Goal: Information Seeking & Learning: Learn about a topic

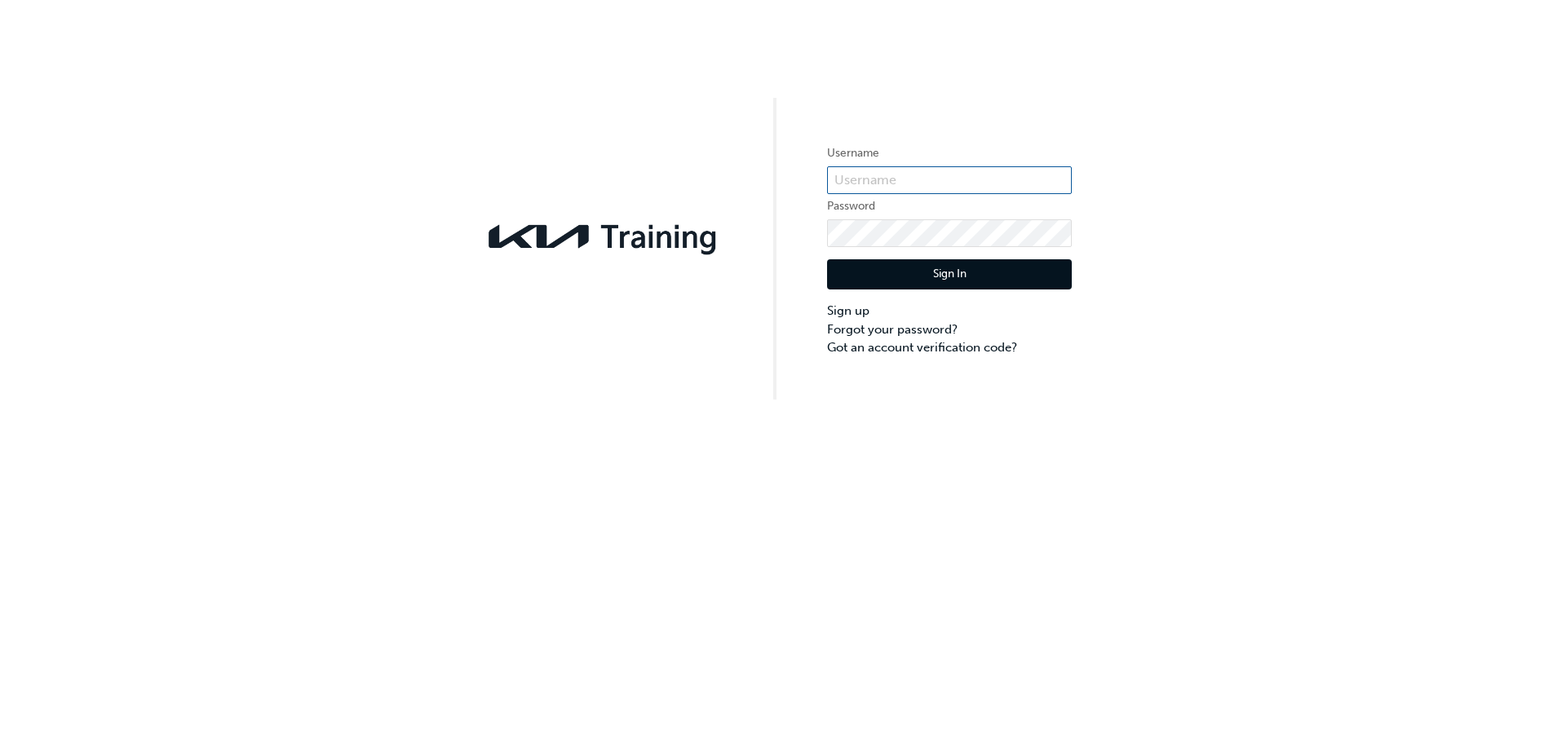
type input "[EMAIL_ADDRESS][DOMAIN_NAME]"
click at [940, 274] on button "Sign In" at bounding box center [949, 274] width 245 height 31
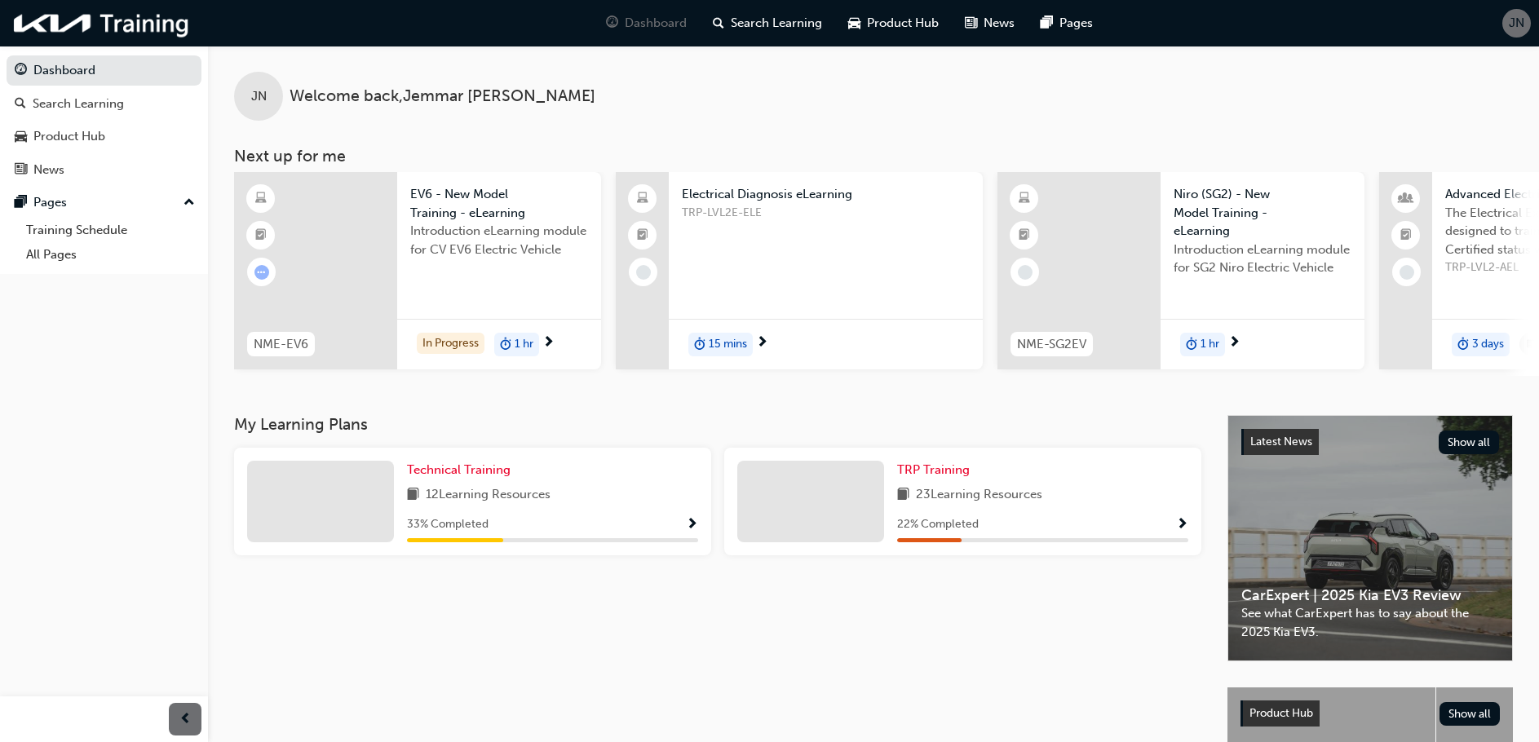
click at [726, 214] on span "TRP-LVL2E-ELE" at bounding box center [826, 213] width 288 height 19
click at [948, 542] on div "22 % Completed" at bounding box center [1042, 529] width 291 height 28
click at [833, 496] on div at bounding box center [810, 502] width 147 height 82
click at [1182, 528] on span "Show Progress" at bounding box center [1182, 525] width 12 height 15
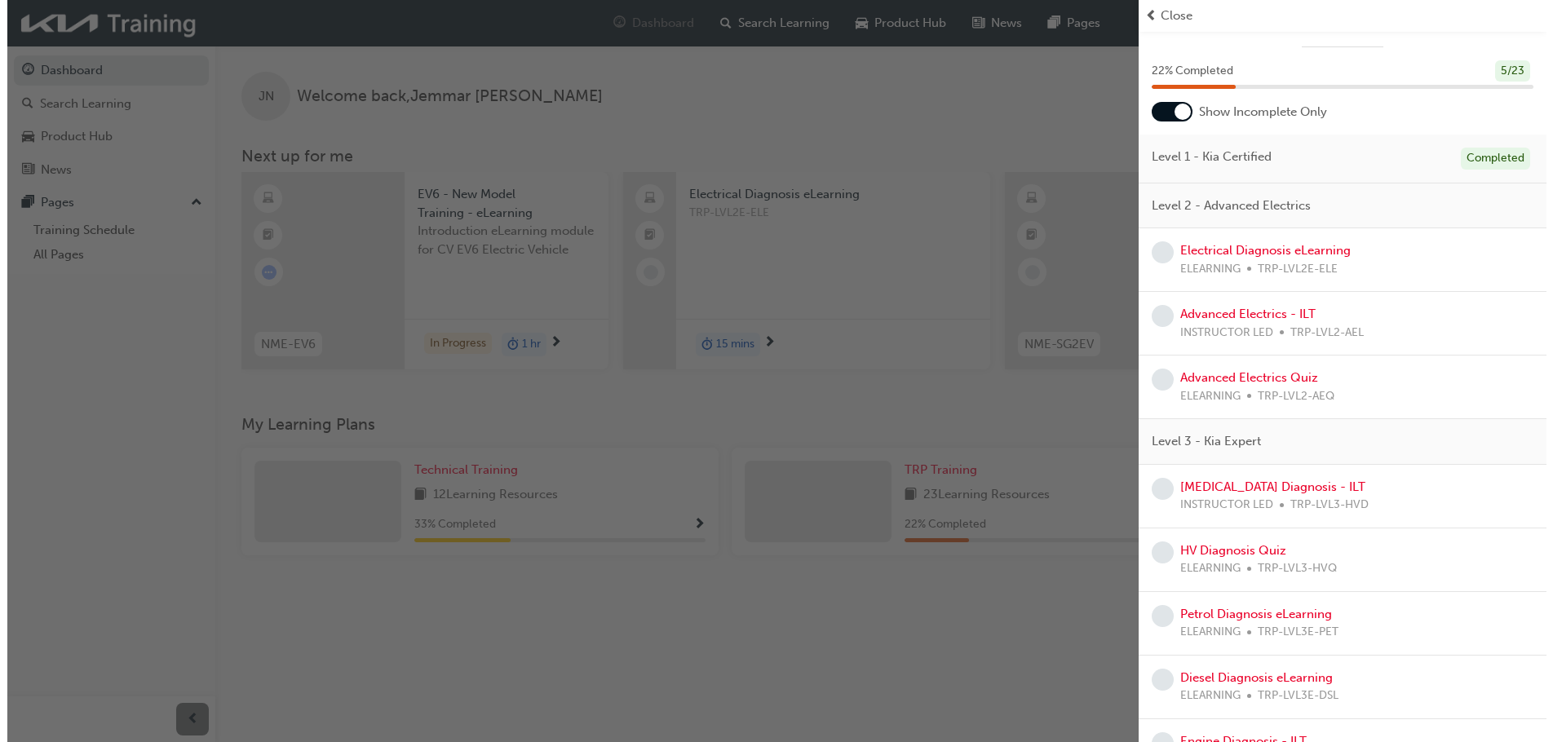
scroll to position [27, 0]
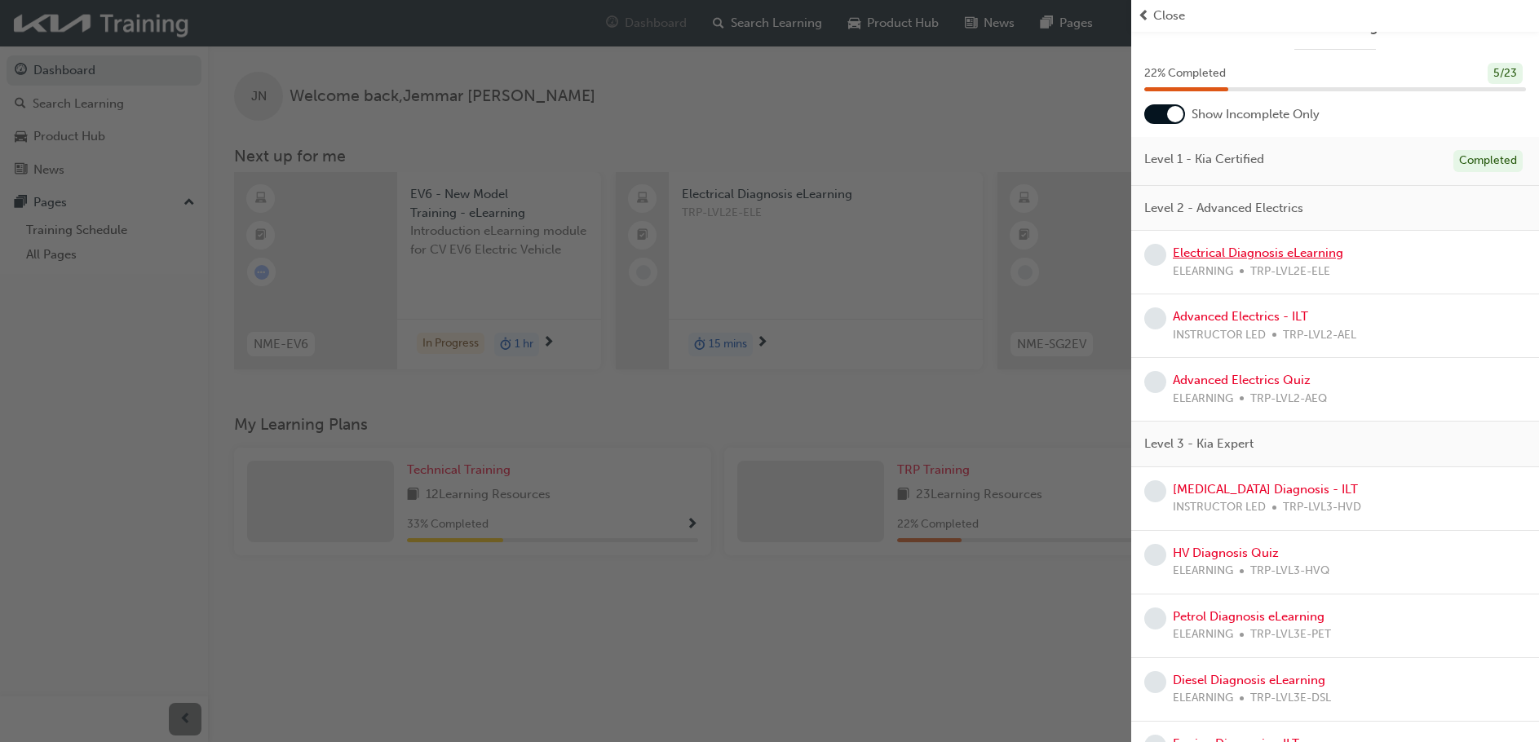
click at [1240, 250] on link "Electrical Diagnosis eLearning" at bounding box center [1258, 252] width 170 height 15
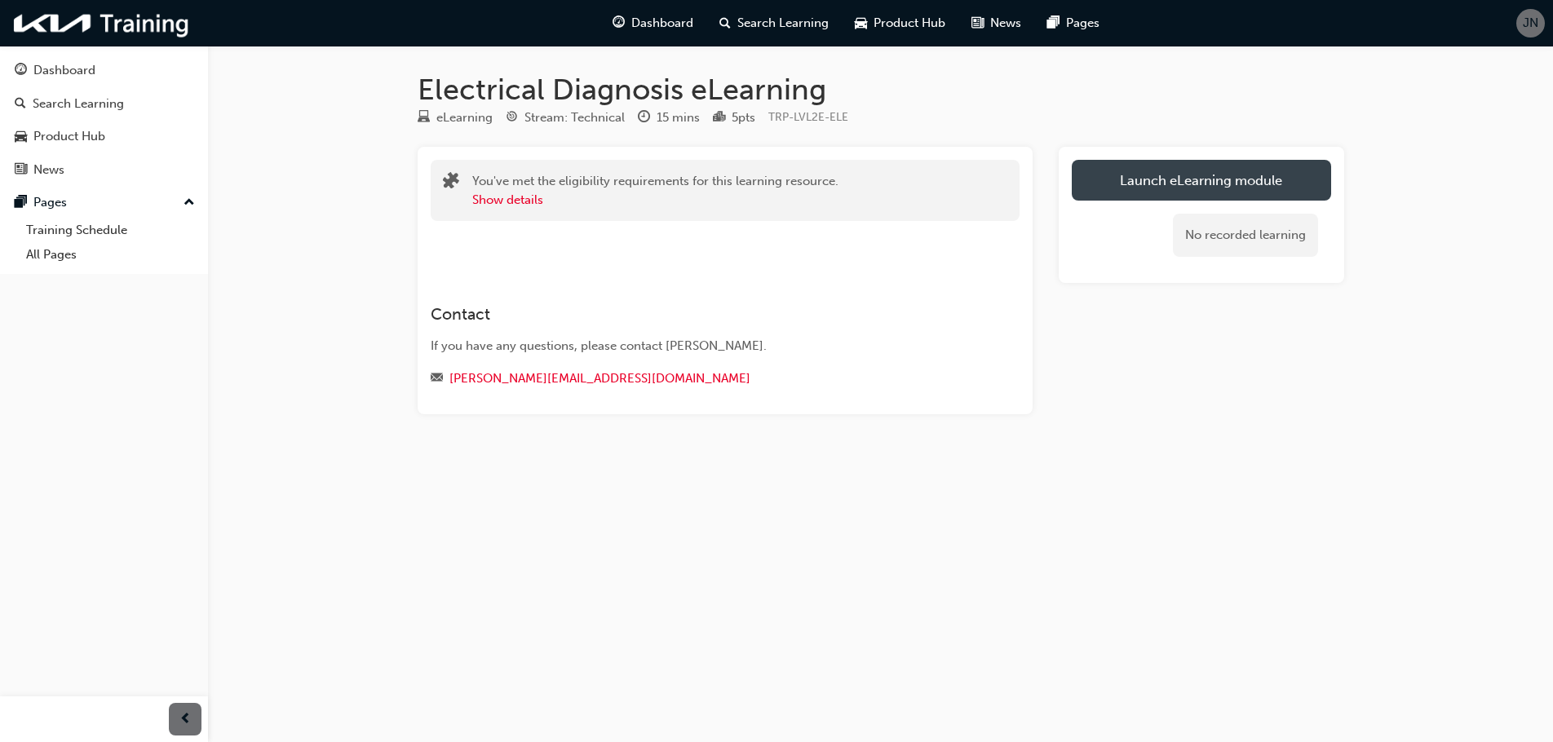
click at [1207, 176] on link "Launch eLearning module" at bounding box center [1201, 180] width 259 height 41
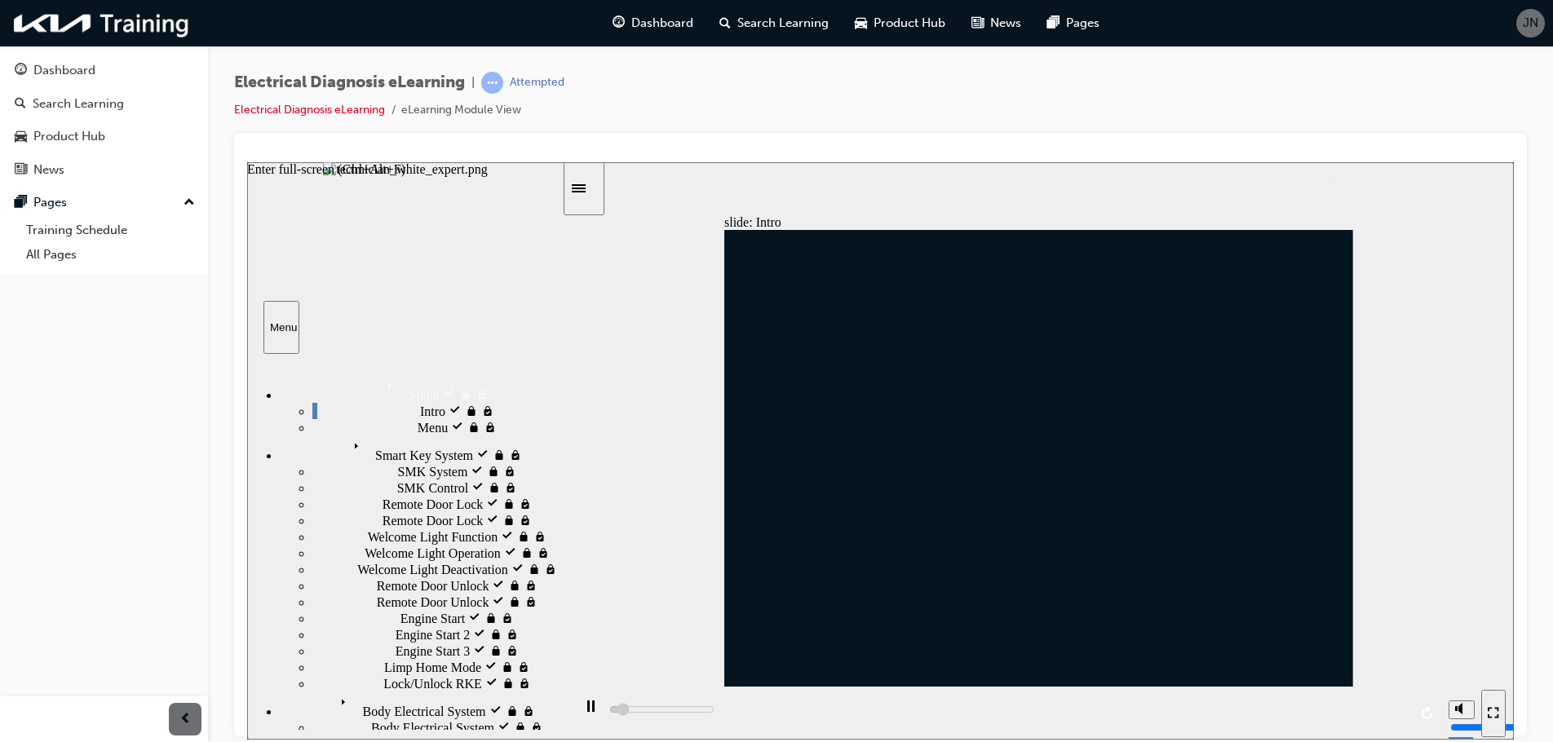
click at [1493, 715] on icon "Enter full-screen (Ctrl+Alt+F)" at bounding box center [1492, 711] width 11 height 11
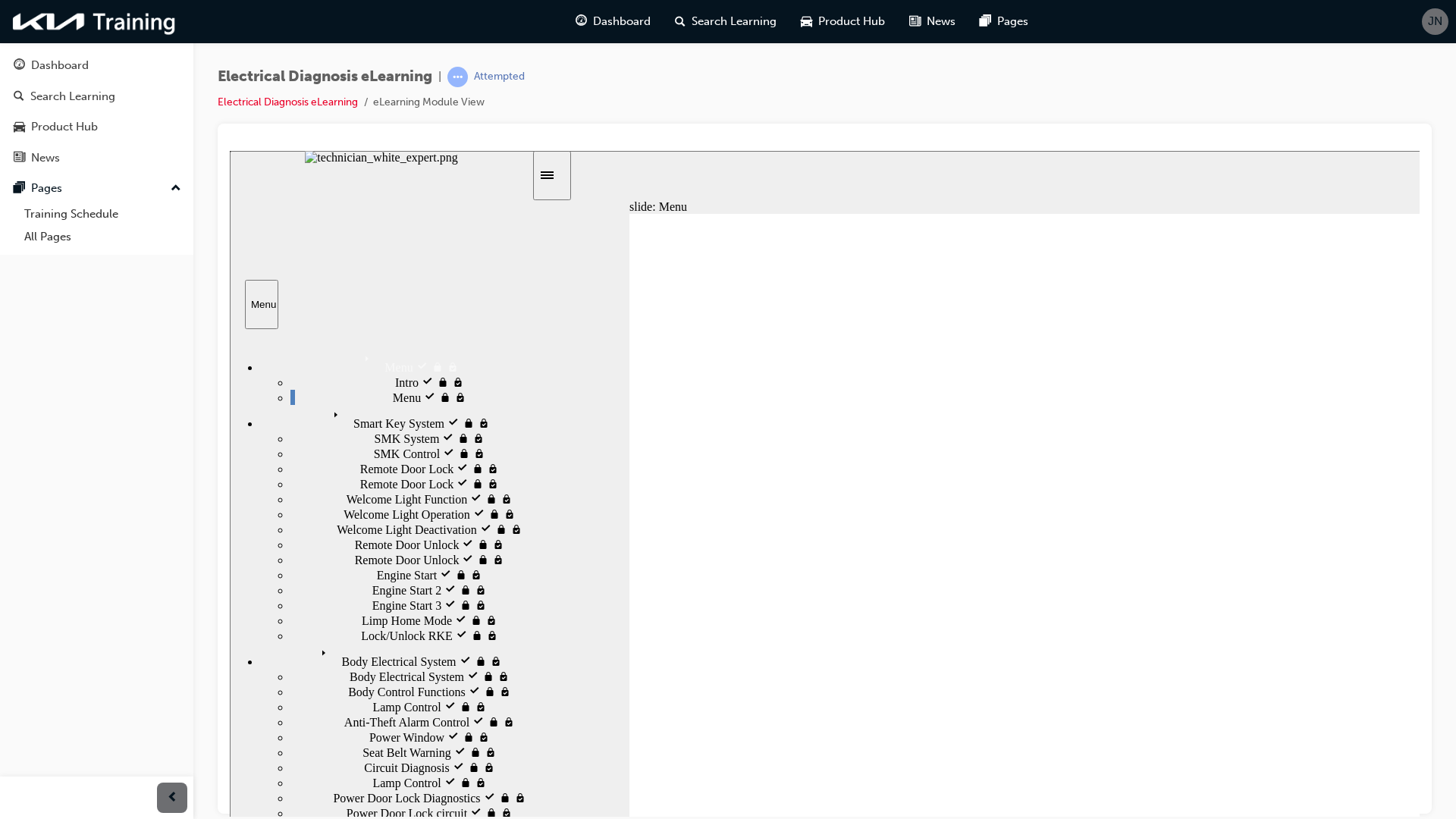
type input "26000"
type input "2"
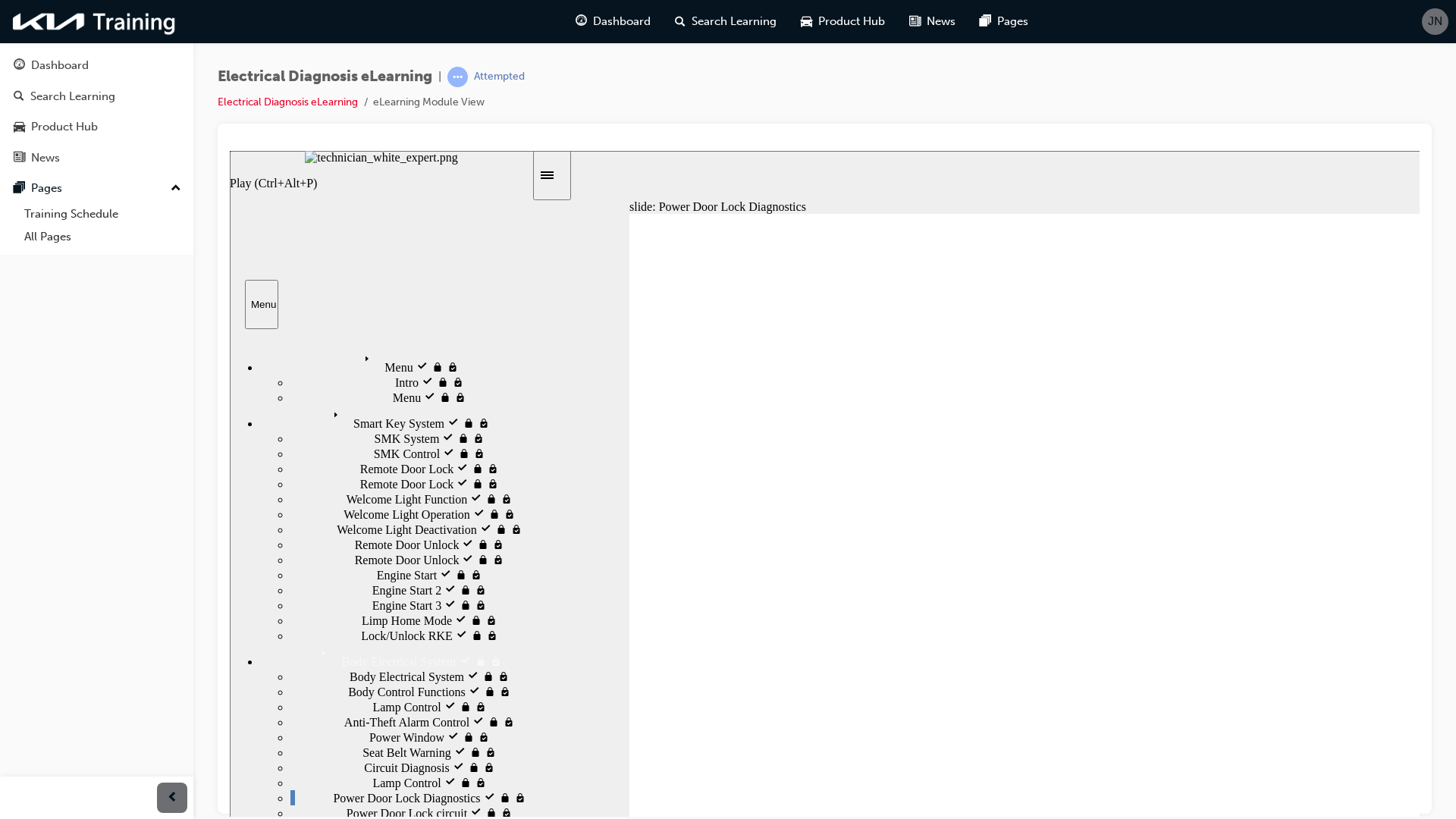
type input "9500"
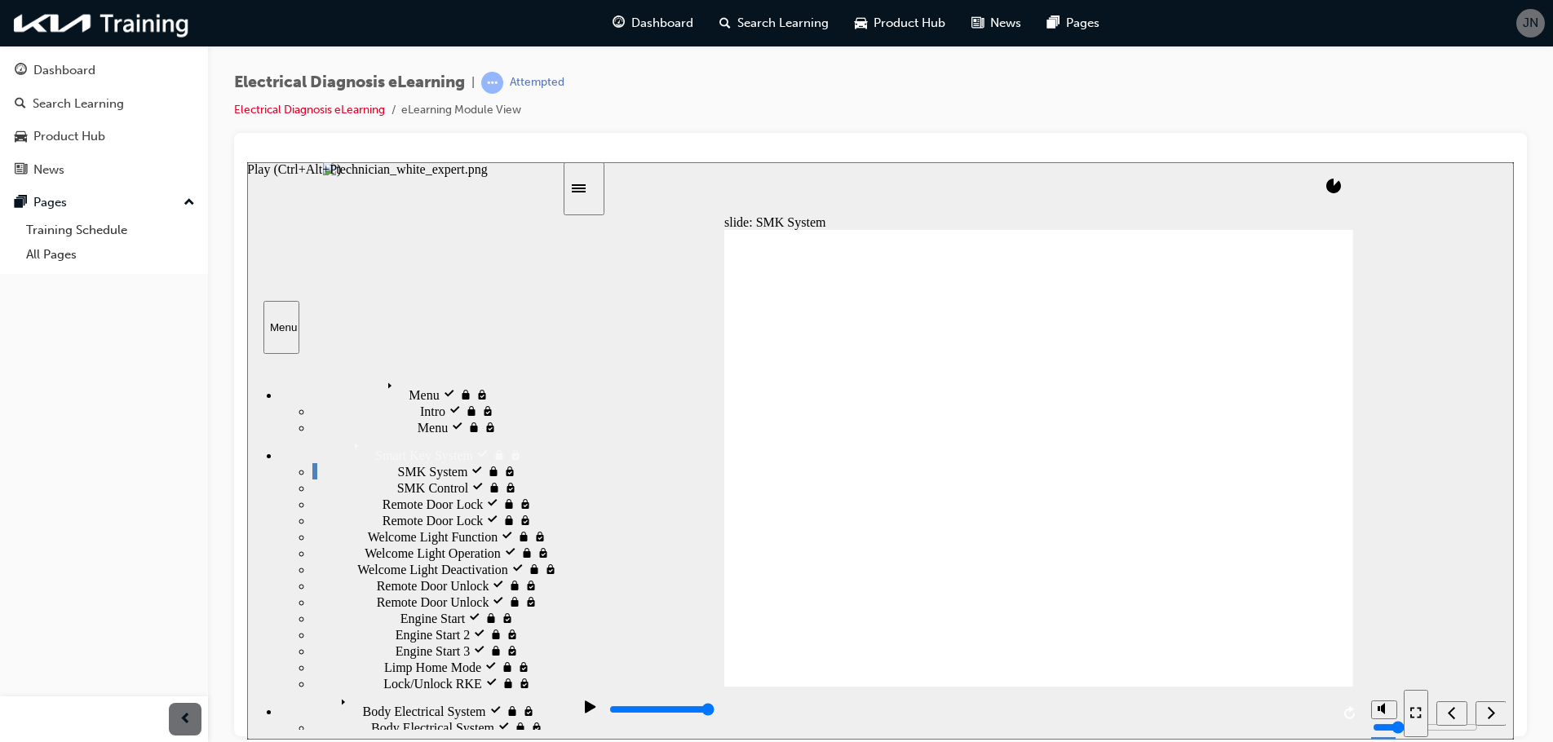
click at [578, 714] on div "Play (Ctrl+Alt+P)" at bounding box center [591, 714] width 28 height 28
click at [1487, 712] on icon "Next (Ctrl+Alt+Period)" at bounding box center [1491, 712] width 8 height 15
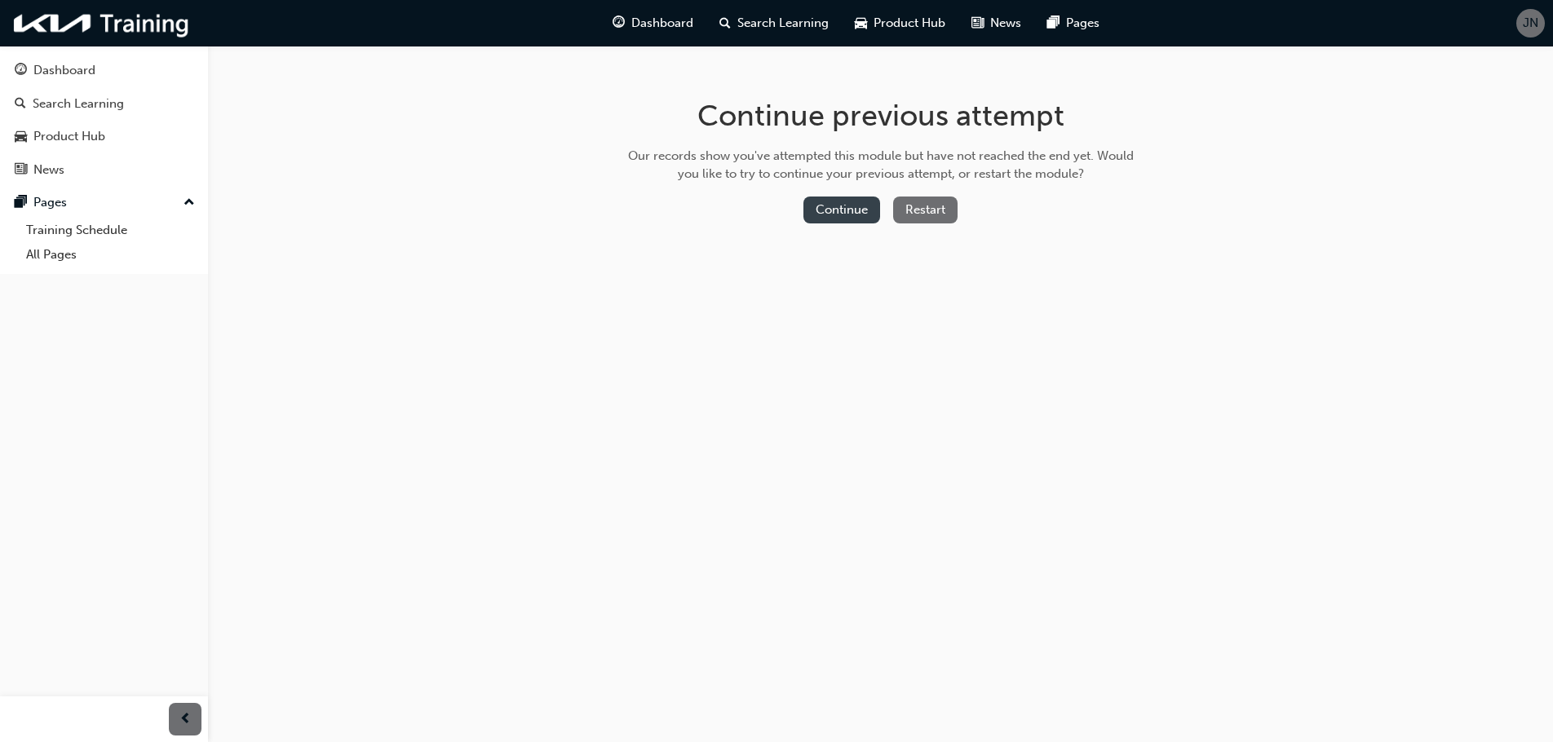
click at [851, 212] on button "Continue" at bounding box center [841, 210] width 77 height 27
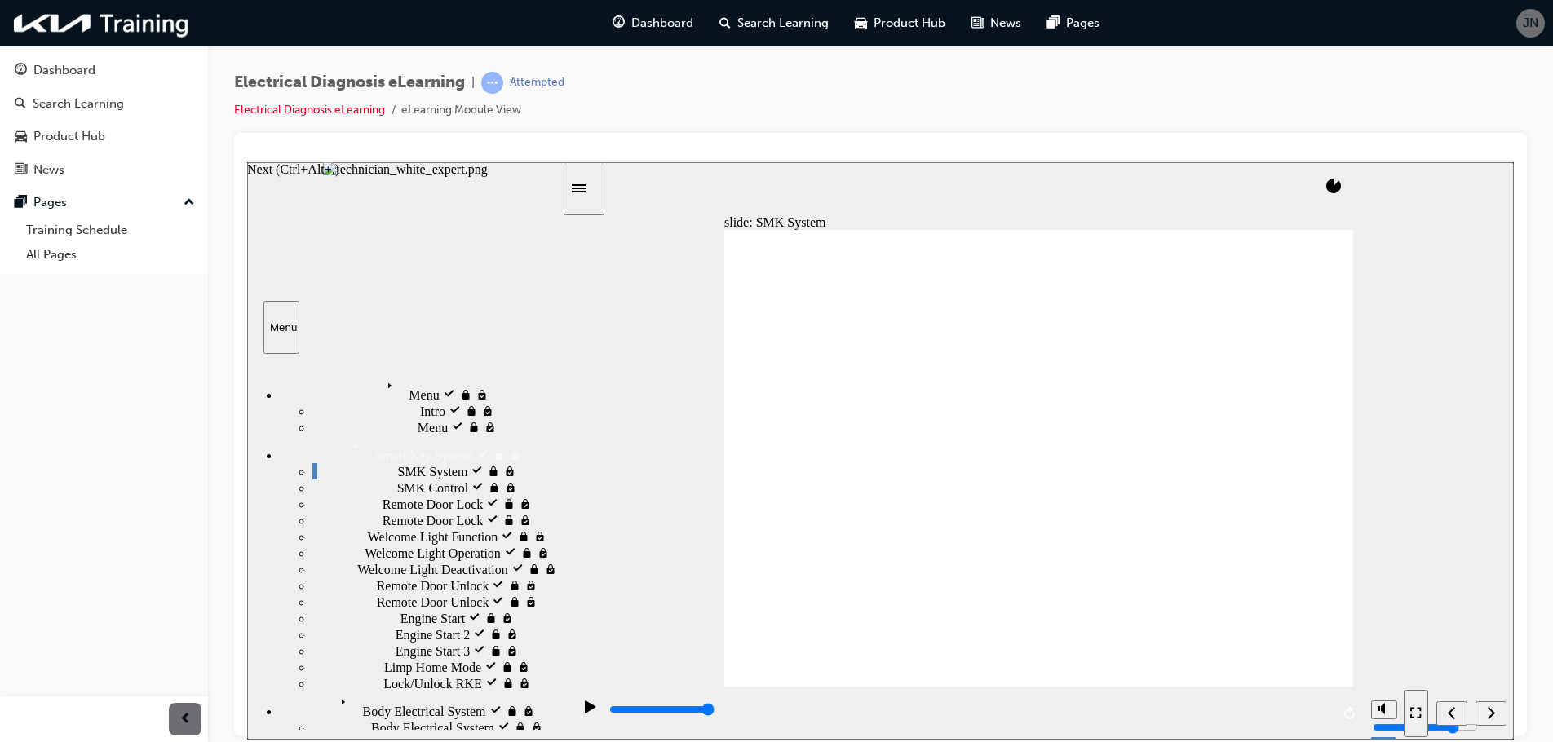
click at [1488, 715] on icon "Next (Ctrl+Alt+Period)" at bounding box center [1491, 712] width 8 height 15
type input "10300"
type input "5"
type input "10400"
type input "5"
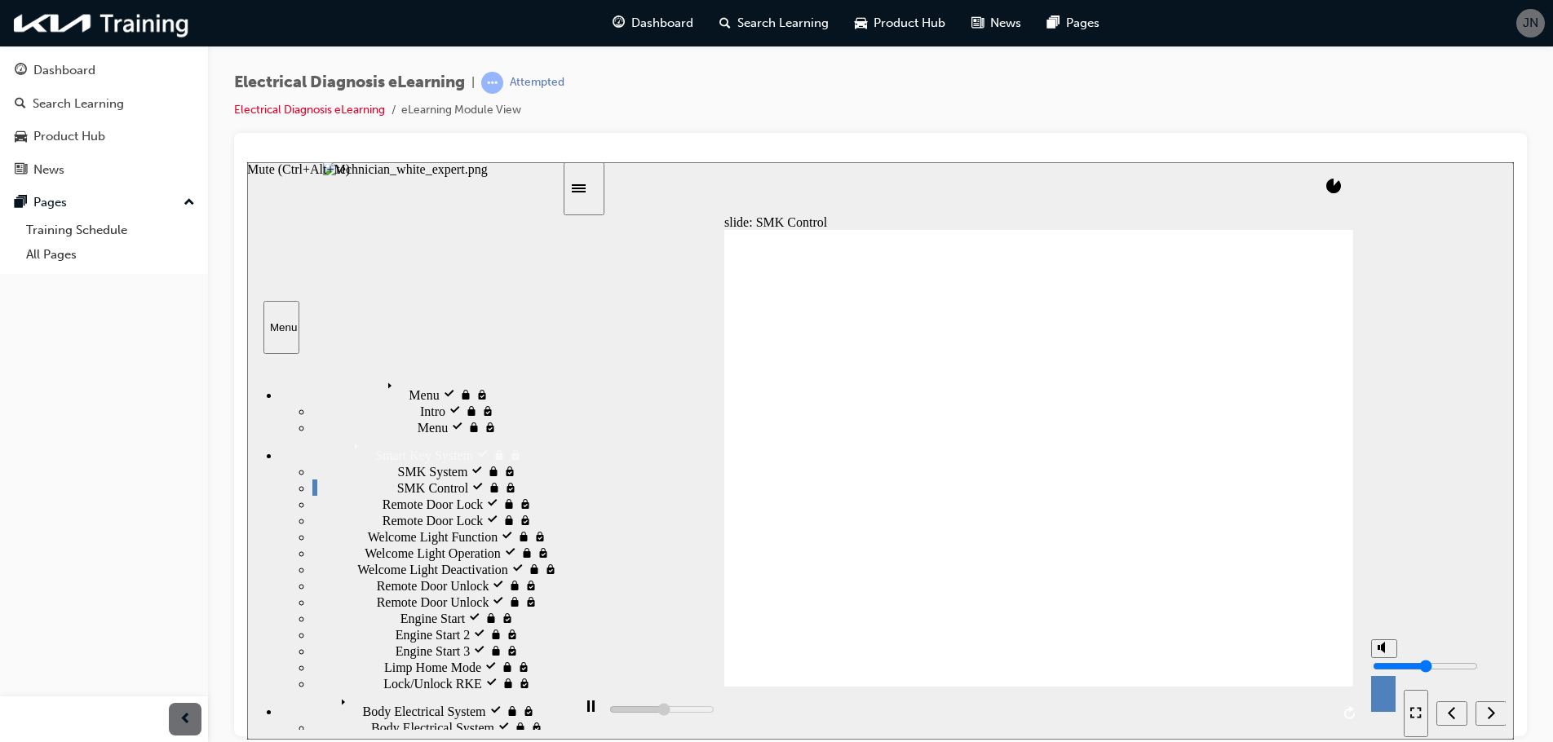
click at [1383, 662] on input "volume" at bounding box center [1424, 665] width 105 height 13
type input "11300"
type input "4"
type input "11400"
type input "3"
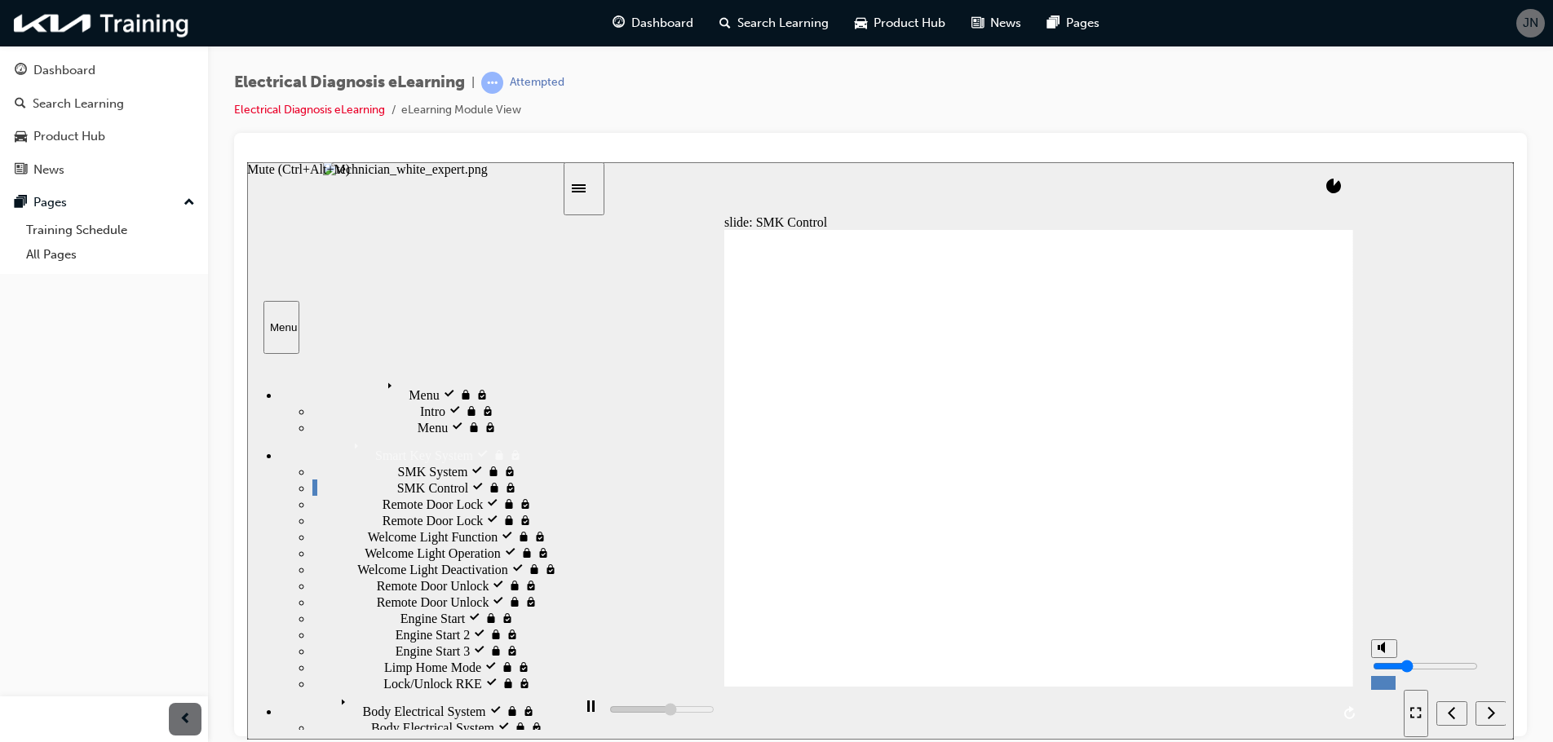
type input "11900"
type input "3"
click at [1385, 670] on input "volume" at bounding box center [1424, 665] width 105 height 13
type input "16300"
type input "4"
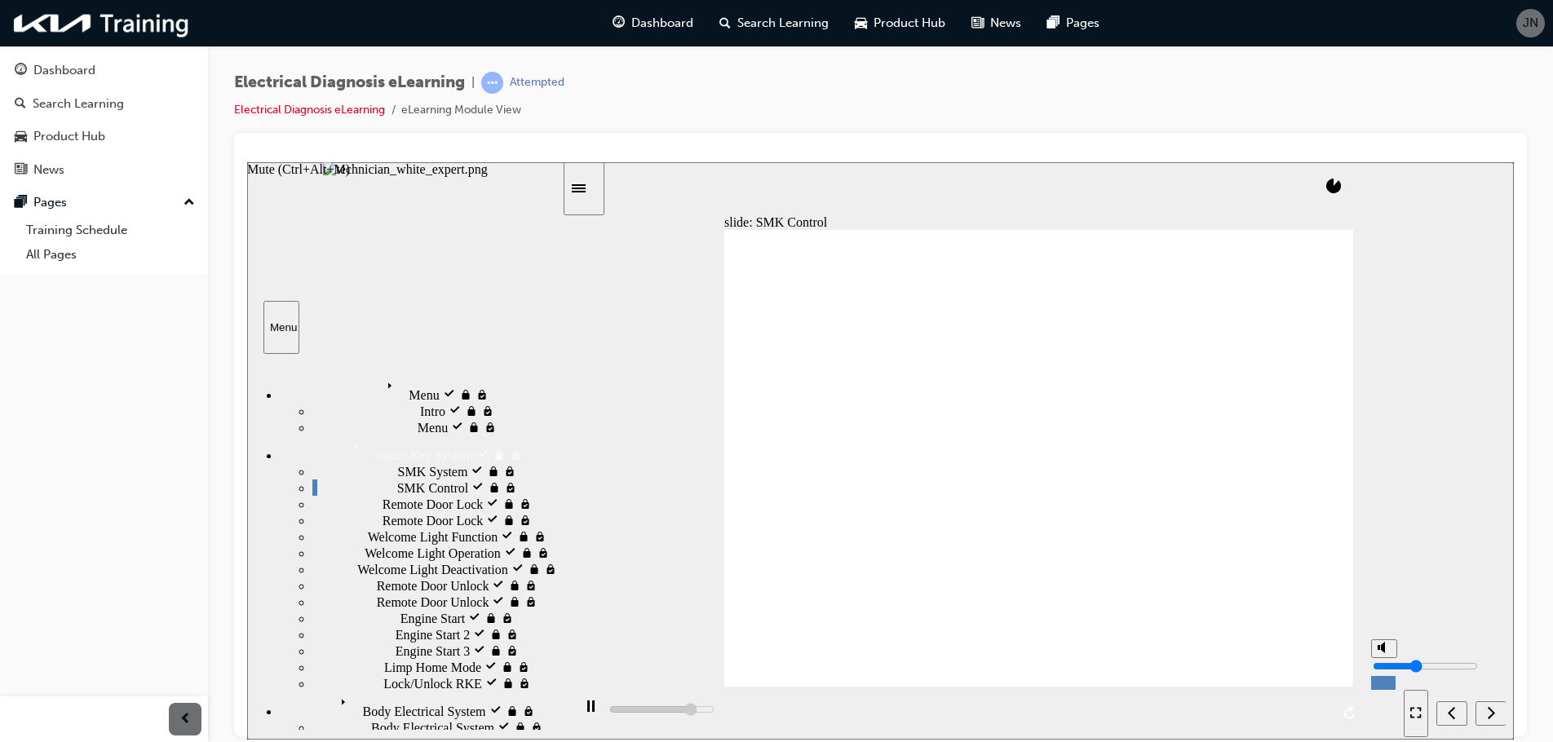
type input "16300"
type input "3"
type input "16900"
type input "2"
type input "17600"
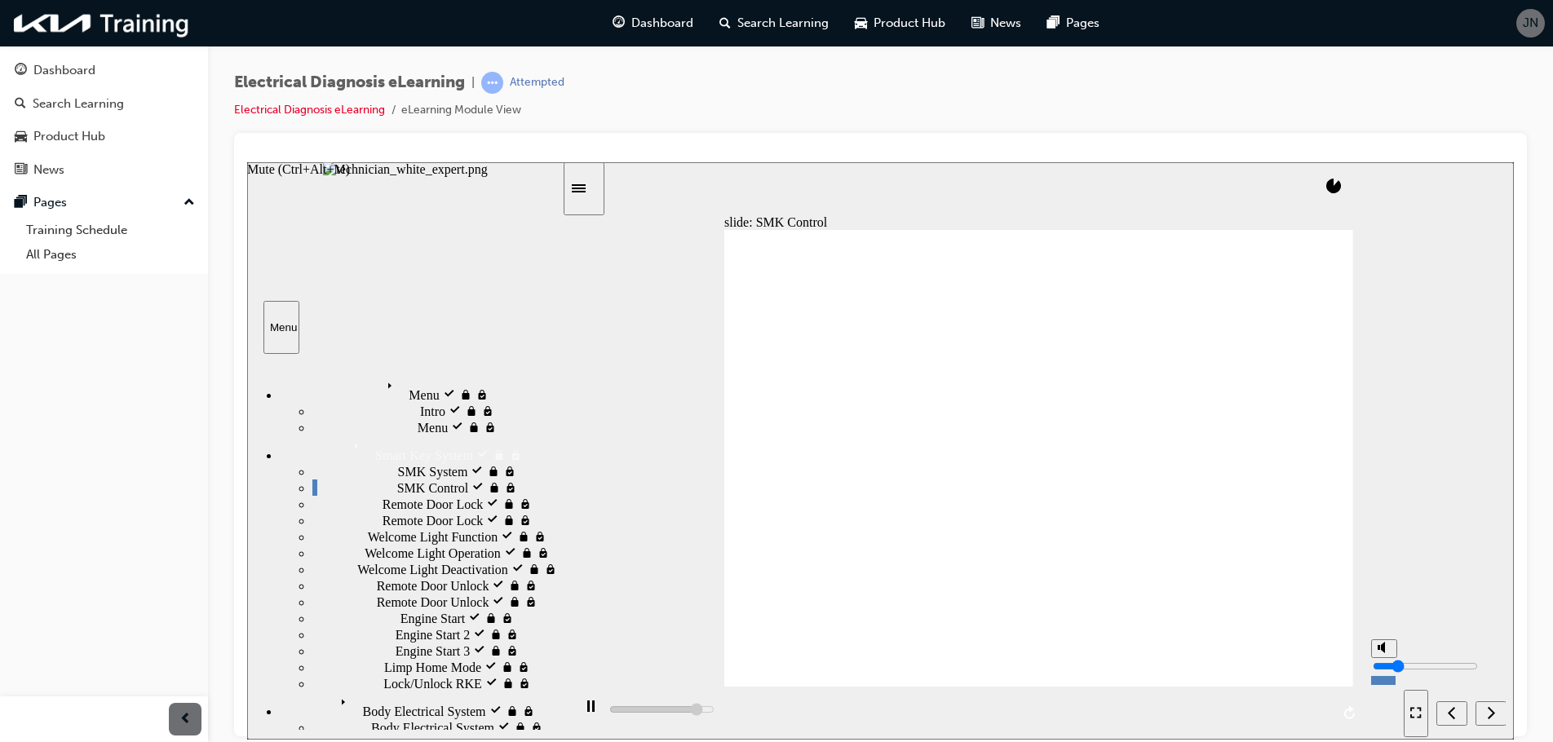
type input "2"
click at [1385, 672] on input "volume" at bounding box center [1424, 665] width 105 height 13
click at [1489, 710] on icon "Next (Ctrl+Alt+Period)" at bounding box center [1491, 712] width 8 height 15
click at [588, 712] on icon "Play (Ctrl+Alt+P)" at bounding box center [590, 706] width 11 height 12
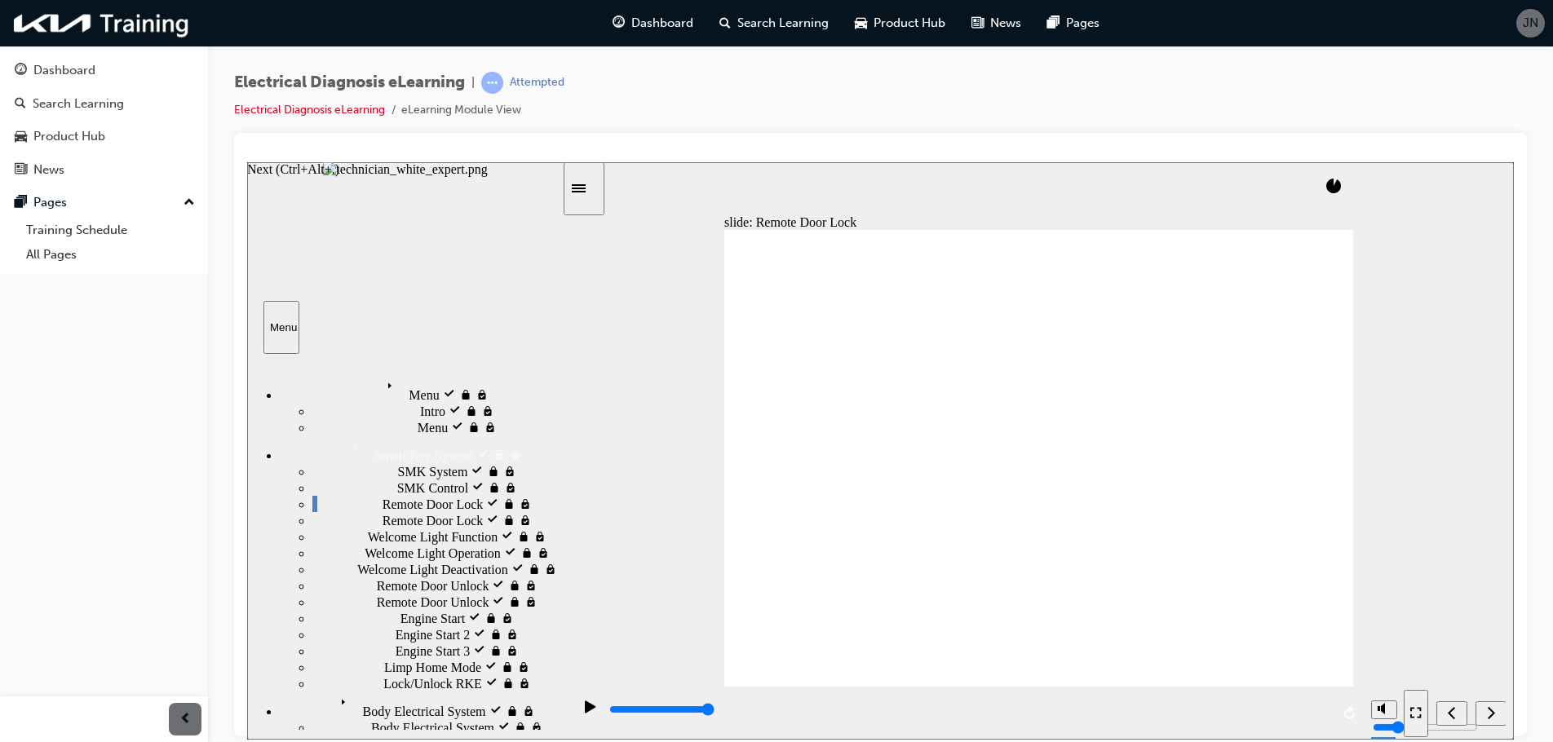
click at [1487, 717] on icon "Next (Ctrl+Alt+Period)" at bounding box center [1491, 712] width 8 height 15
click at [1487, 711] on icon "Next (Ctrl+Alt+Period)" at bounding box center [1491, 712] width 8 height 15
click at [587, 711] on icon "Play (Ctrl+Alt+P)" at bounding box center [590, 706] width 11 height 12
click at [578, 713] on div "Play (Ctrl+Alt+P)" at bounding box center [591, 714] width 28 height 28
click at [1488, 712] on icon "Next (Ctrl+Alt+Period)" at bounding box center [1491, 712] width 8 height 15
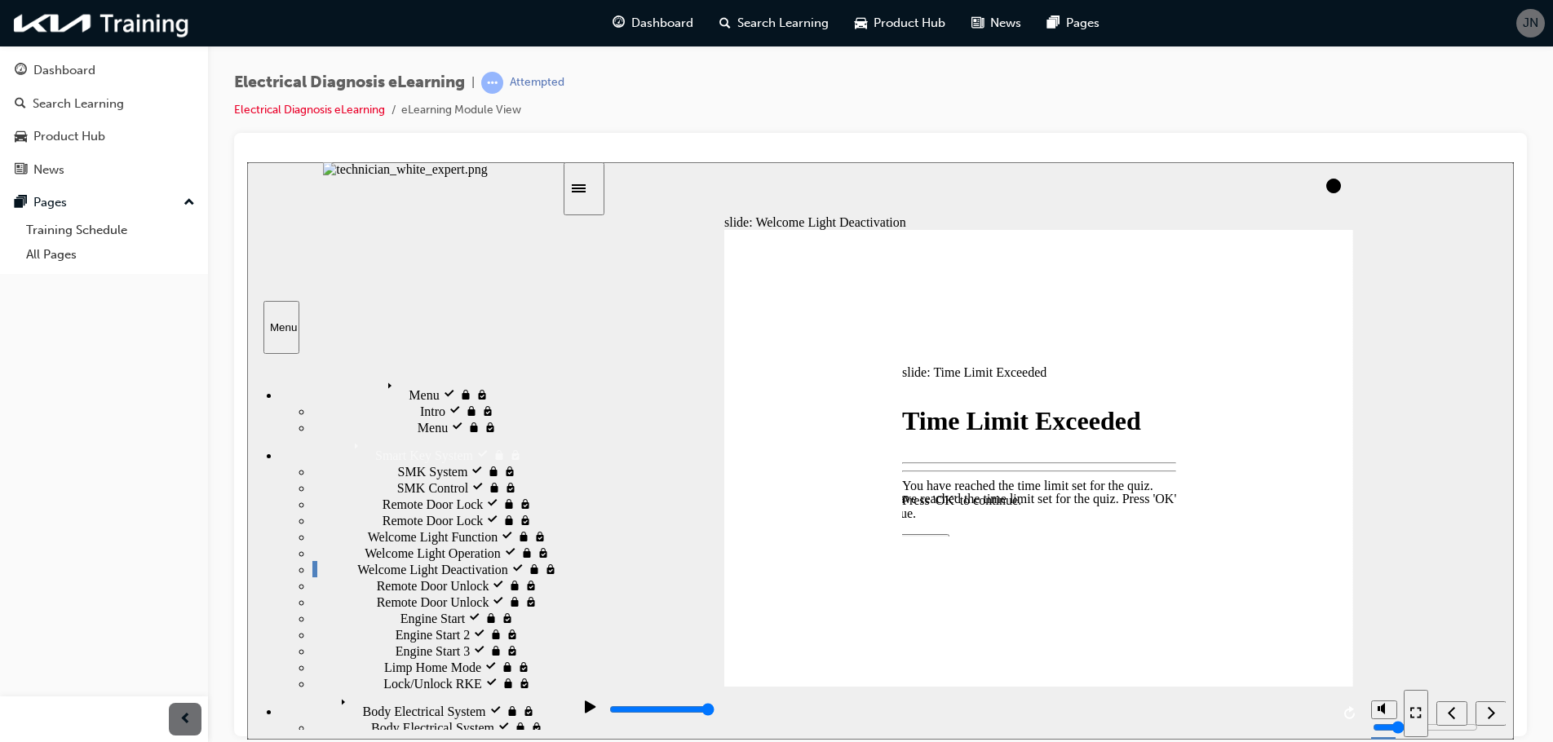
type input "100"
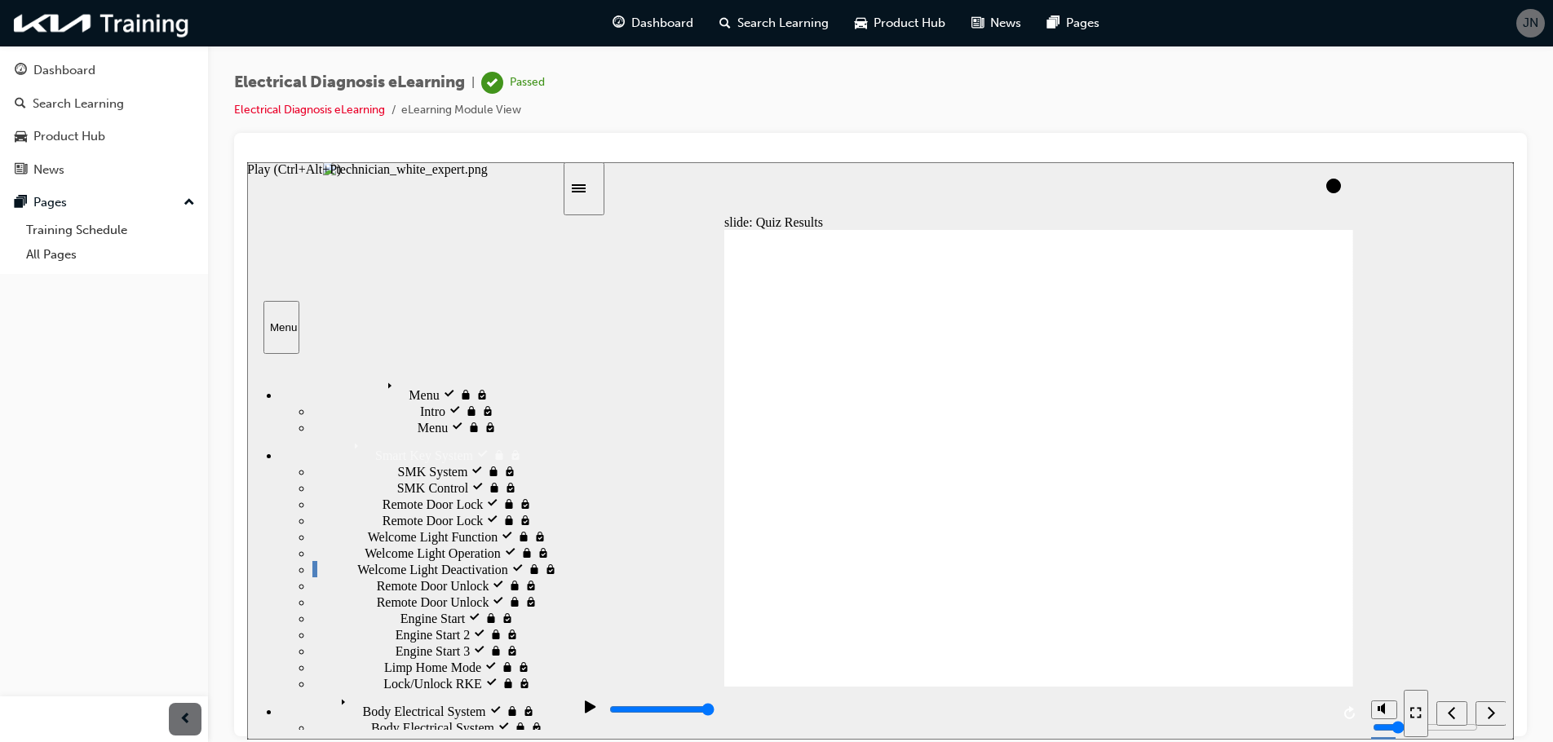
click at [585, 712] on icon "Play (Ctrl+Alt+P)" at bounding box center [590, 706] width 11 height 12
click at [1494, 716] on icon "Next (Ctrl+Alt+Period)" at bounding box center [1491, 712] width 8 height 15
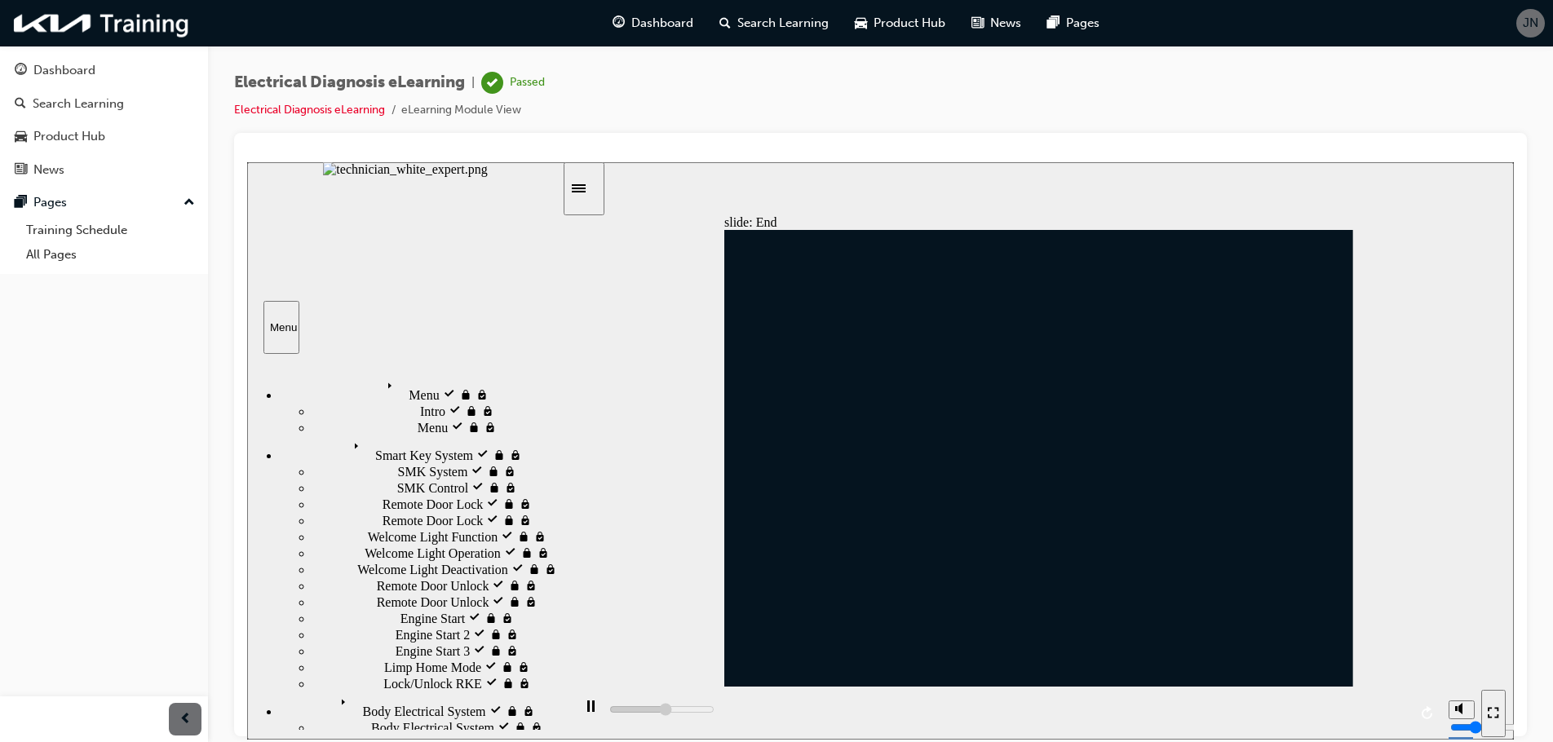
type input "10000"
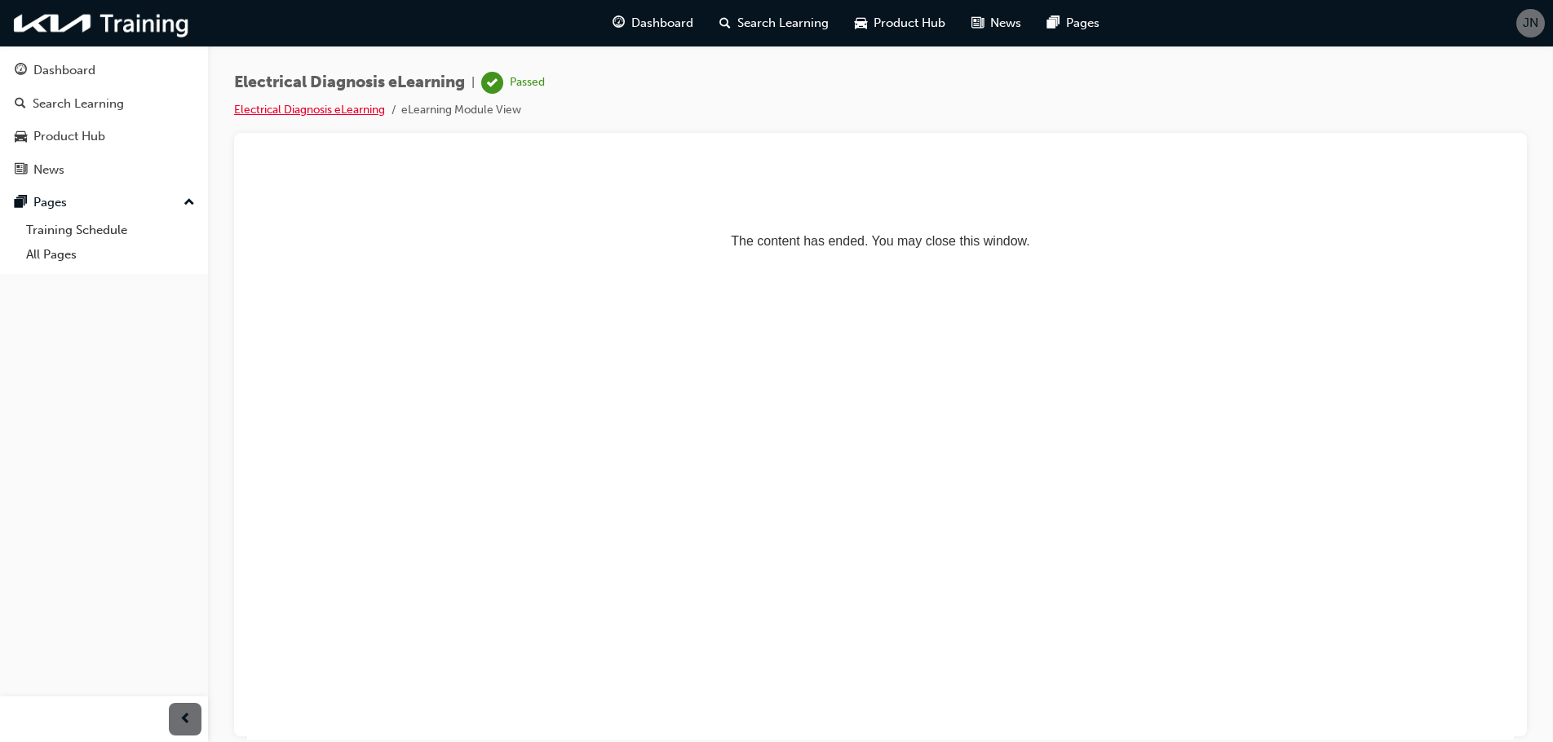
click at [285, 113] on link "Electrical Diagnosis eLearning" at bounding box center [309, 110] width 151 height 14
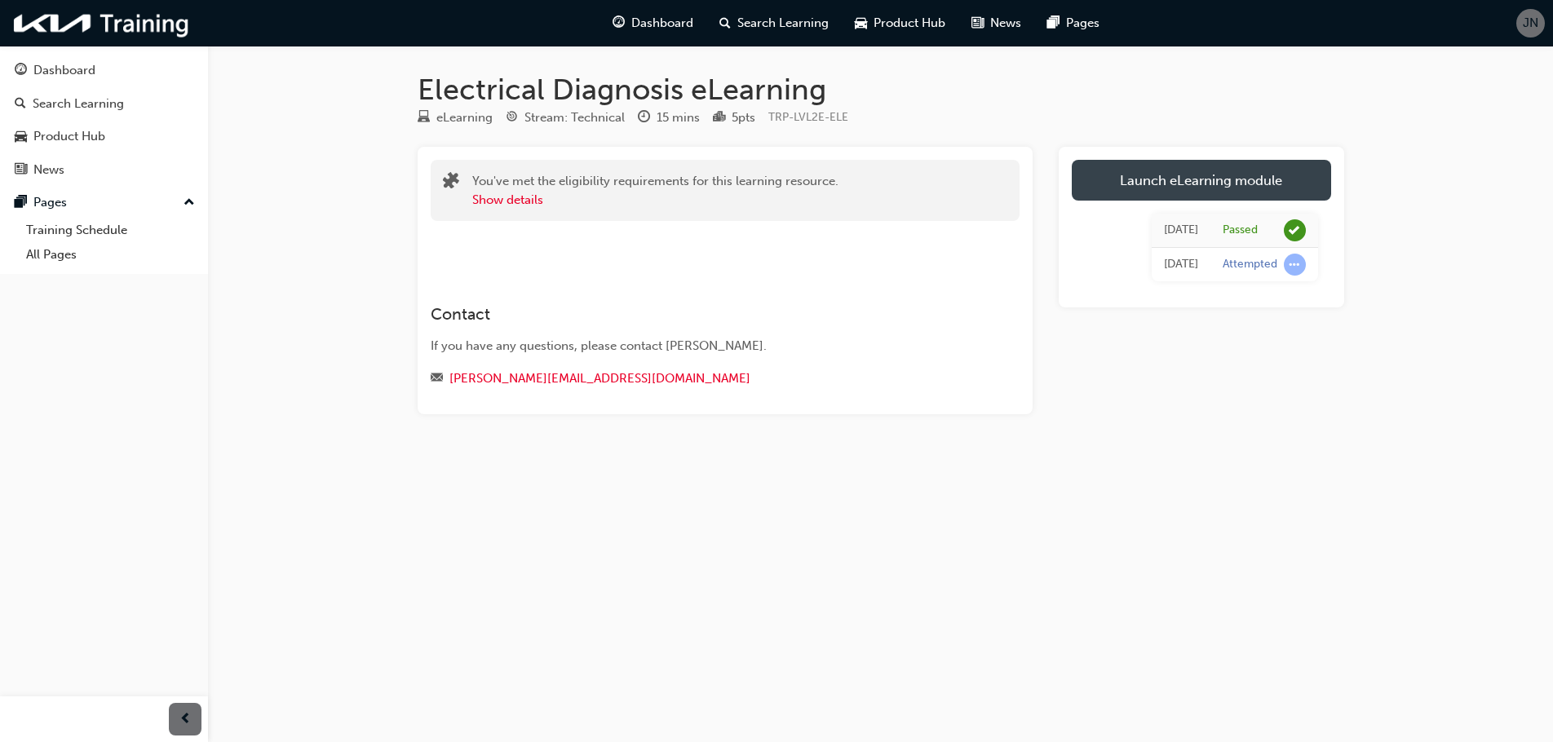
click at [1174, 176] on link "Launch eLearning module" at bounding box center [1201, 180] width 259 height 41
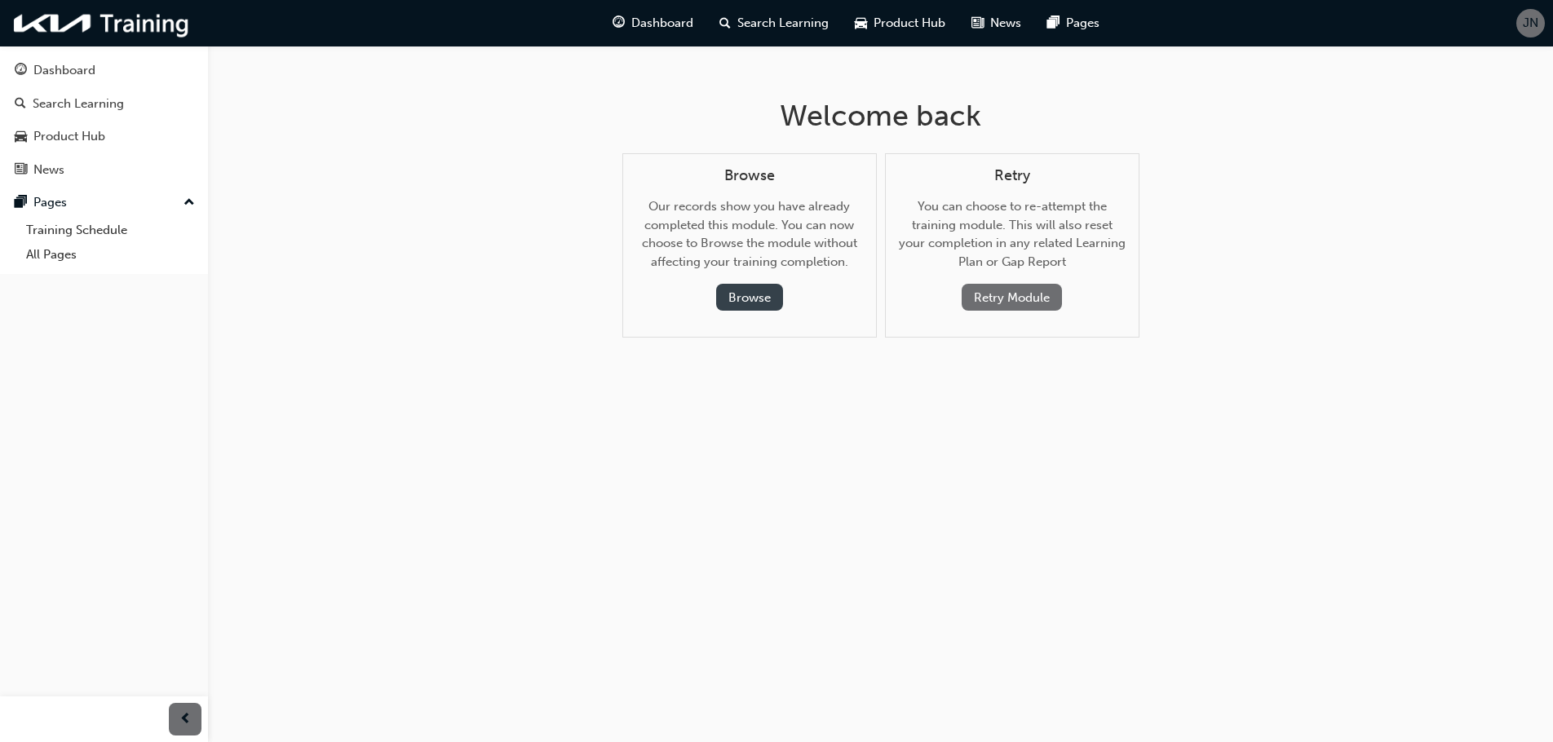
click at [752, 295] on button "Browse" at bounding box center [749, 297] width 67 height 27
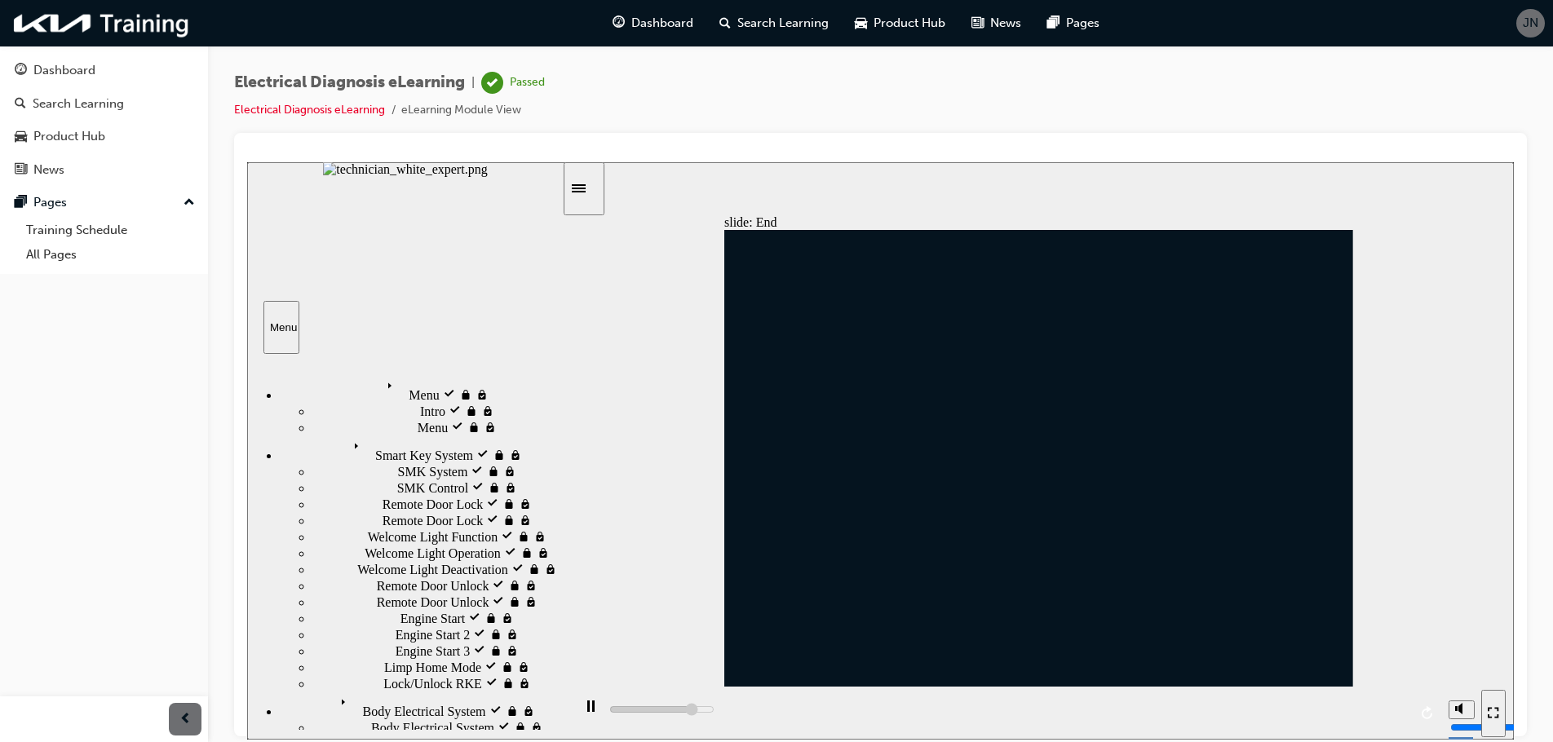
type input "10000"
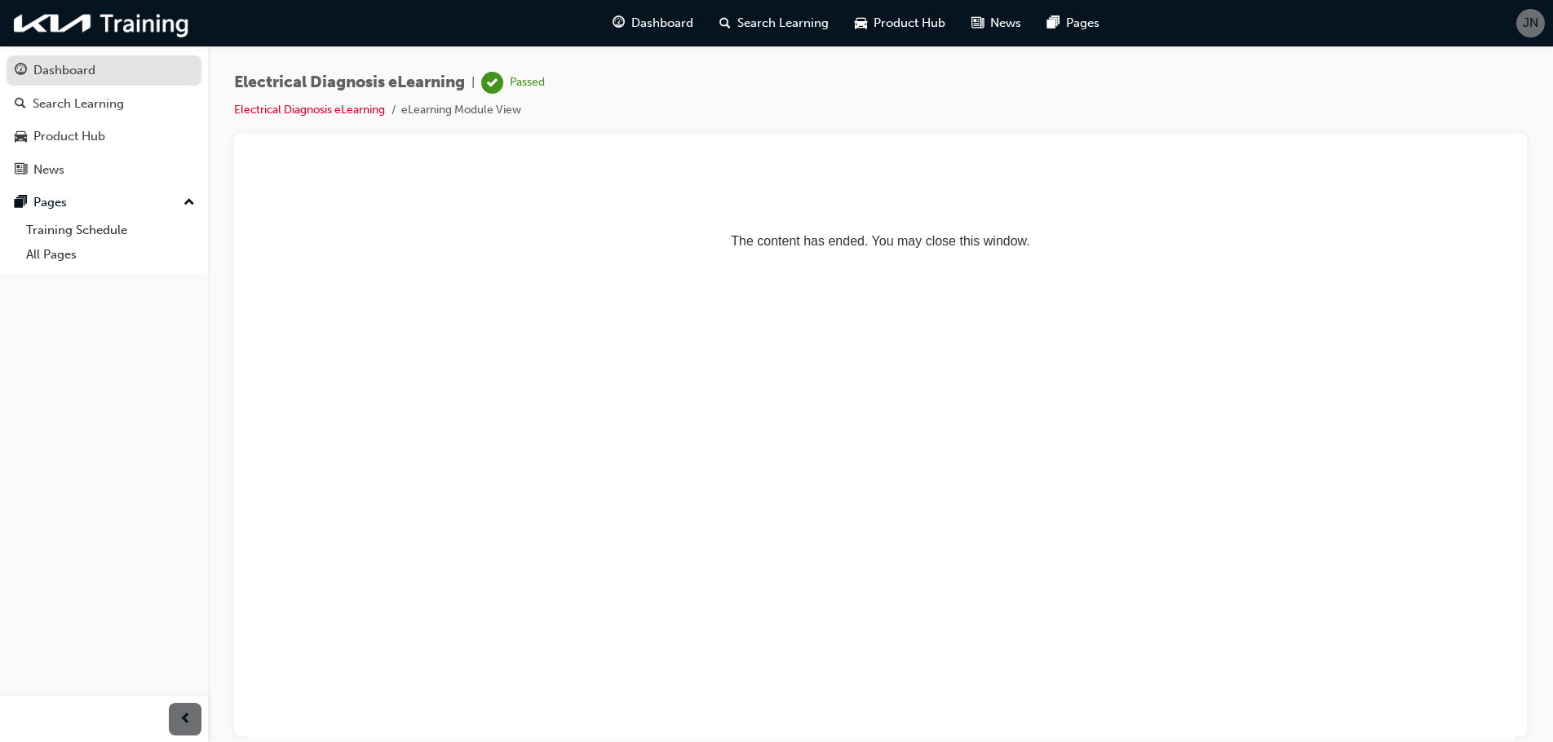
click at [29, 75] on div "Dashboard" at bounding box center [104, 70] width 179 height 20
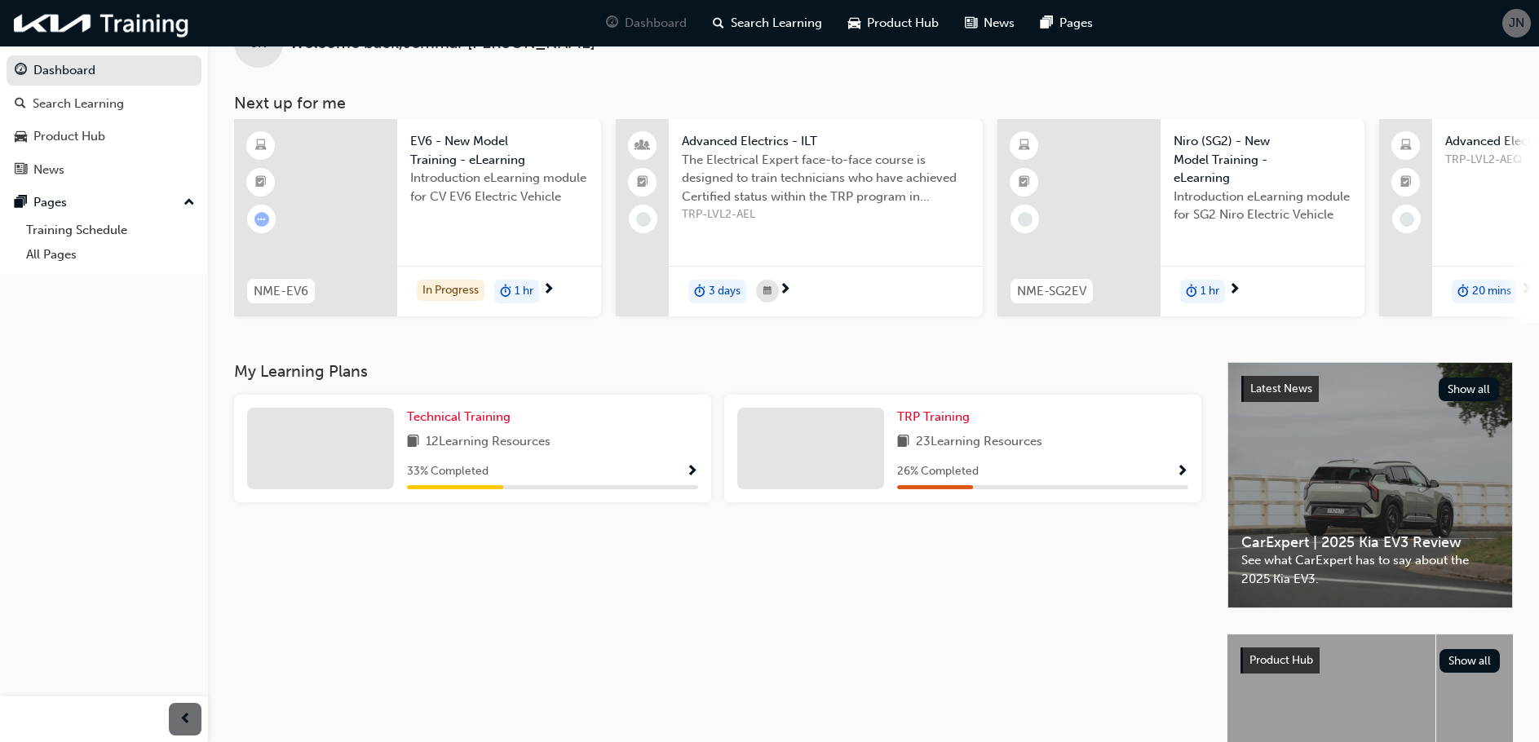
scroll to position [82, 0]
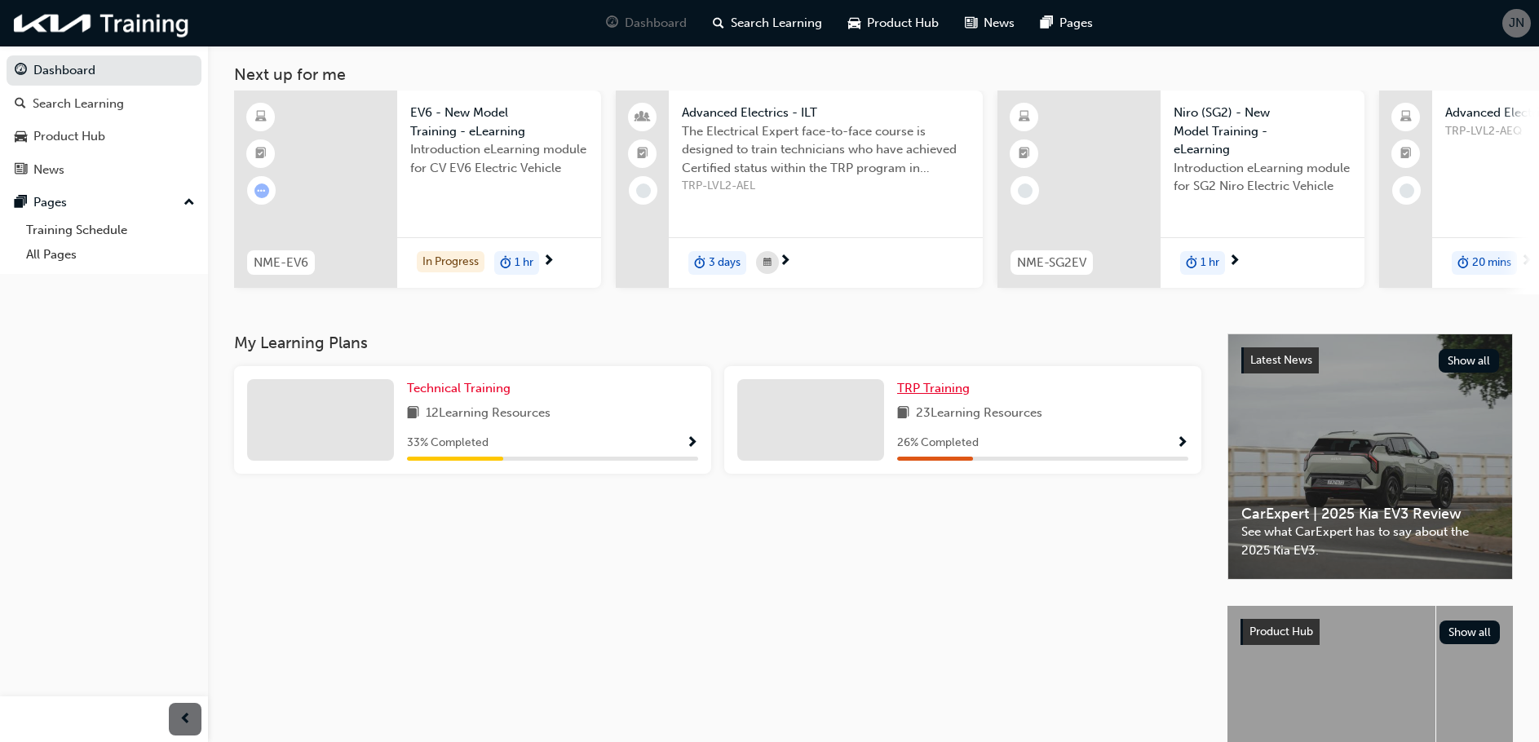
click at [926, 395] on span "TRP Training" at bounding box center [933, 388] width 73 height 15
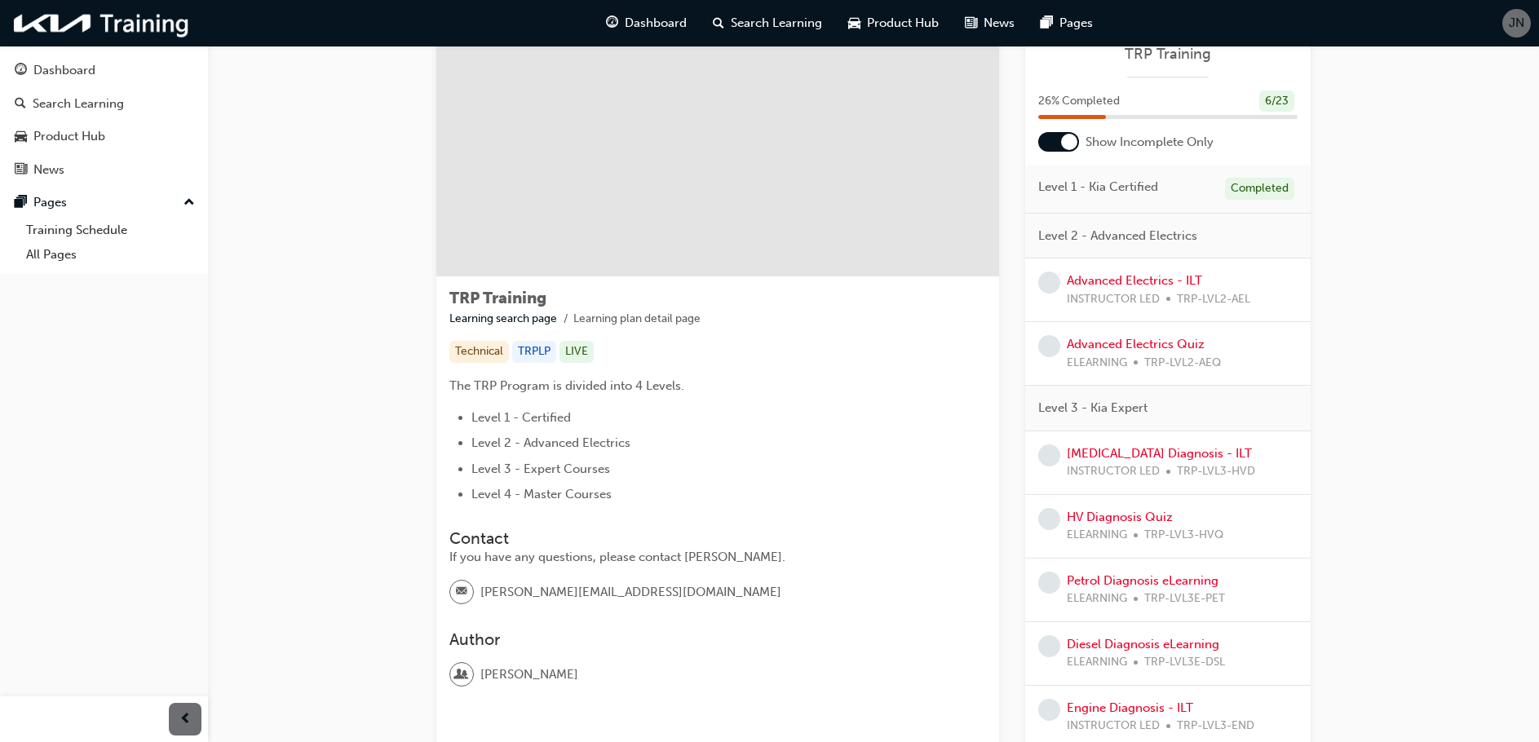
scroll to position [82, 0]
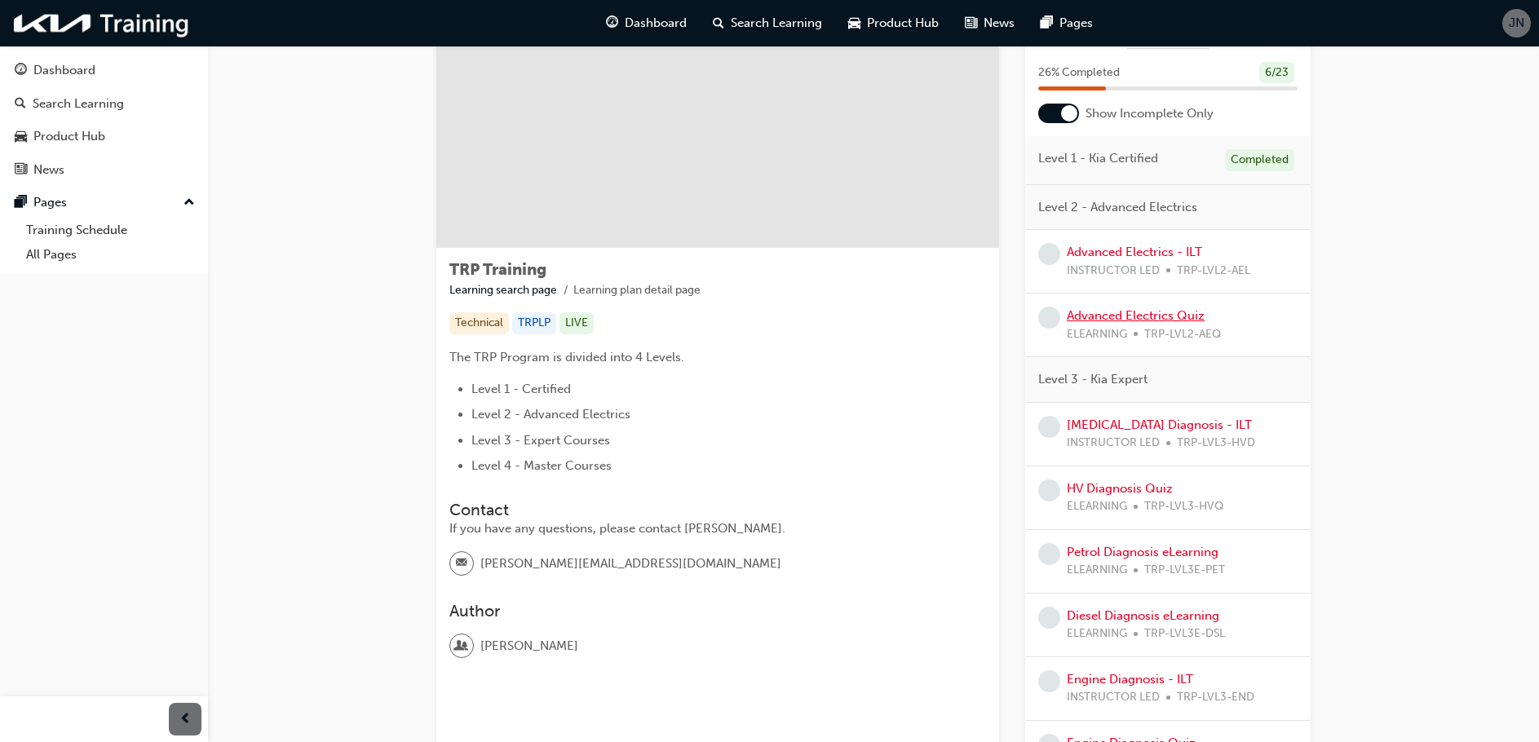
click at [1134, 318] on link "Advanced Electrics Quiz" at bounding box center [1136, 315] width 138 height 15
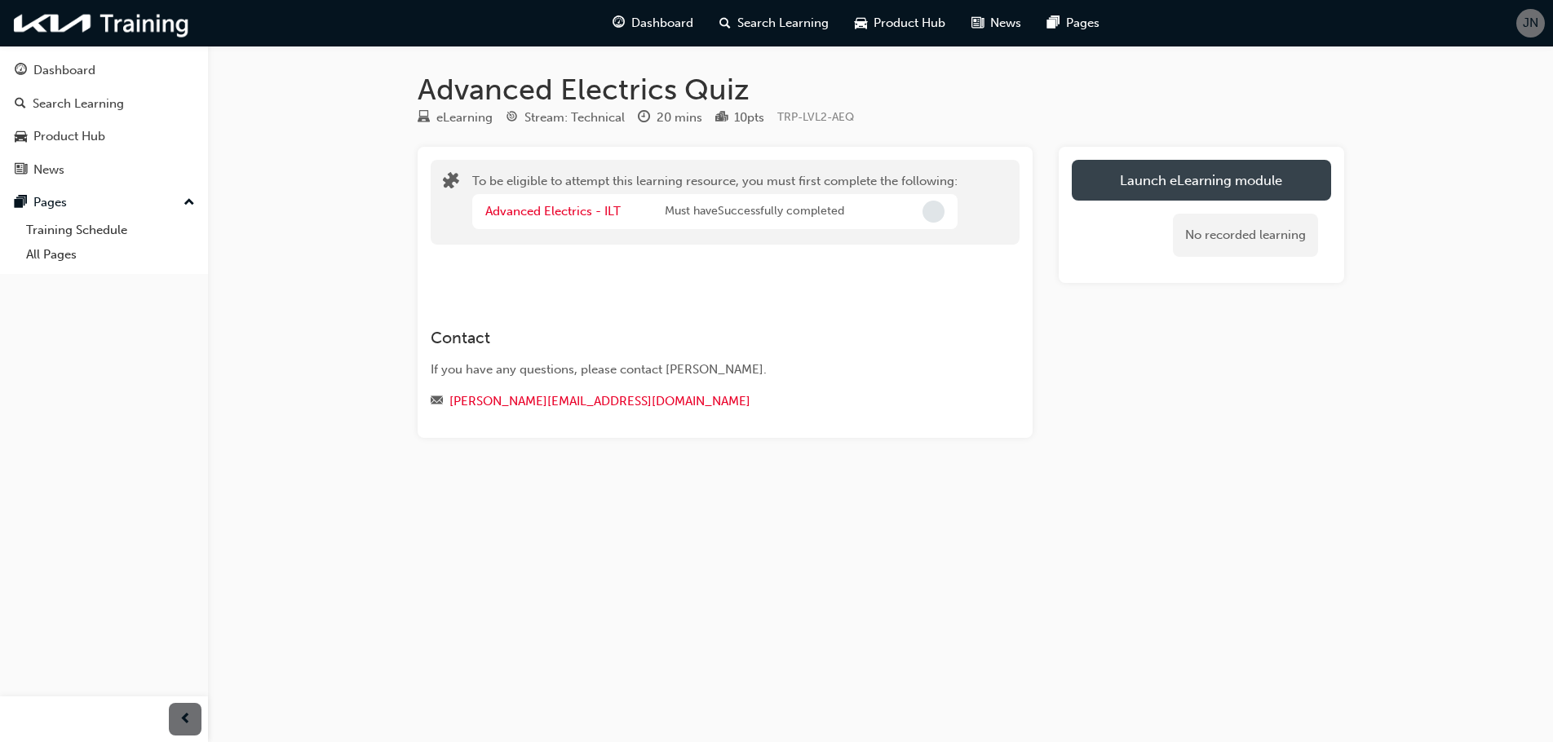
click at [1167, 172] on button "Launch eLearning module" at bounding box center [1201, 180] width 259 height 41
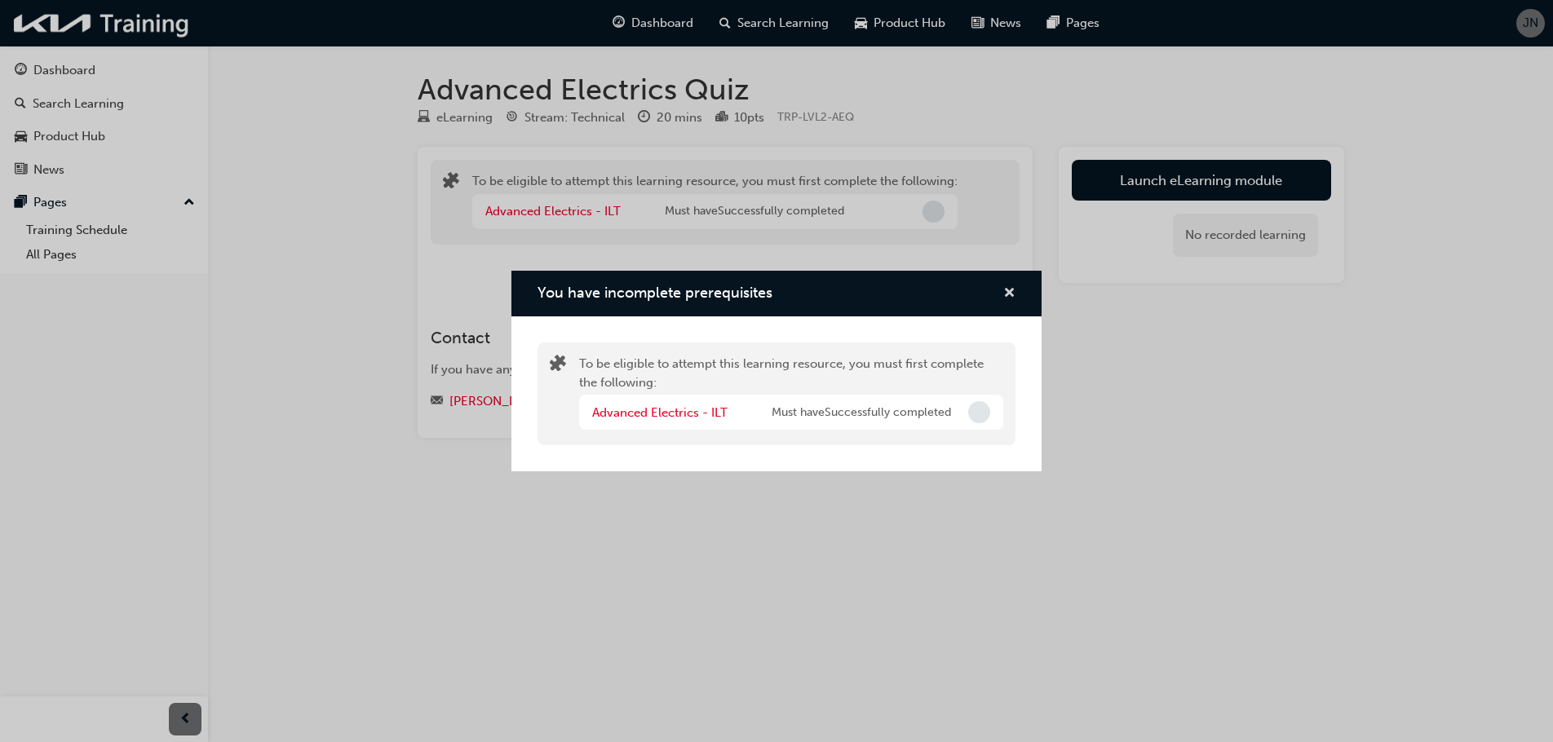
click at [1008, 291] on span "cross-icon" at bounding box center [1009, 294] width 12 height 15
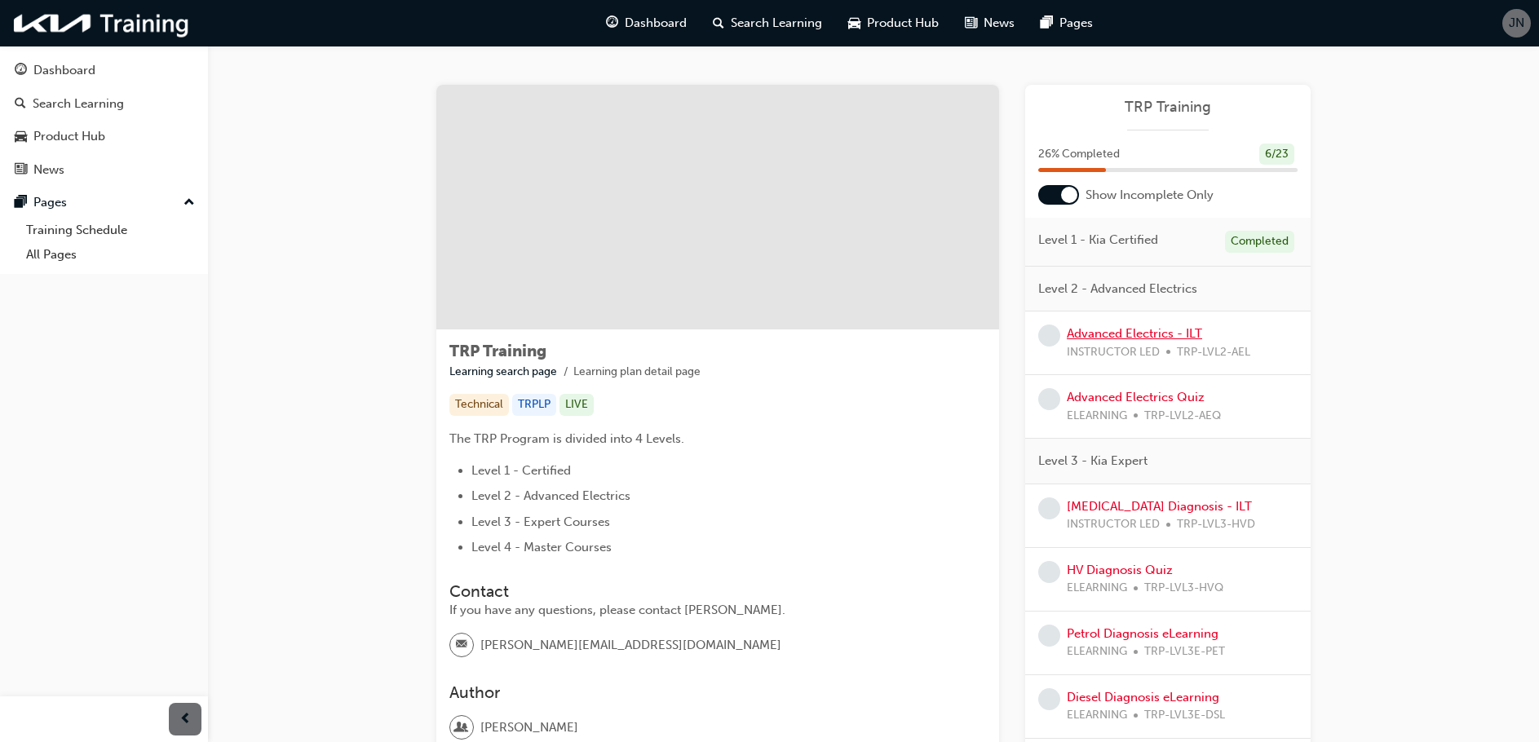
click at [1119, 336] on link "Advanced Electrics - ILT" at bounding box center [1134, 333] width 135 height 15
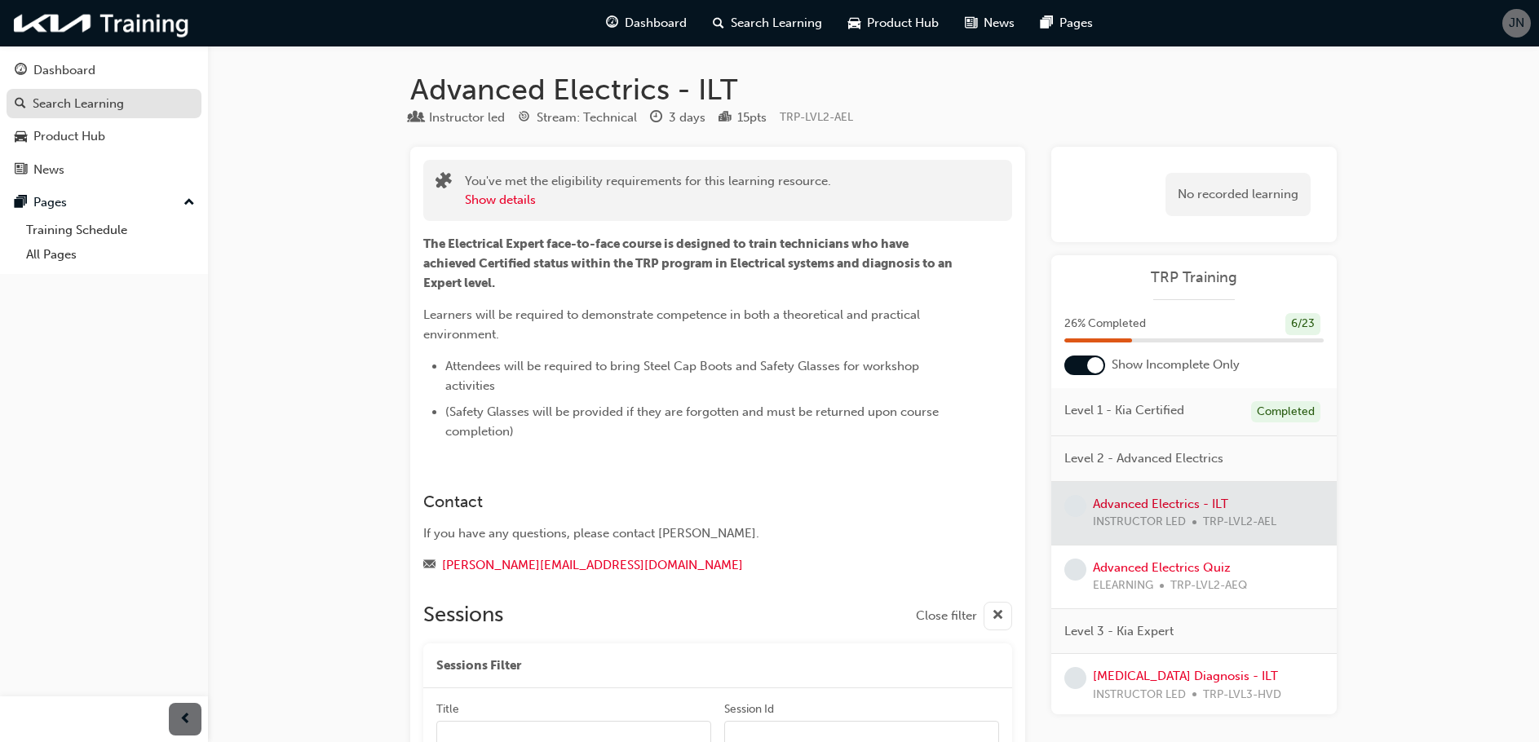
click at [39, 101] on div "Search Learning" at bounding box center [78, 104] width 91 height 19
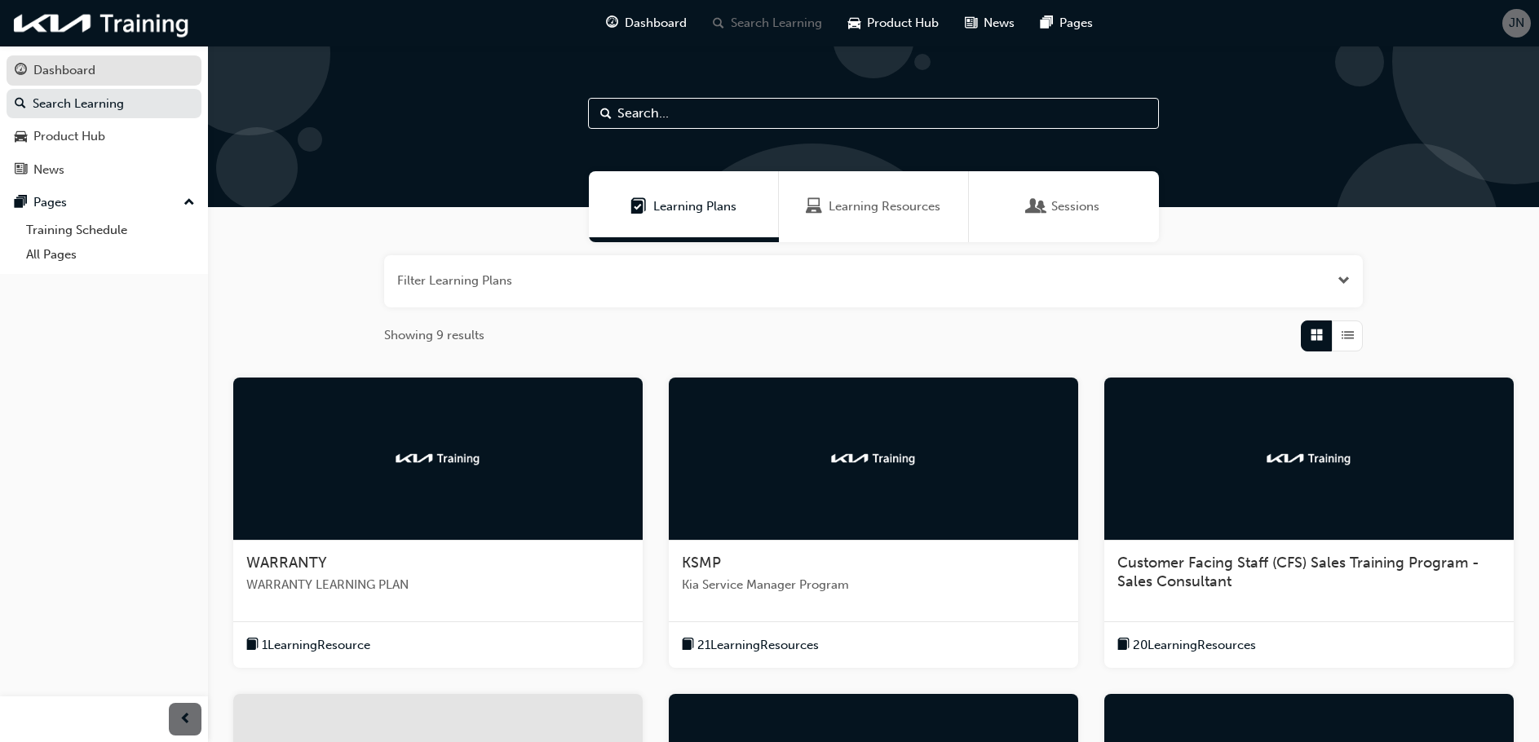
click at [57, 72] on div "Dashboard" at bounding box center [64, 70] width 62 height 19
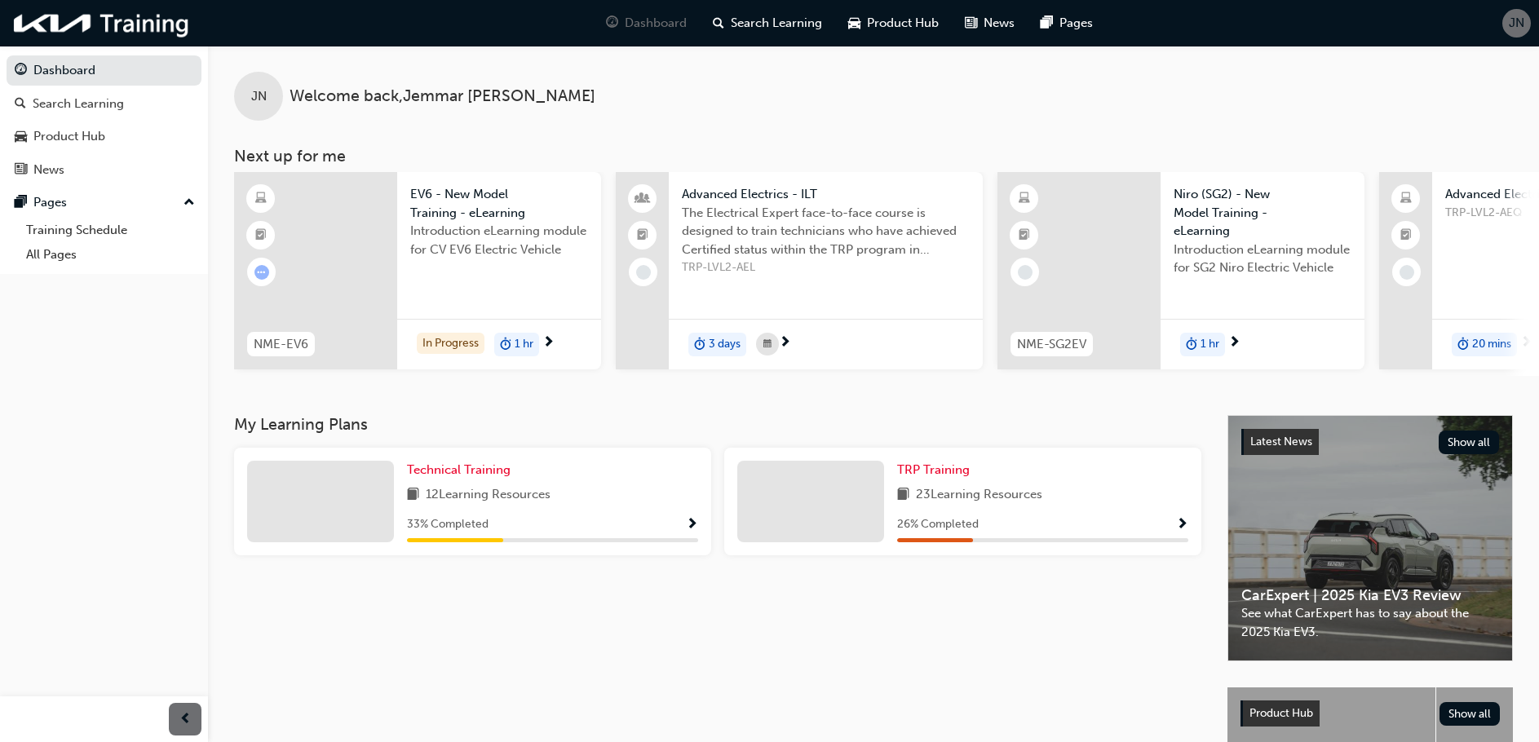
click at [356, 484] on div at bounding box center [320, 502] width 147 height 82
click at [420, 473] on span "Technical Training" at bounding box center [459, 469] width 104 height 15
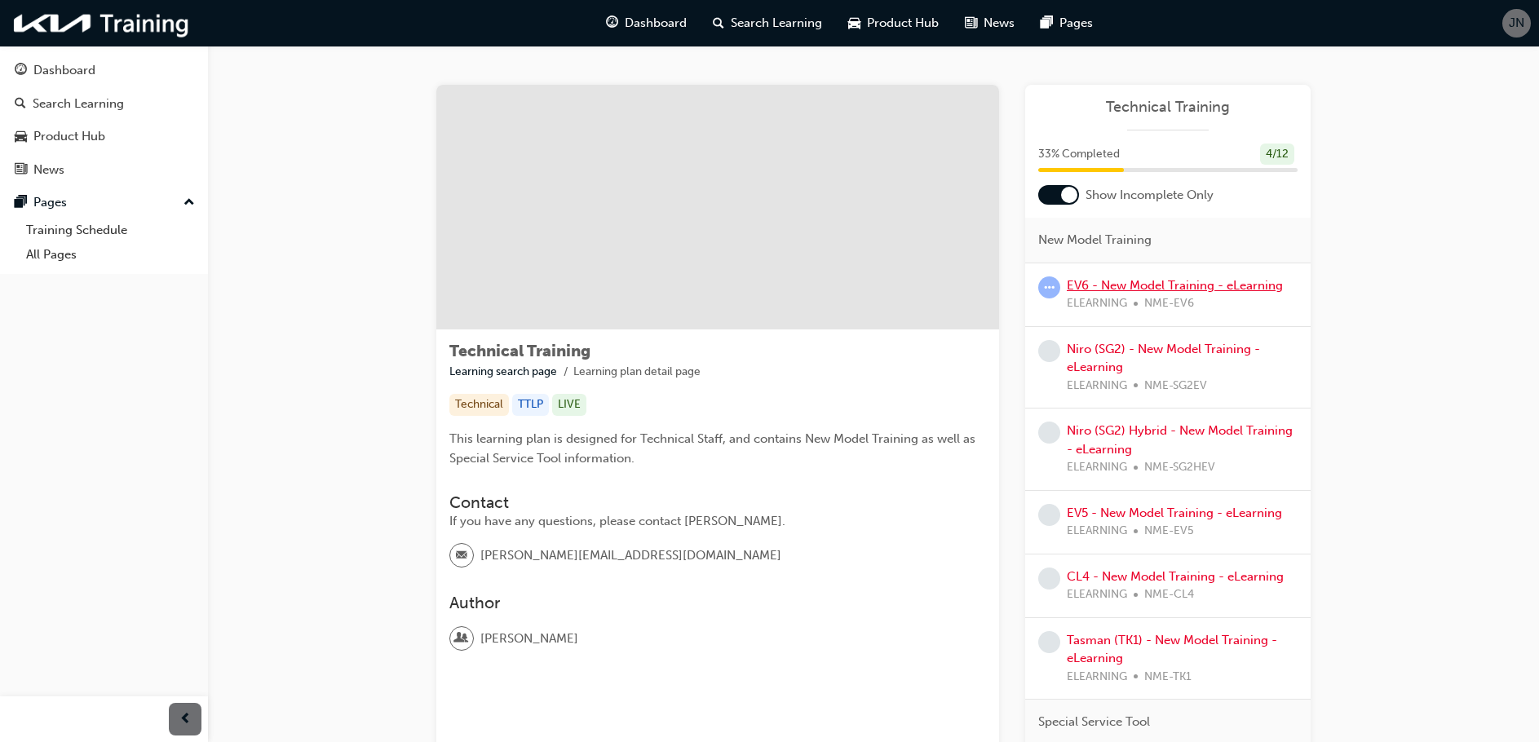
click at [1112, 286] on link "EV6 - New Model Training - eLearning" at bounding box center [1175, 285] width 216 height 15
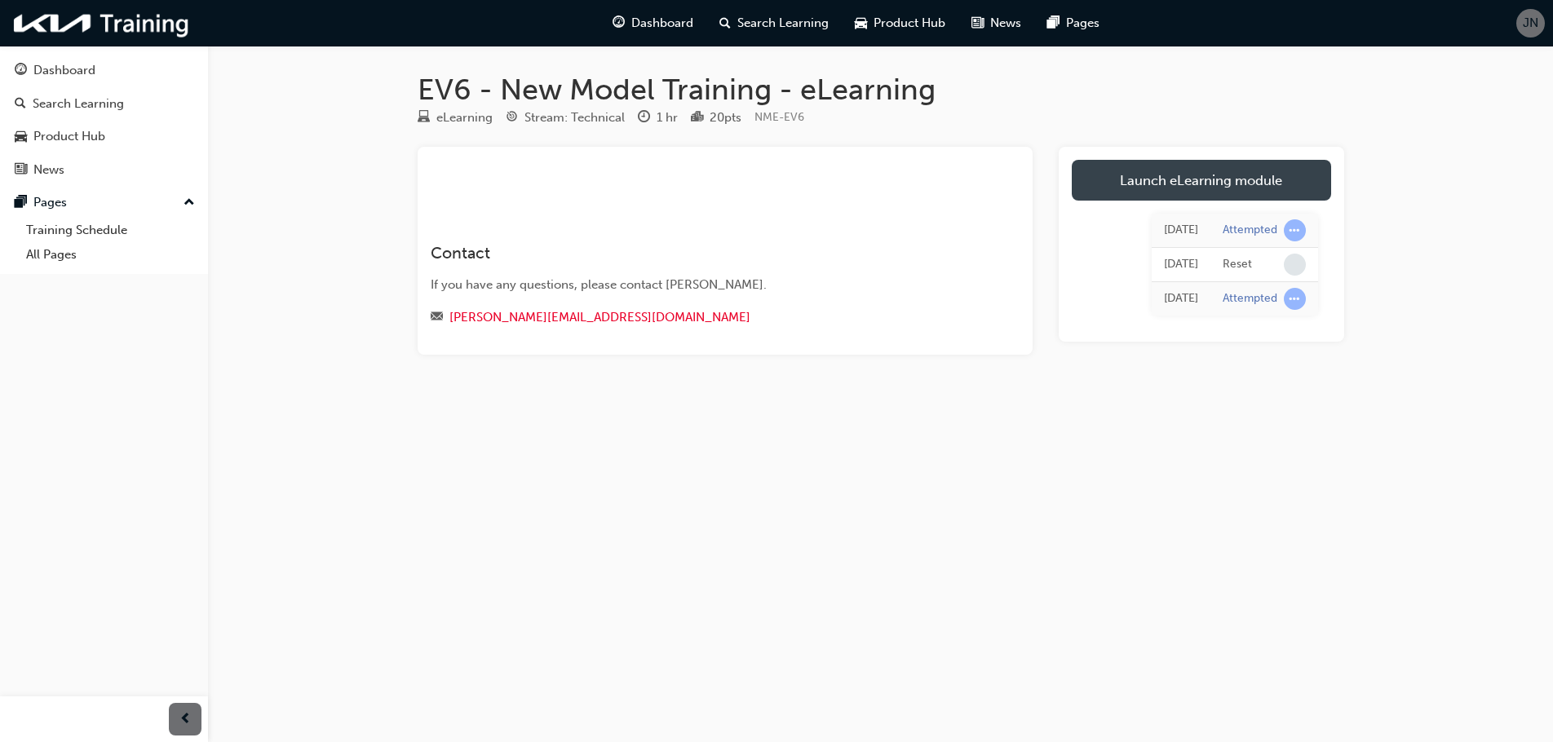
click at [1161, 179] on link "Launch eLearning module" at bounding box center [1201, 180] width 259 height 41
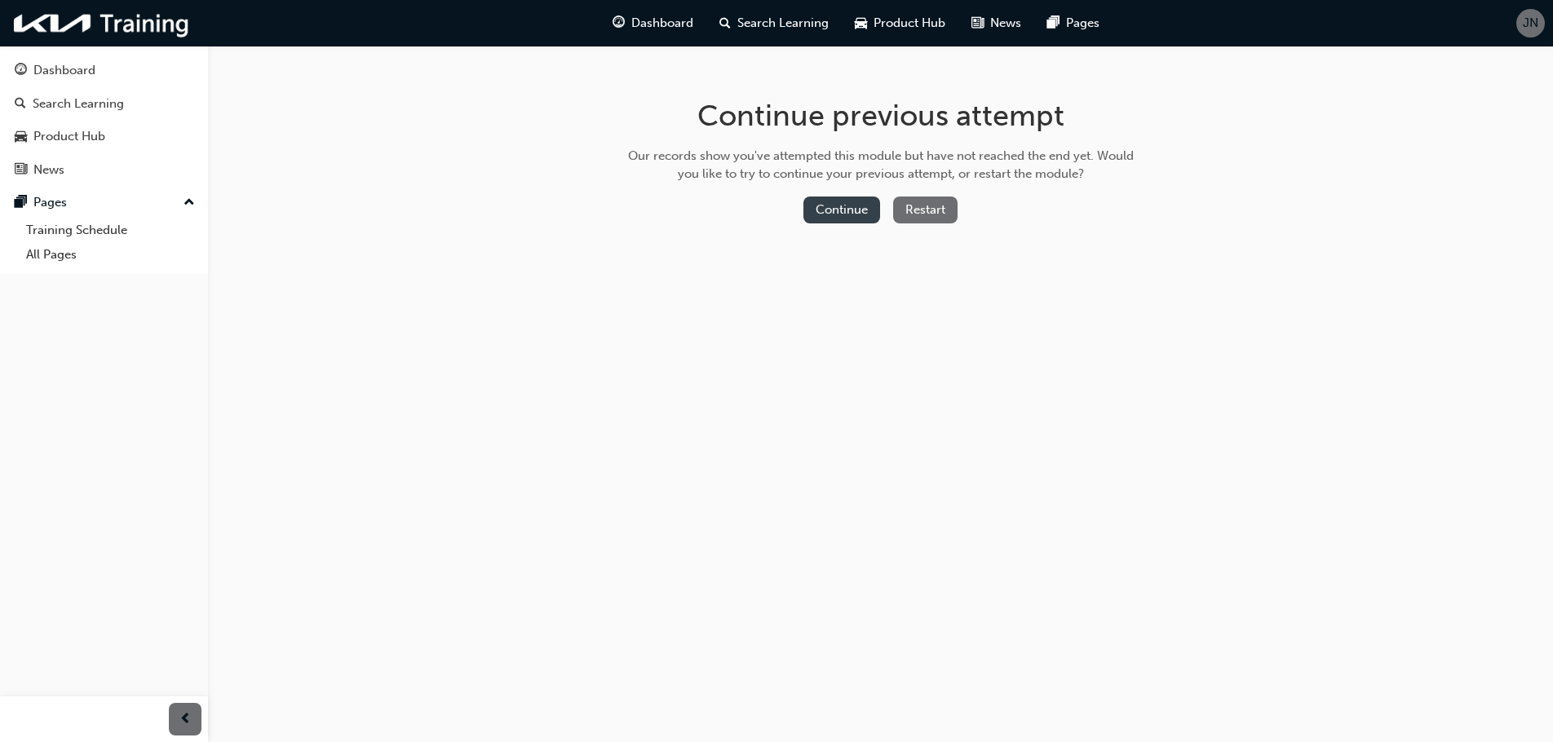
click at [844, 211] on button "Continue" at bounding box center [841, 210] width 77 height 27
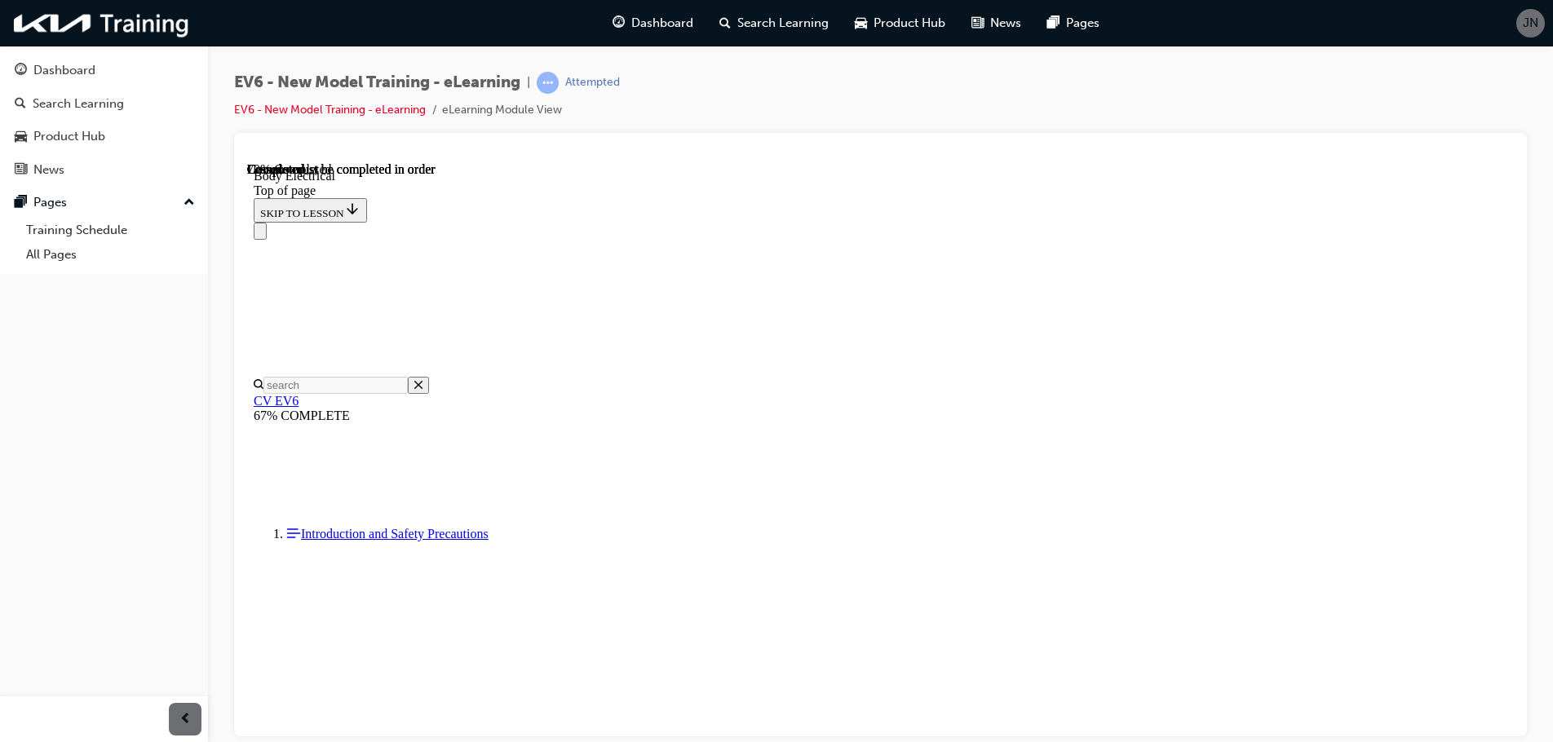
scroll to position [866, 0]
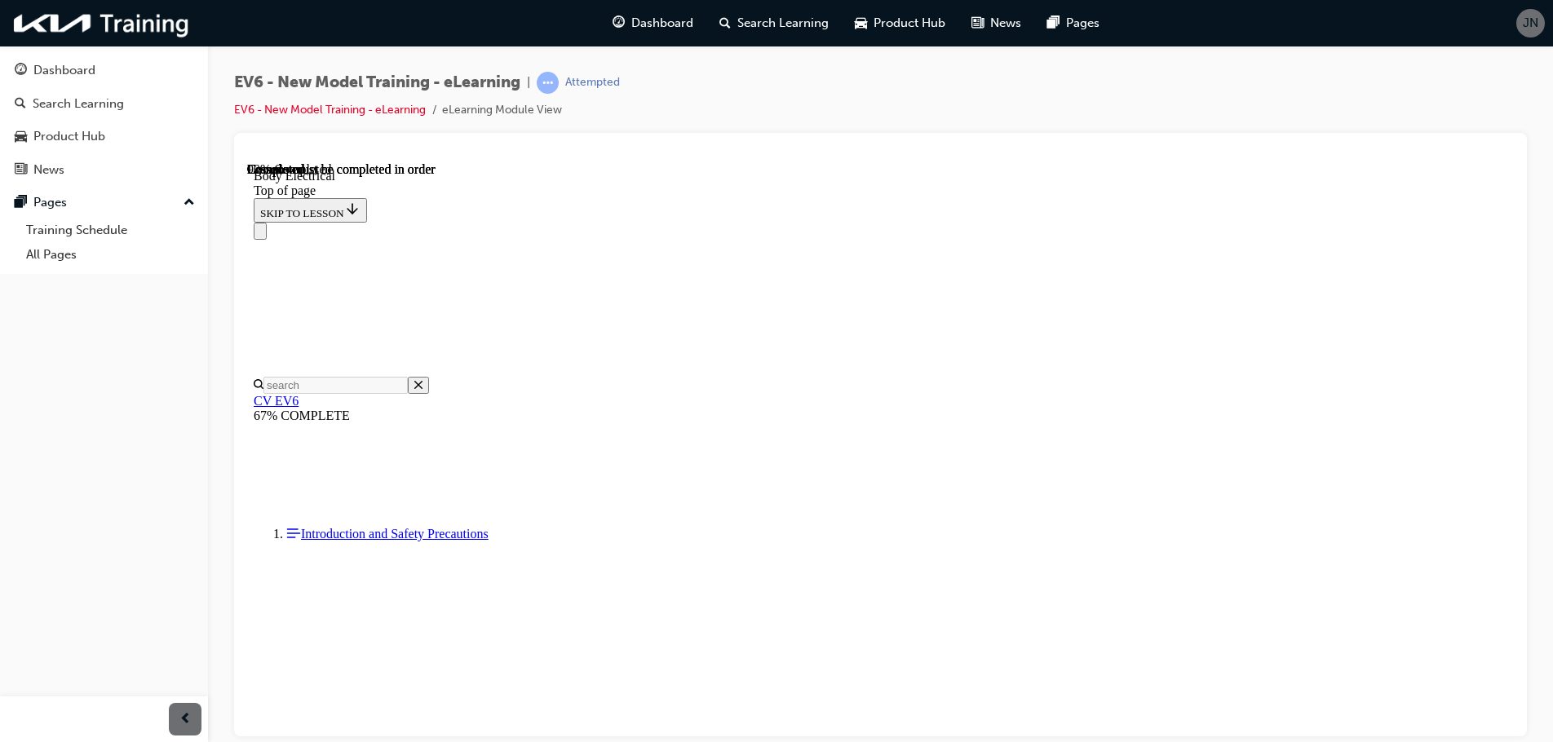
drag, startPoint x: 1505, startPoint y: 579, endPoint x: 1766, endPoint y: 827, distance: 360.5
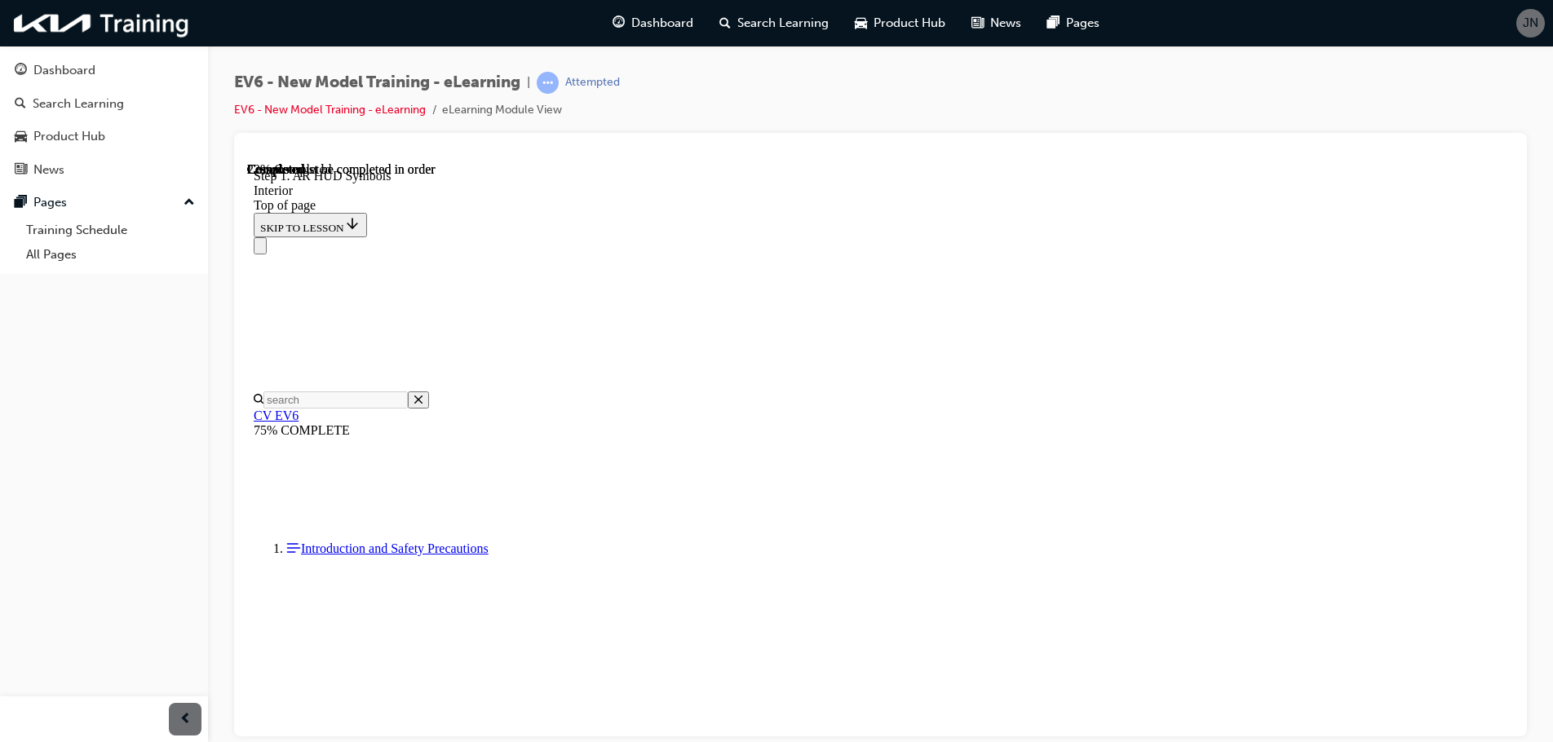
scroll to position [1680, 0]
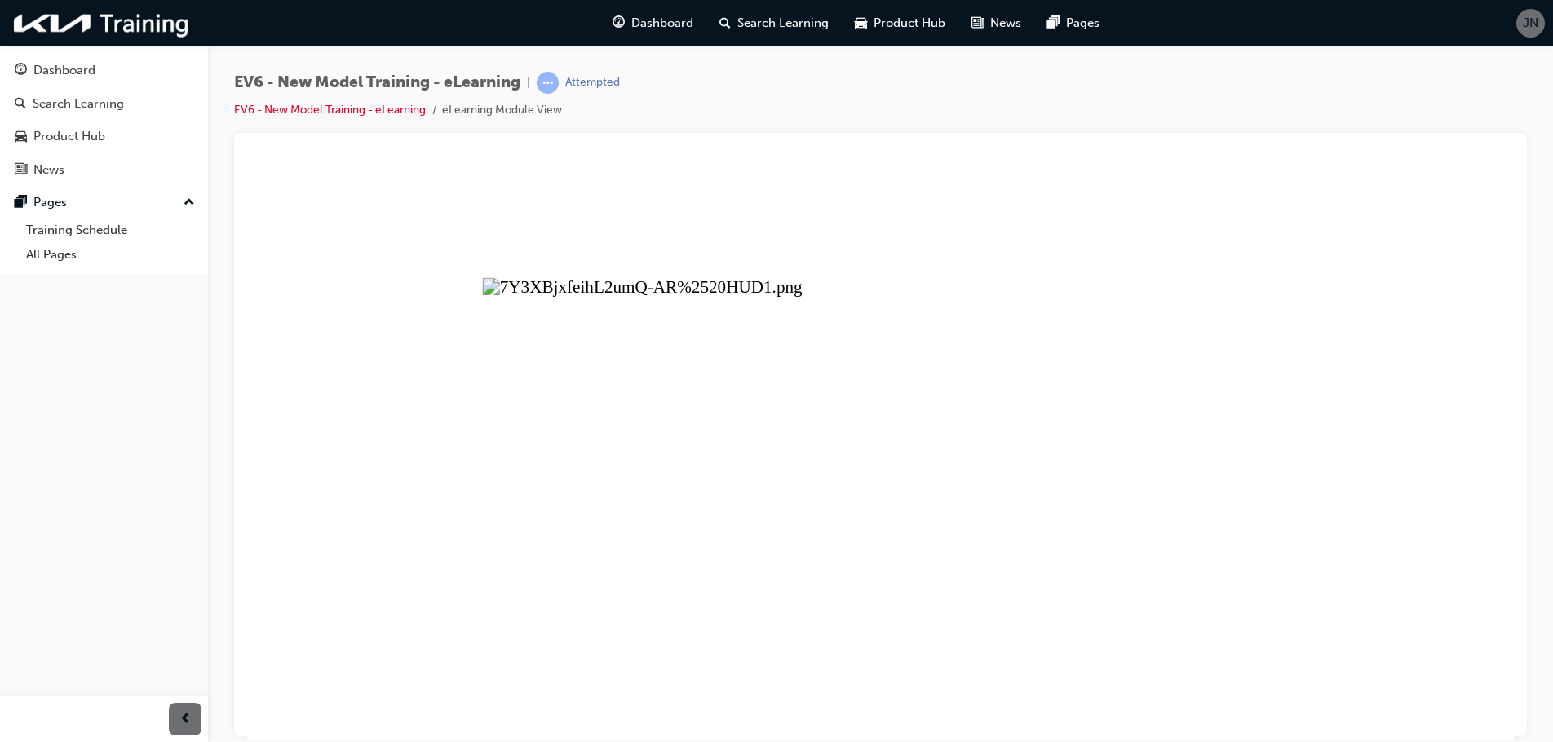
click at [639, 362] on button "Unzoom image" at bounding box center [880, 449] width 1266 height 577
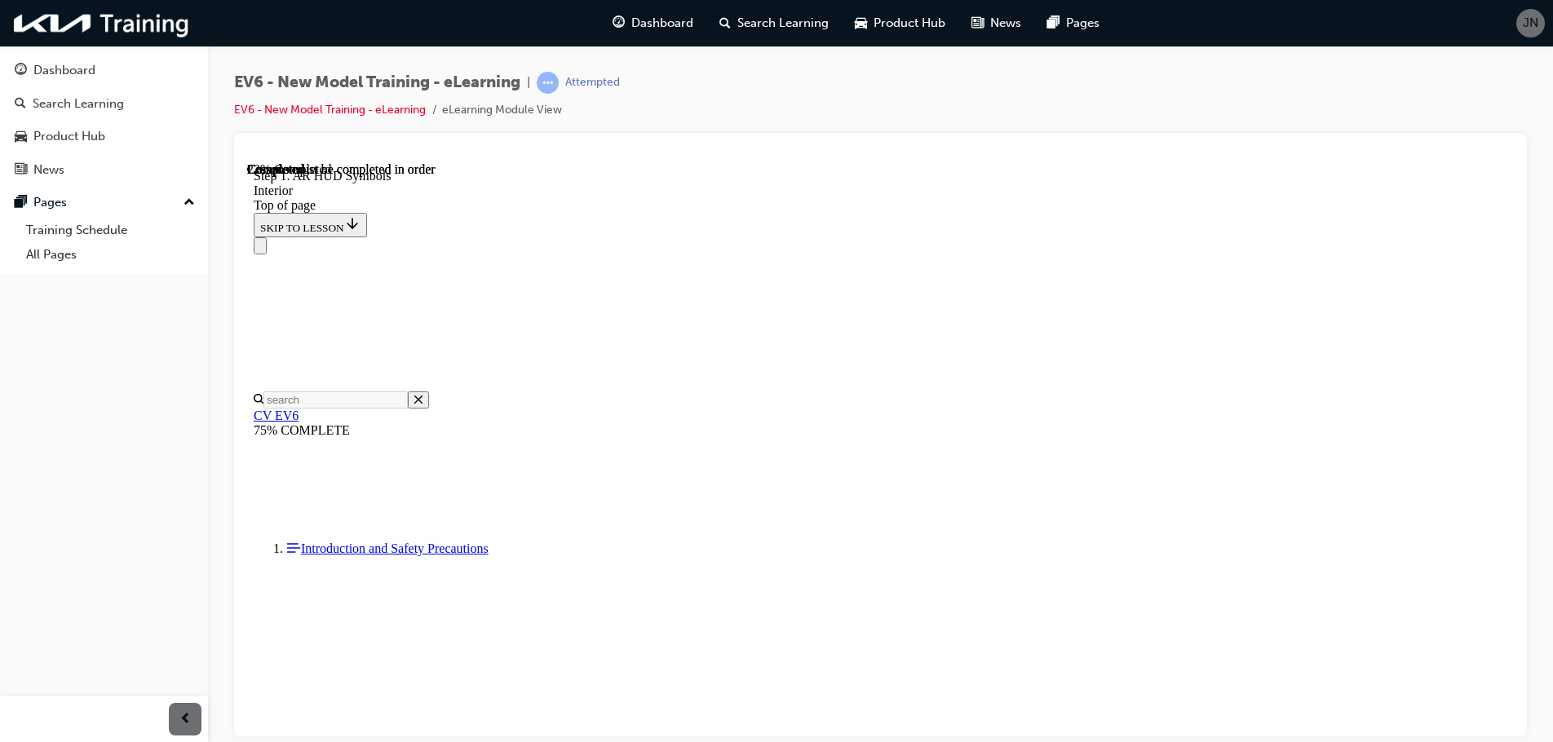
scroll to position [1925, 0]
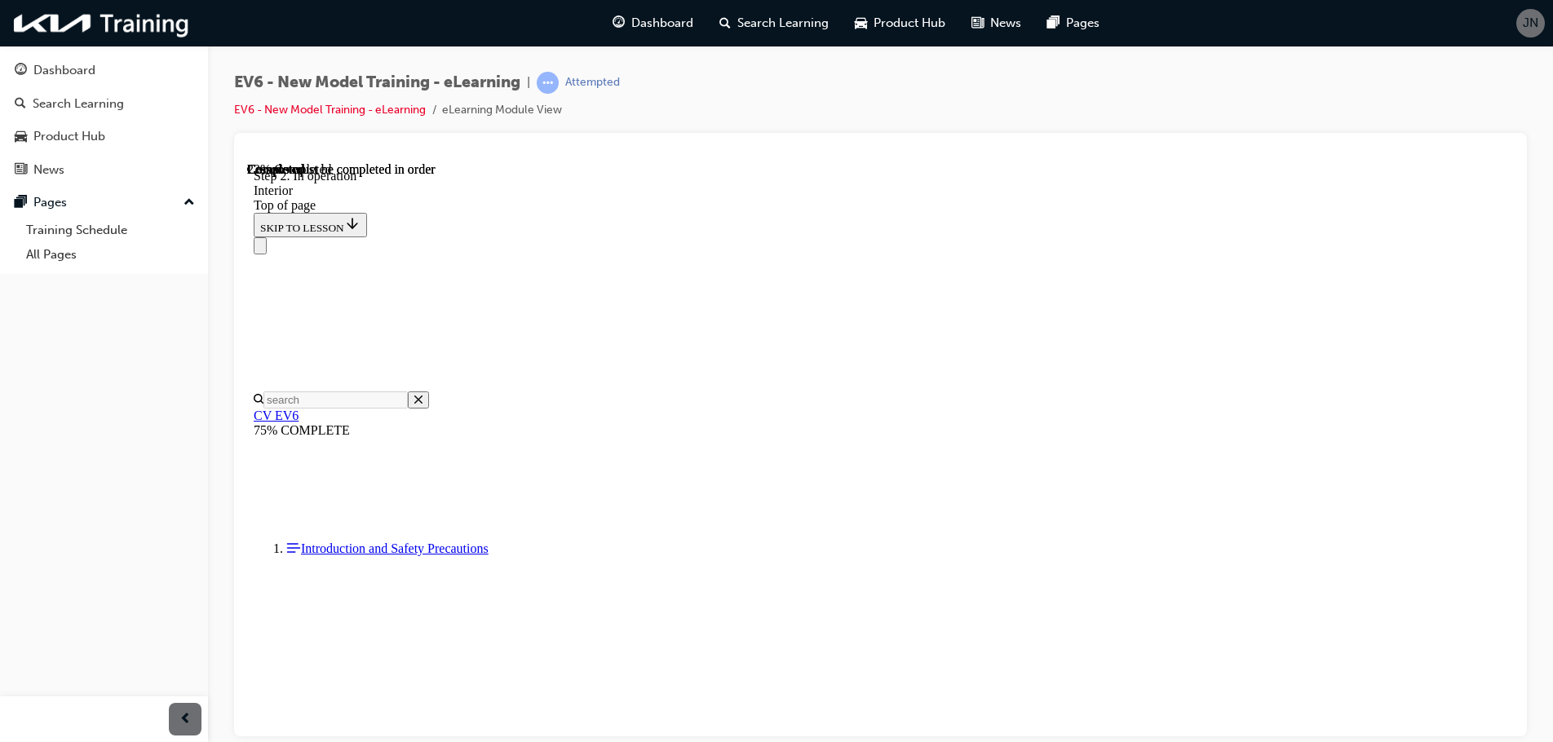
drag, startPoint x: 1225, startPoint y: 618, endPoint x: 1479, endPoint y: 880, distance: 364.5
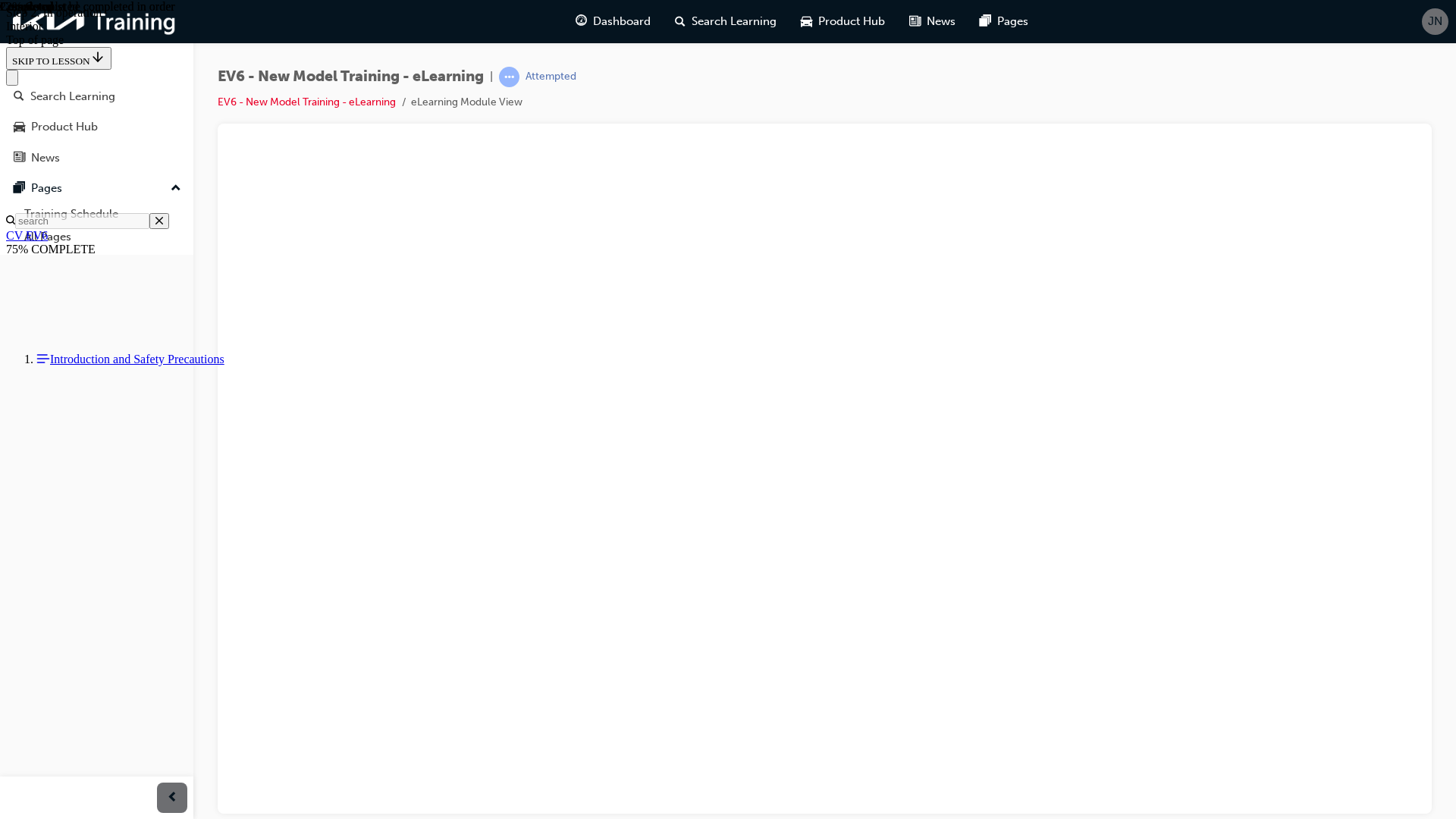
drag, startPoint x: 1416, startPoint y: 790, endPoint x: 1432, endPoint y: 792, distance: 16.1
drag, startPoint x: 1428, startPoint y: 787, endPoint x: 1440, endPoint y: 788, distance: 12.0
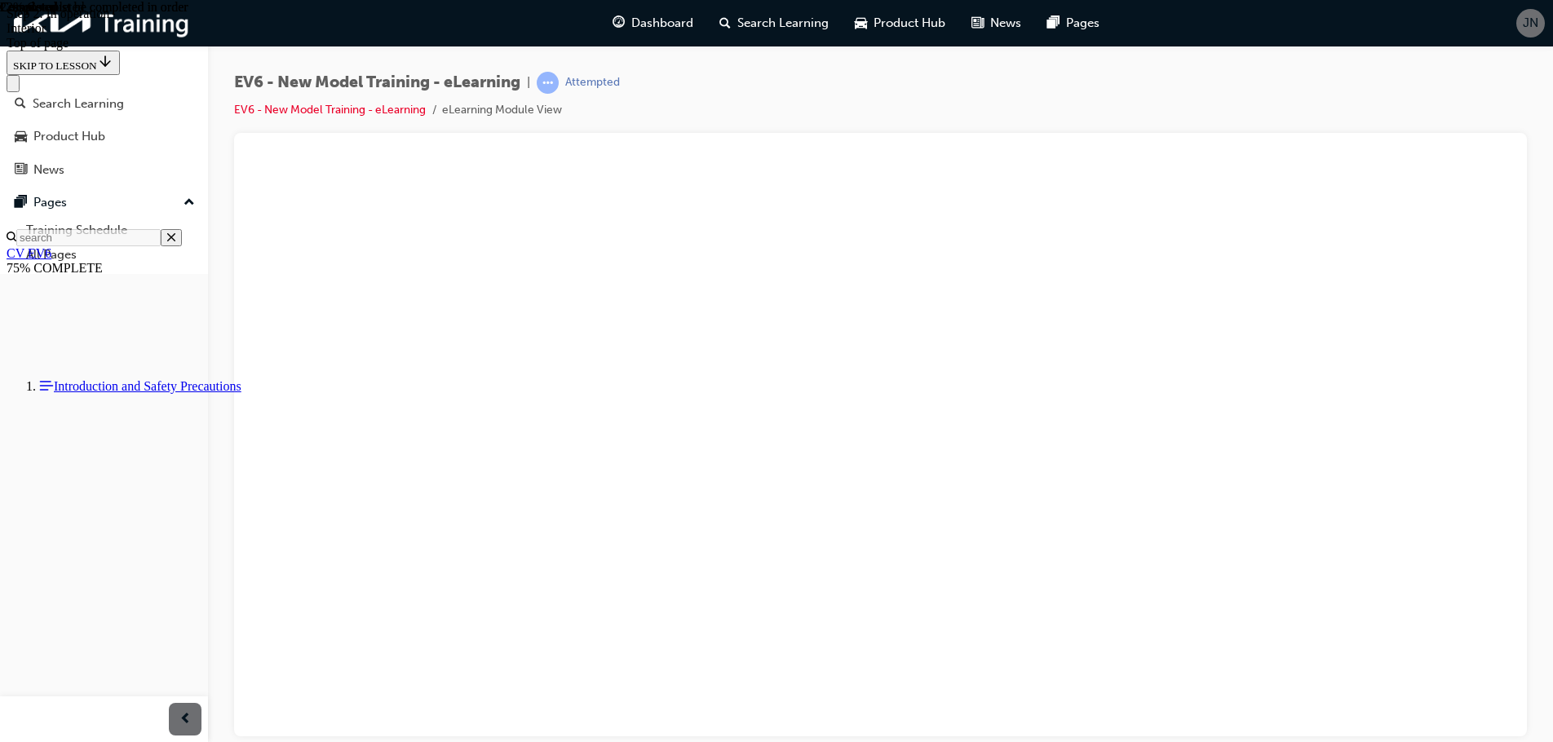
scroll to position [1925, 0]
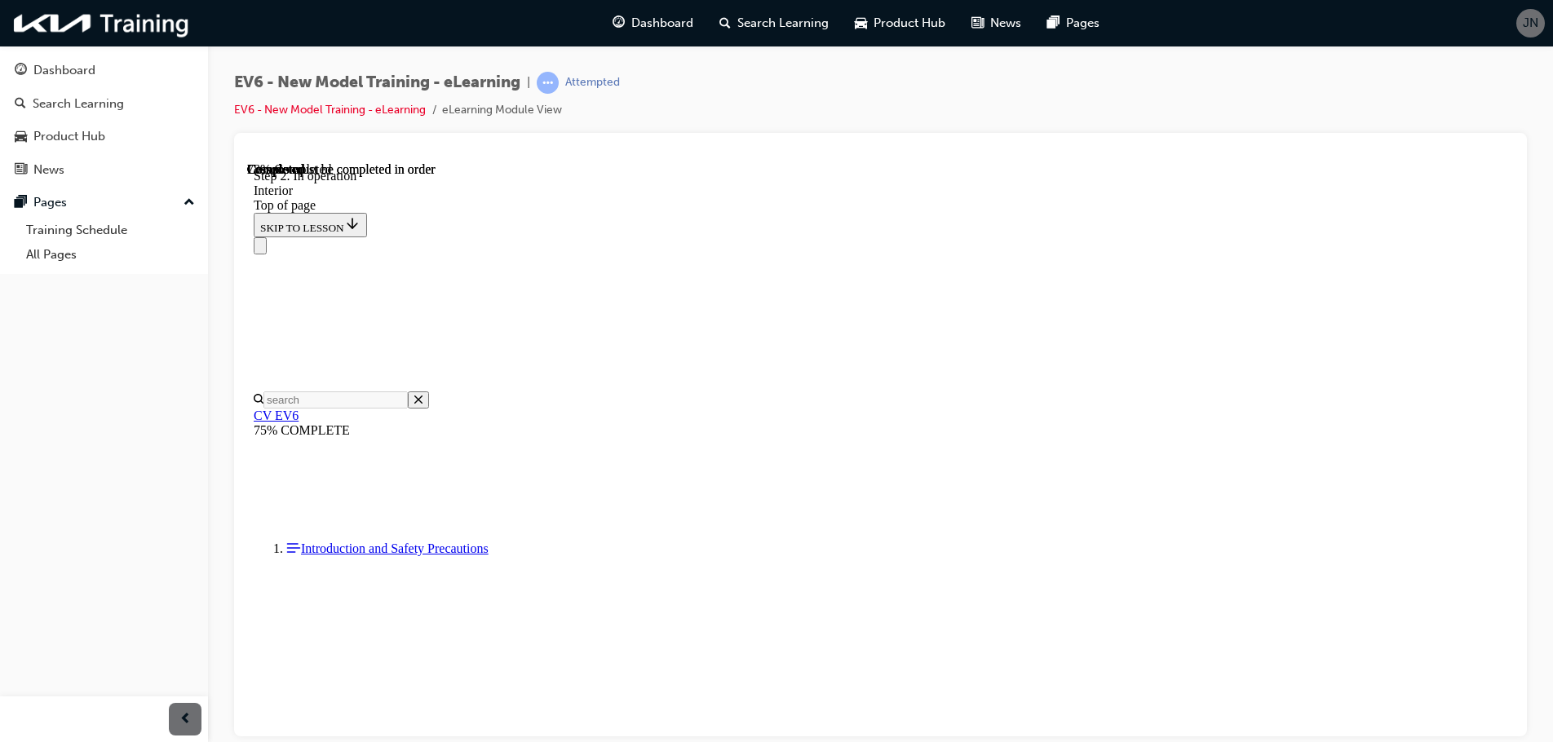
scroll to position [5757, 0]
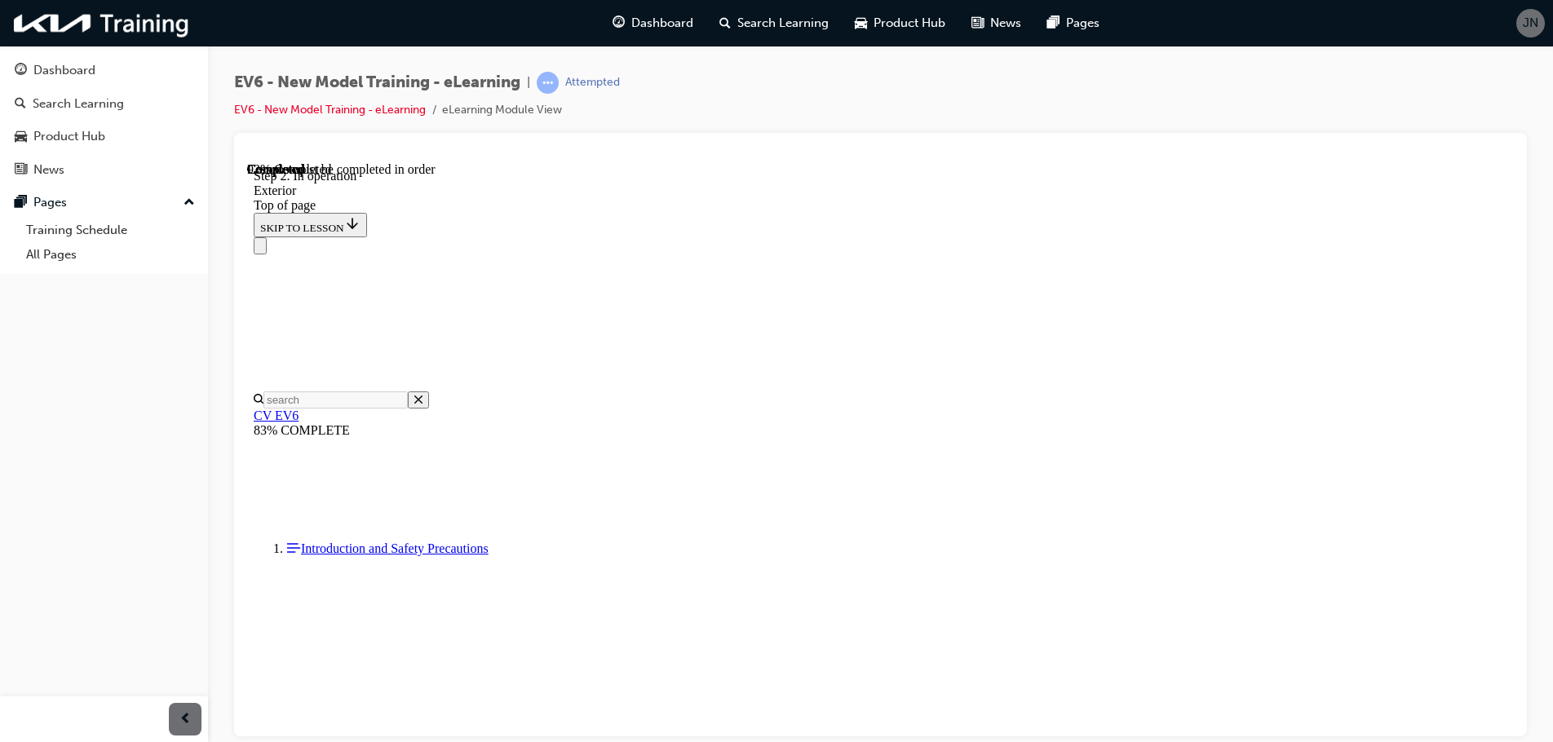
scroll to position [3721, 0]
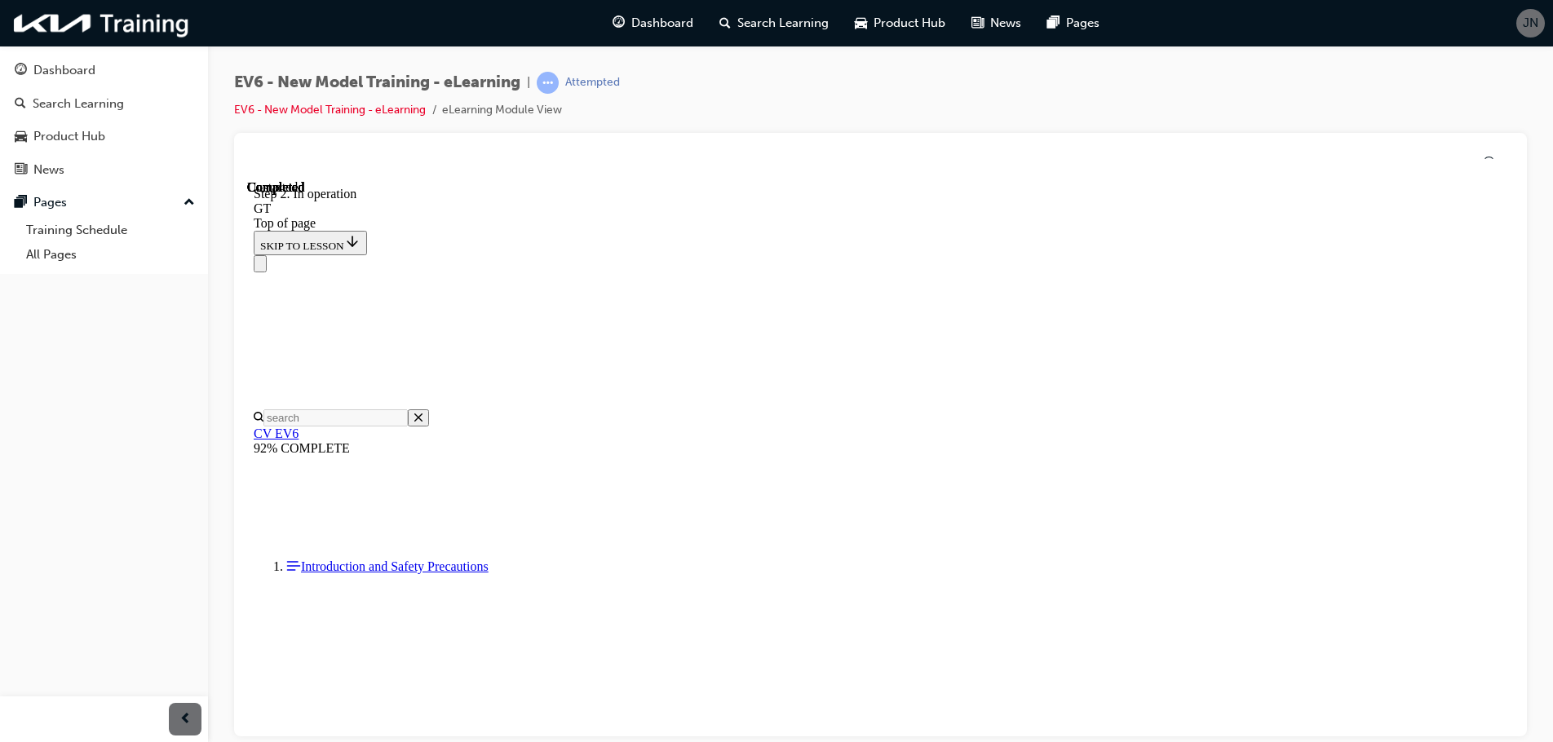
scroll to position [51, 0]
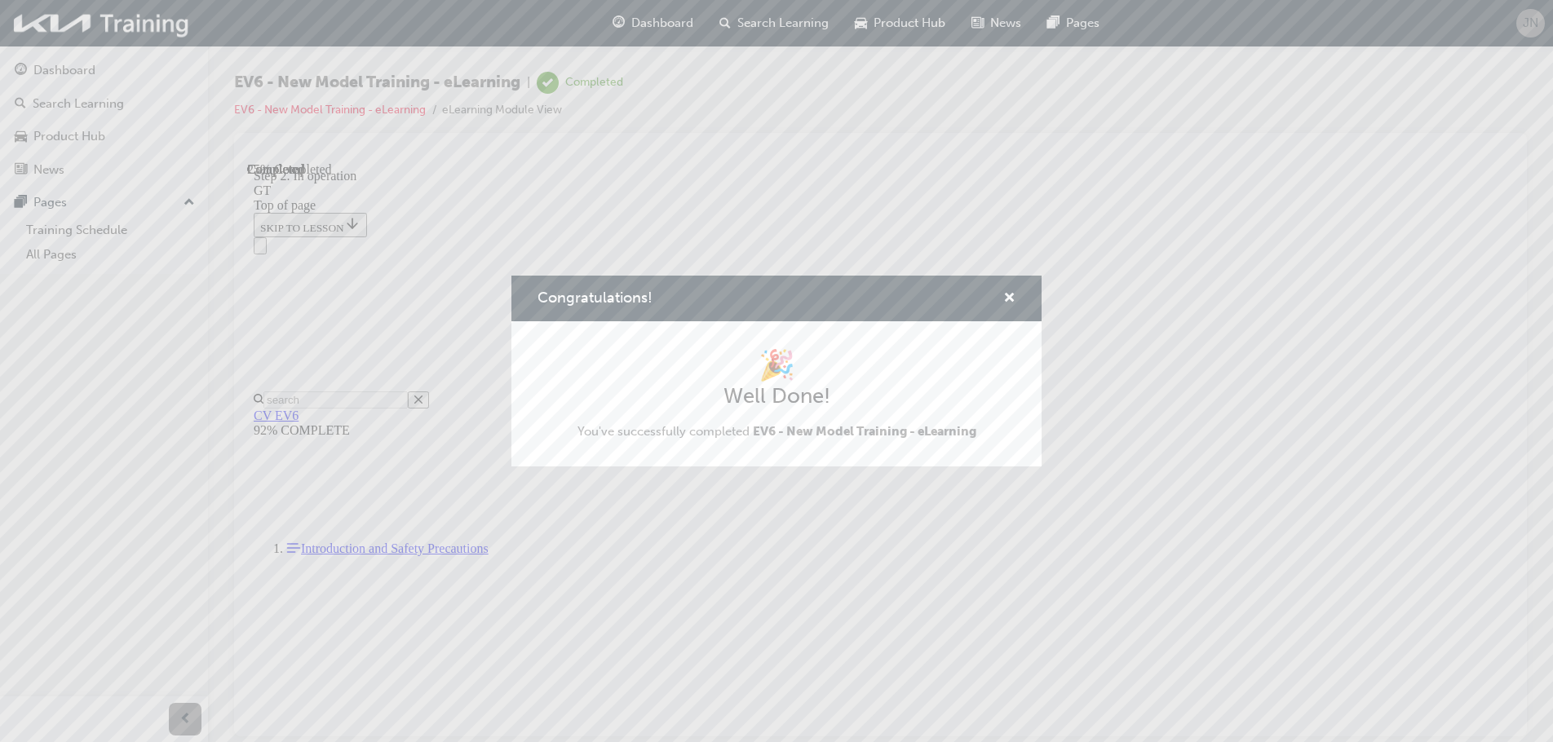
click at [1111, 430] on div "Congratulations! 🎉 Well Done! You've successfully completed EV6 - New Model Tra…" at bounding box center [776, 371] width 1553 height 742
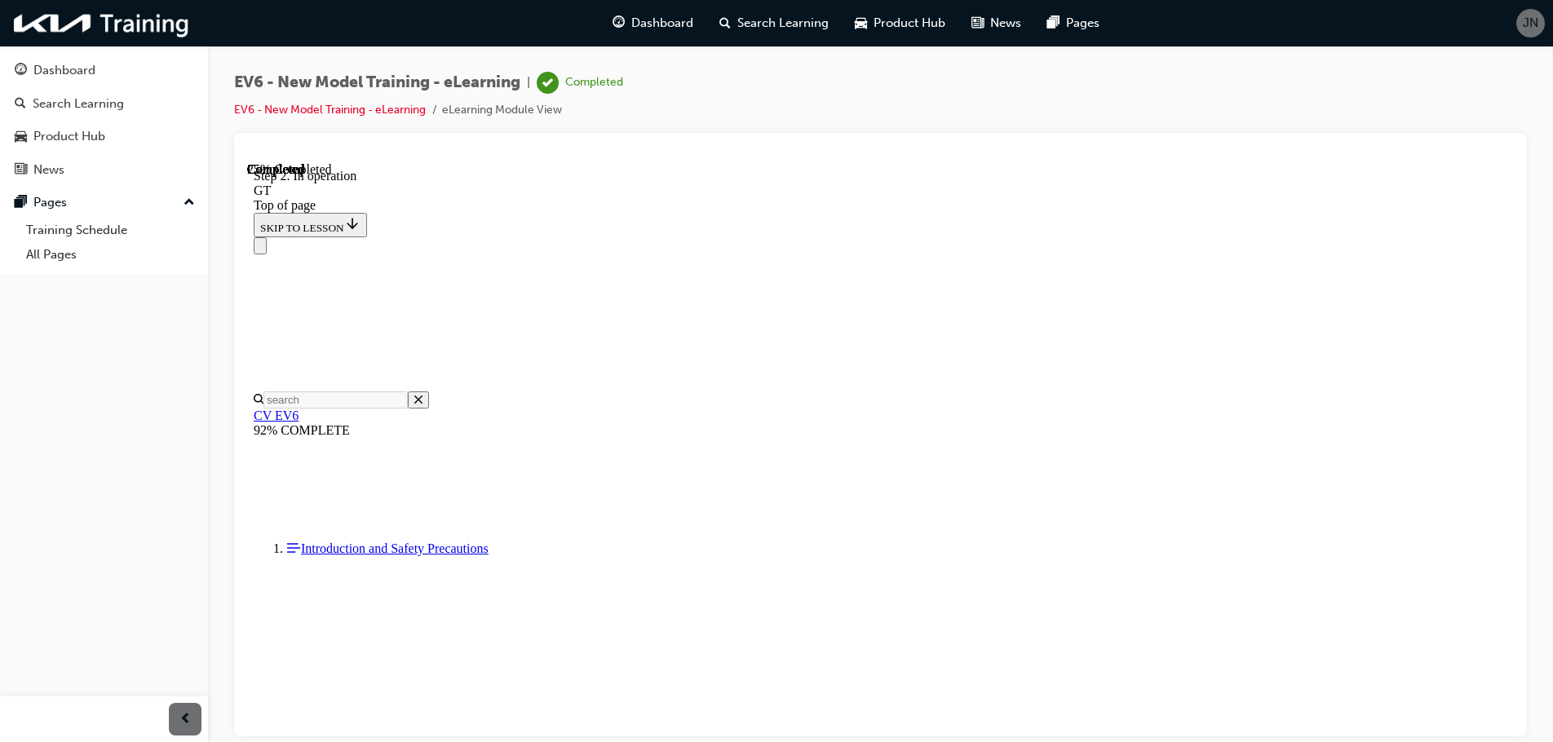
scroll to position [214, 0]
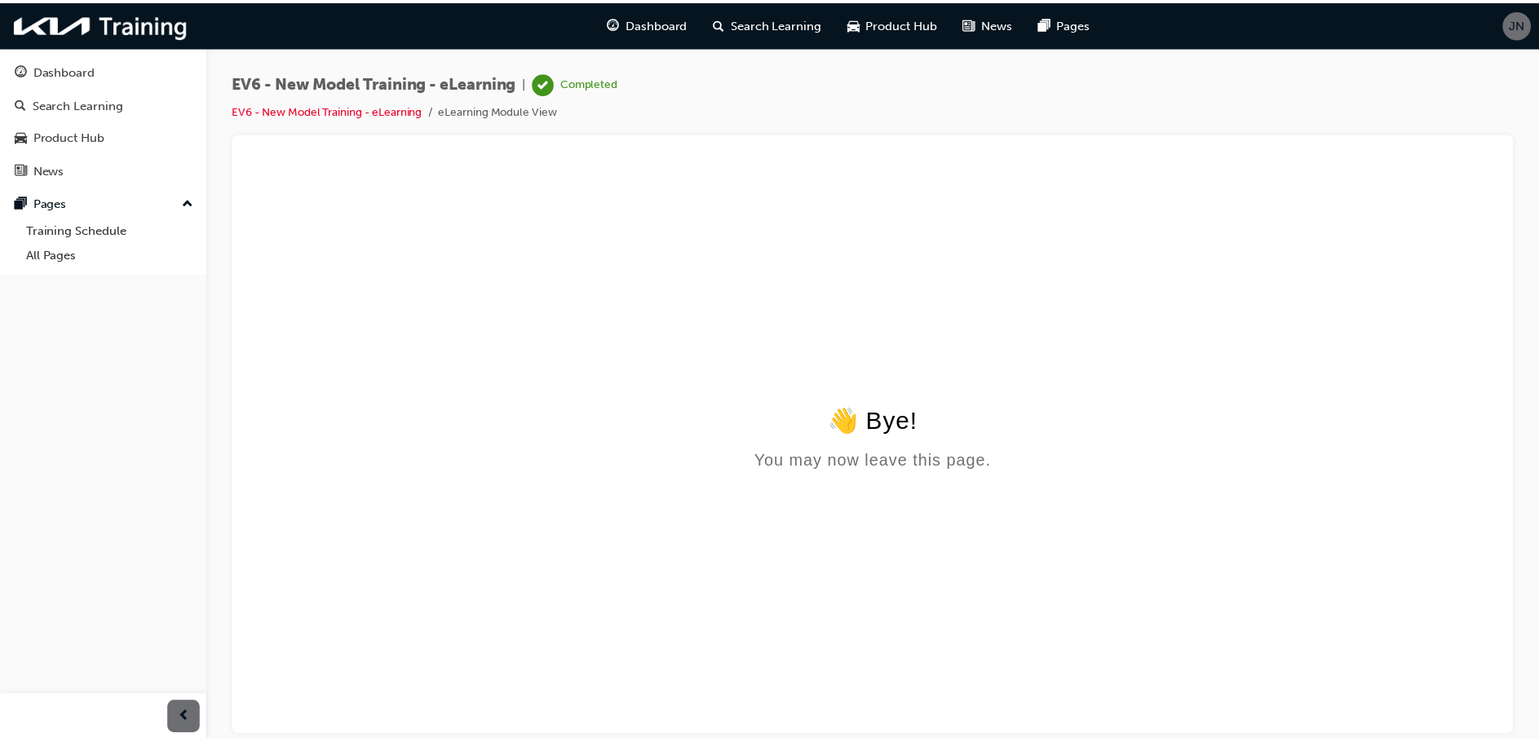
scroll to position [0, 0]
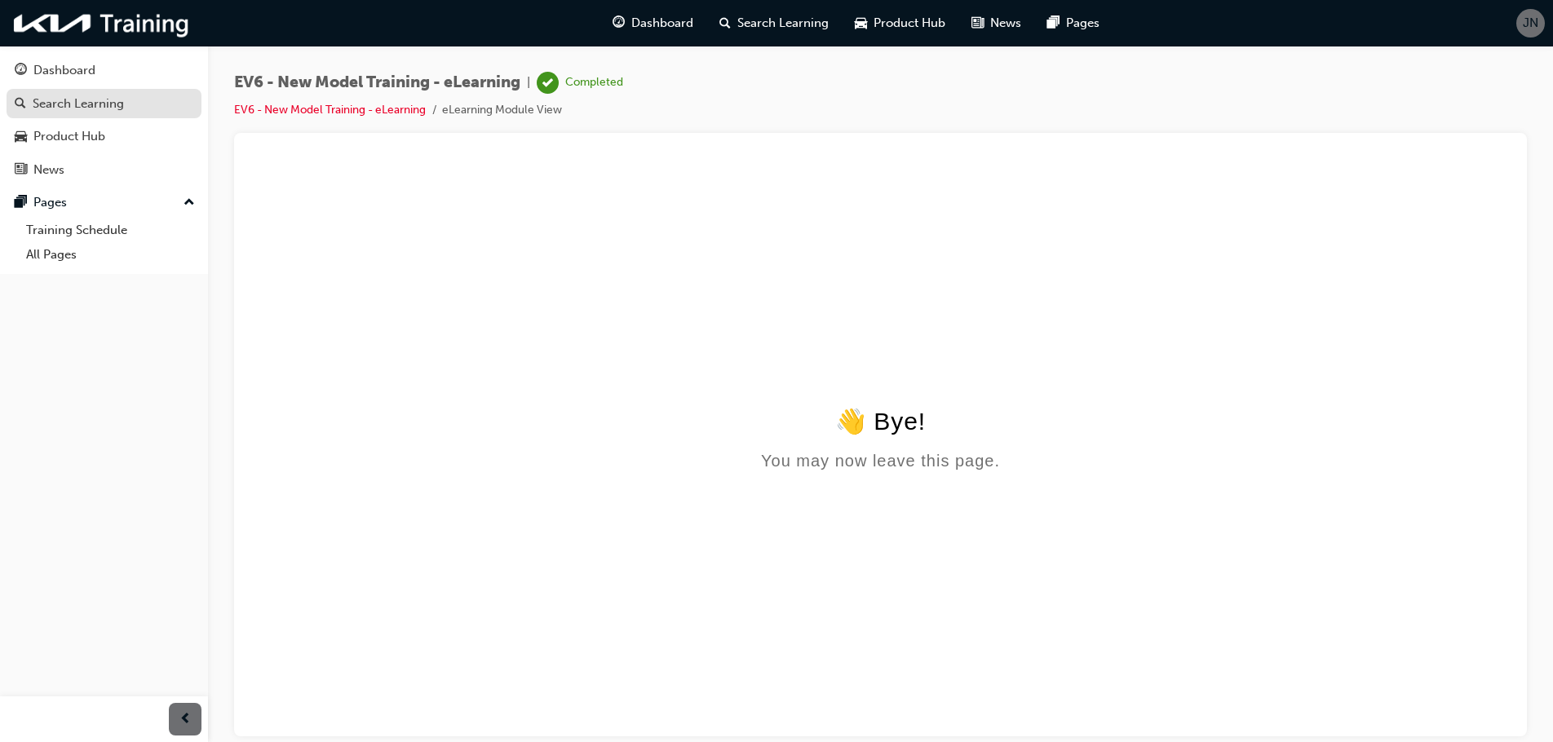
click at [81, 108] on div "Search Learning" at bounding box center [78, 104] width 91 height 19
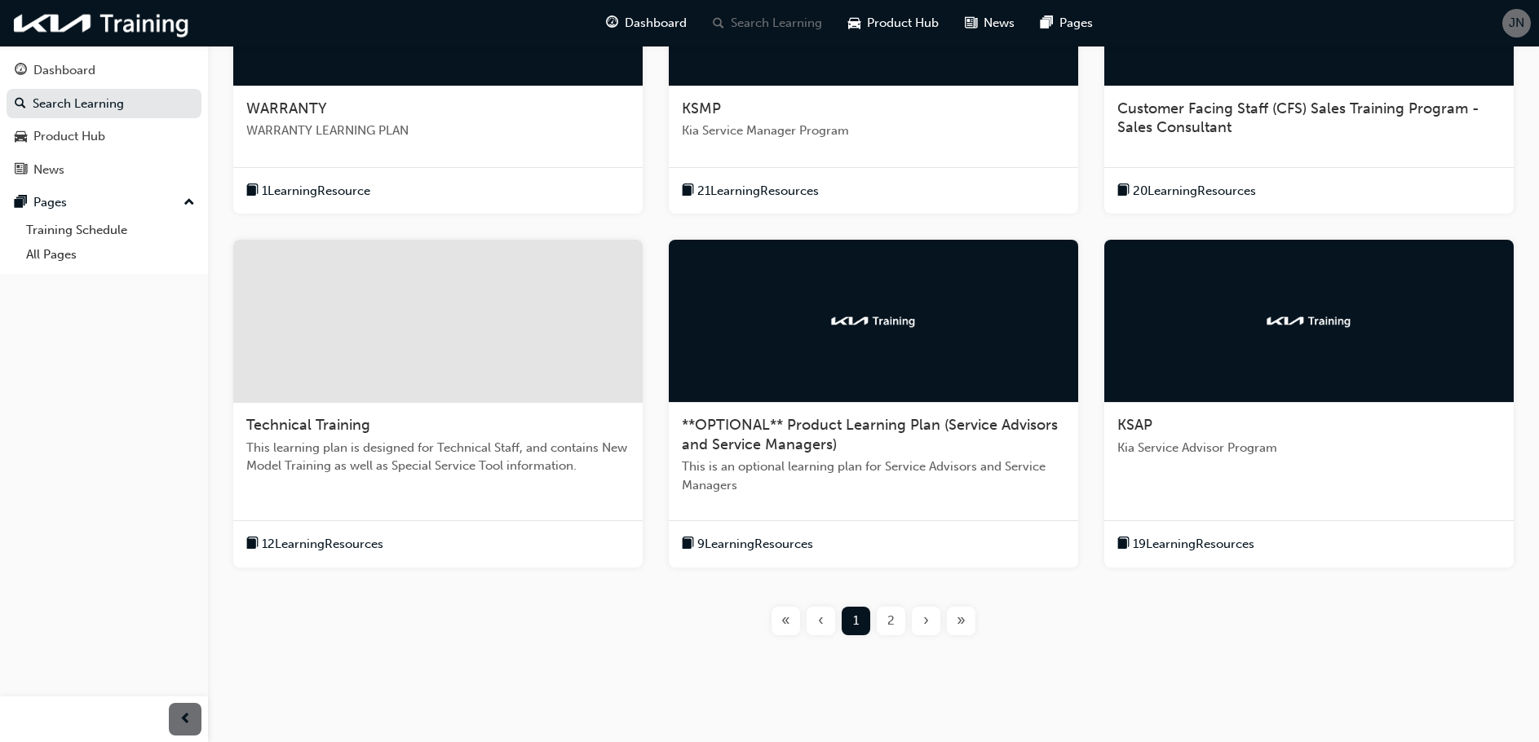
scroll to position [480, 0]
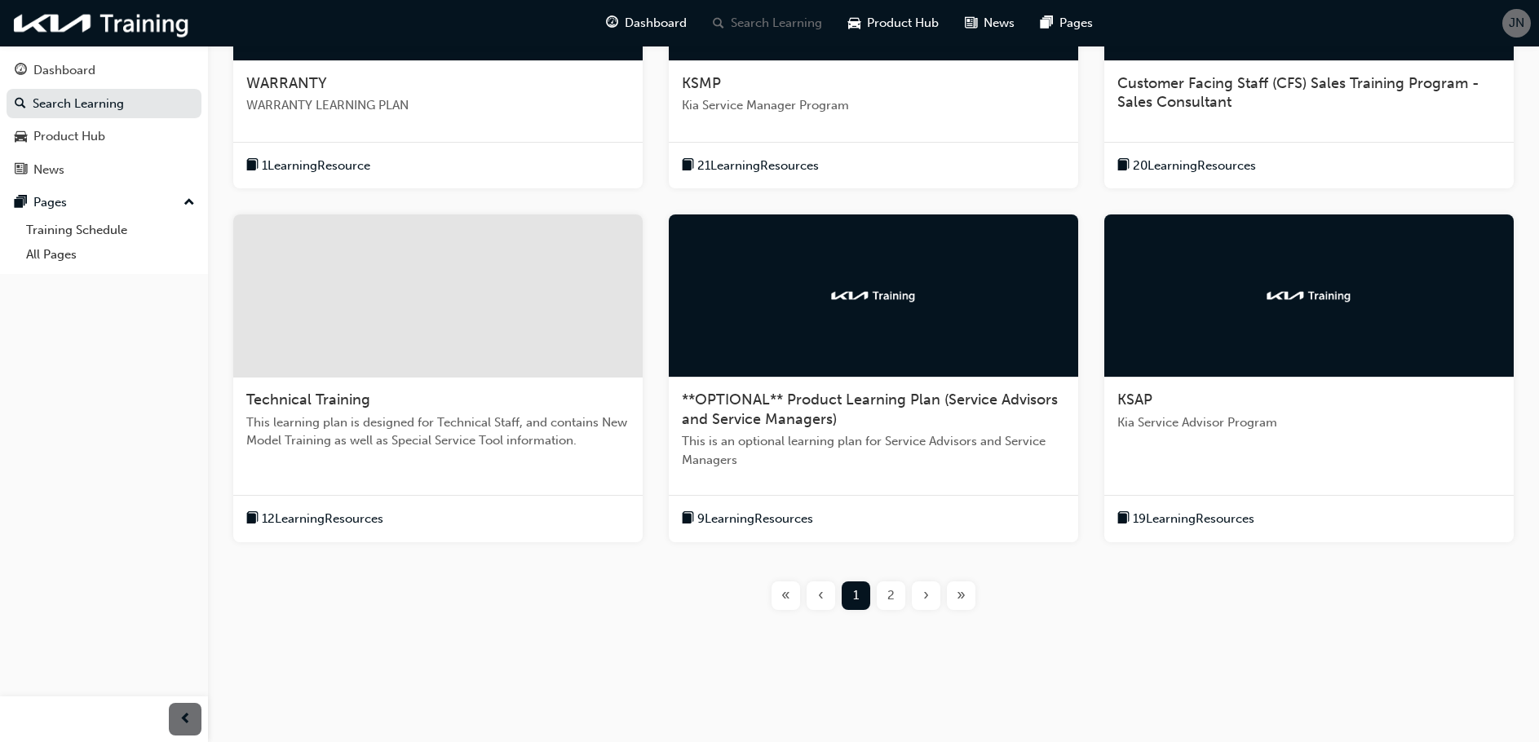
click at [895, 595] on div "2" at bounding box center [891, 595] width 29 height 29
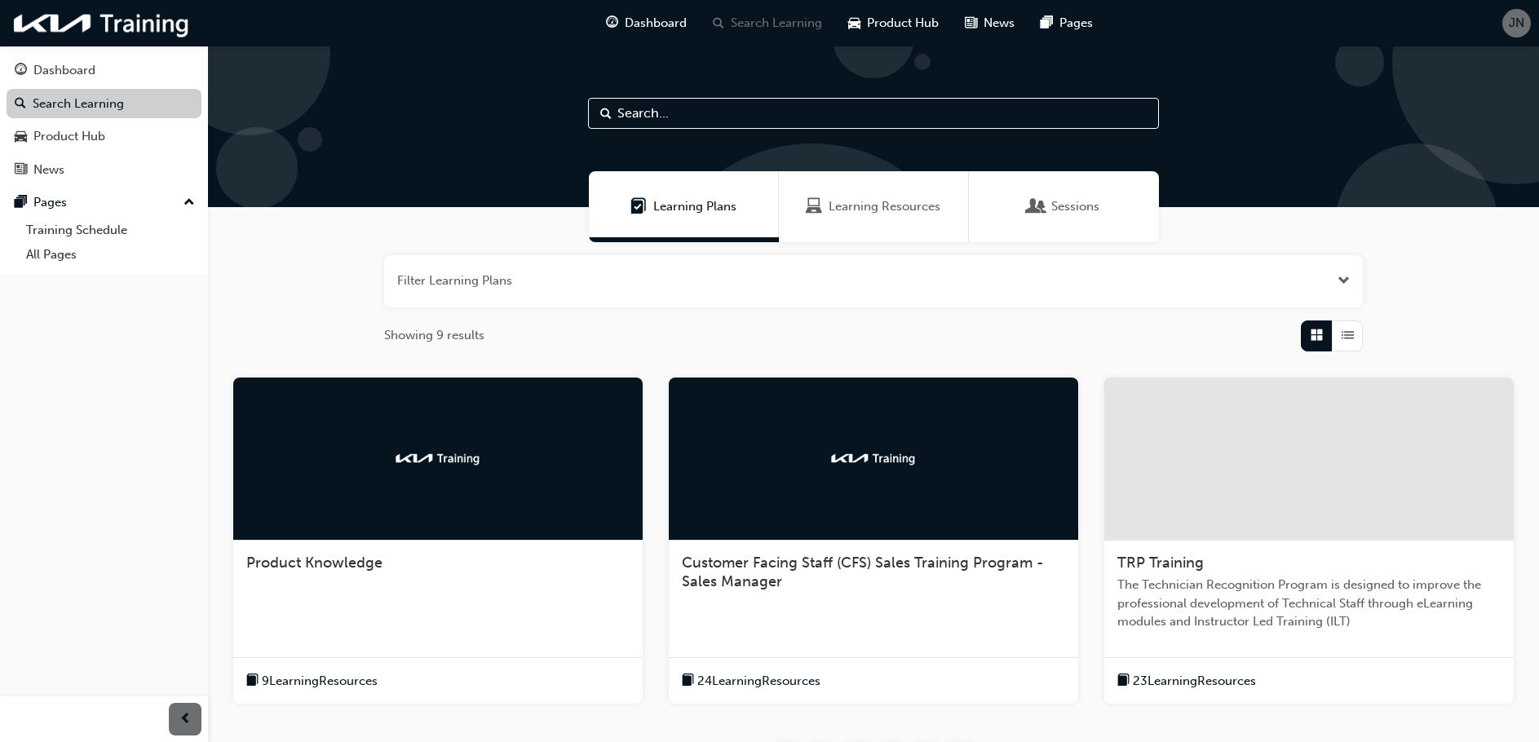
click at [63, 108] on link "Search Learning" at bounding box center [104, 104] width 195 height 30
click at [65, 69] on div "Dashboard" at bounding box center [64, 70] width 62 height 19
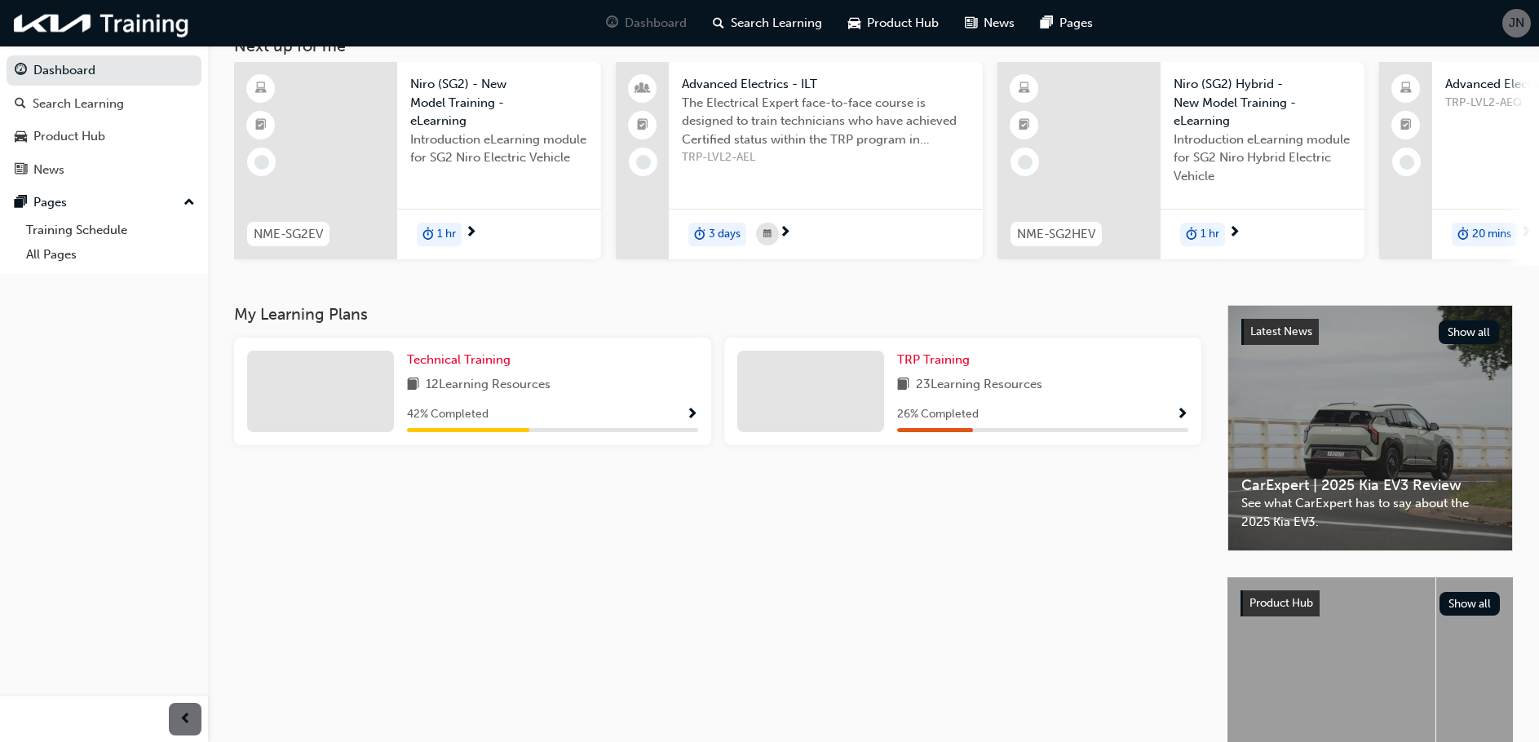
scroll to position [82, 0]
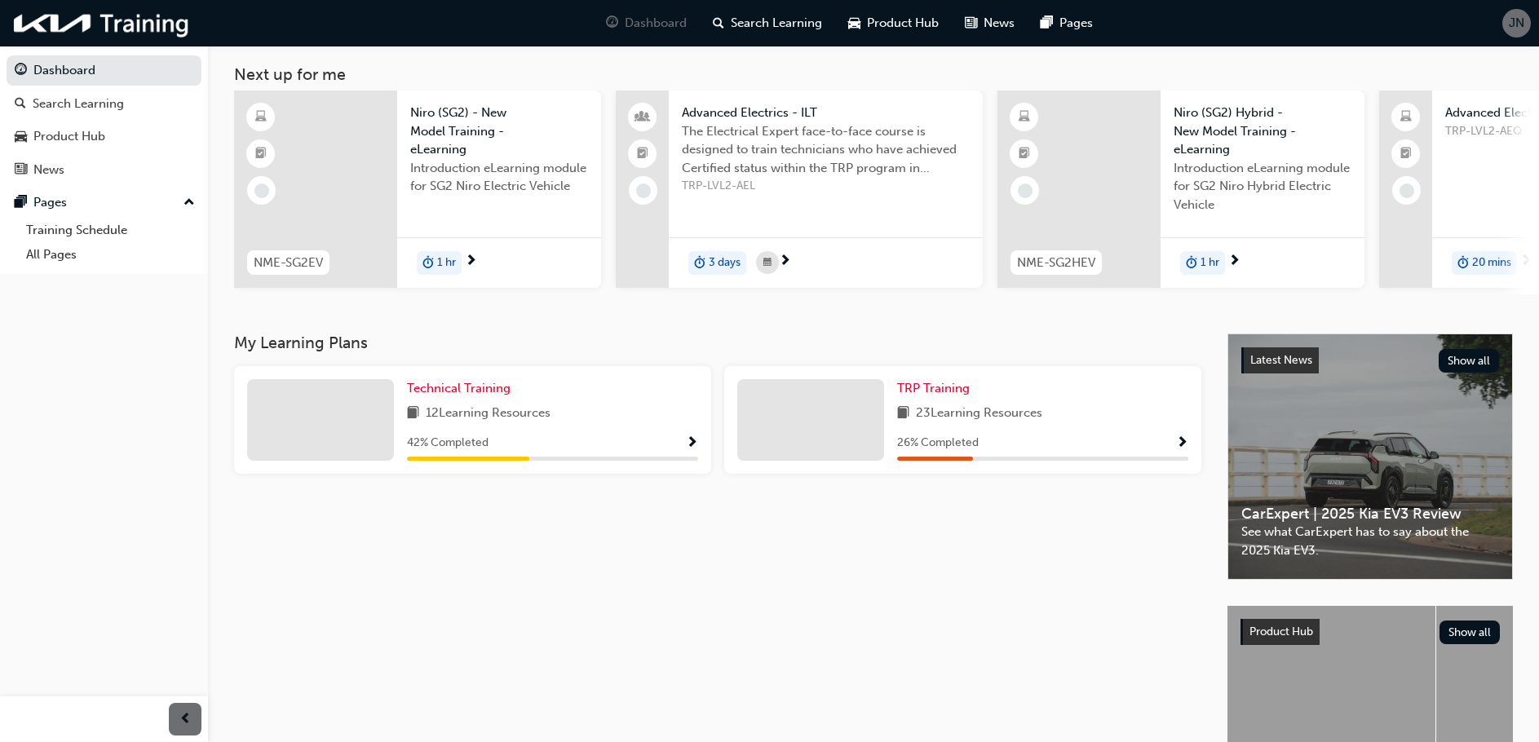
click at [345, 418] on div at bounding box center [320, 420] width 147 height 82
click at [449, 396] on span "Technical Training" at bounding box center [459, 388] width 104 height 15
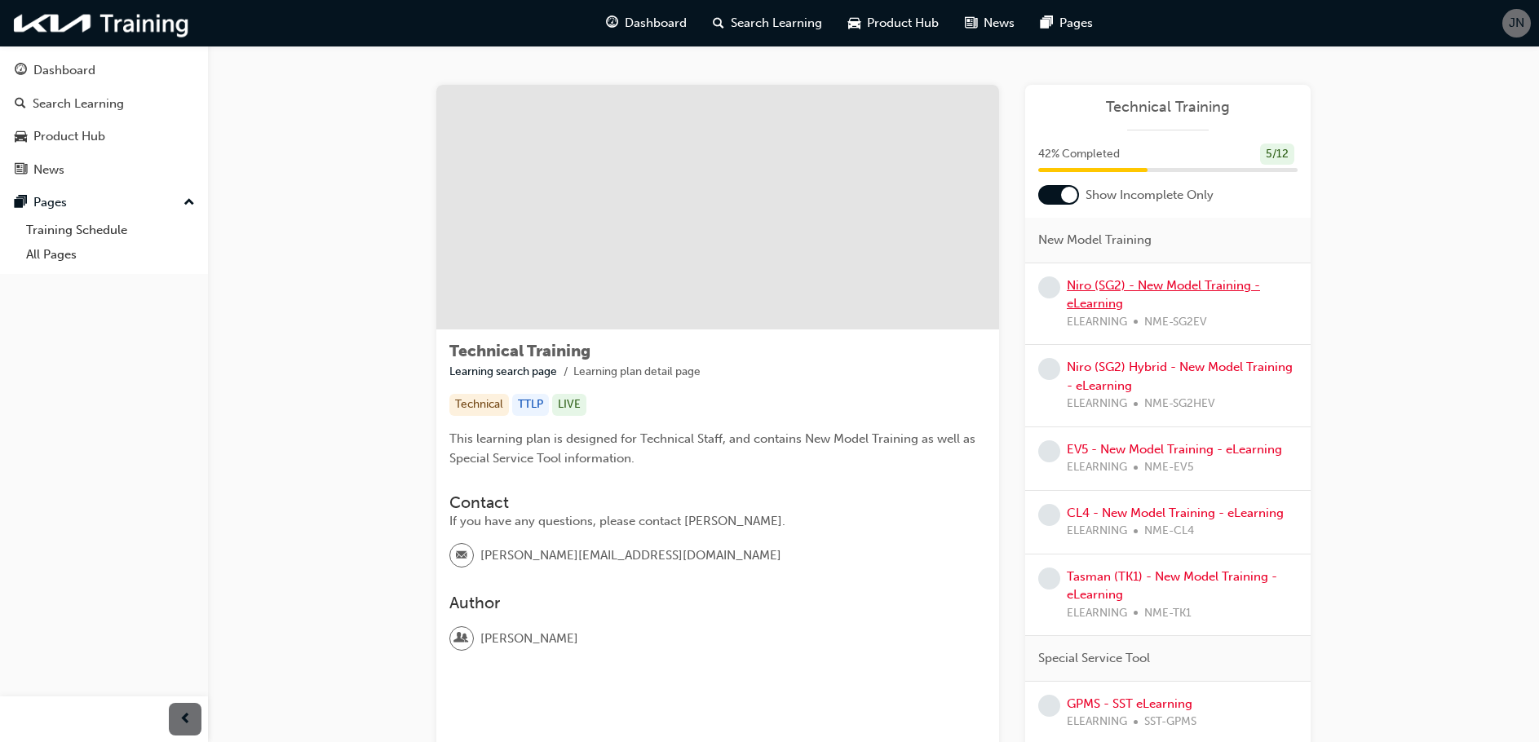
click at [1124, 288] on link "Niro (SG2) - New Model Training - eLearning" at bounding box center [1163, 294] width 193 height 33
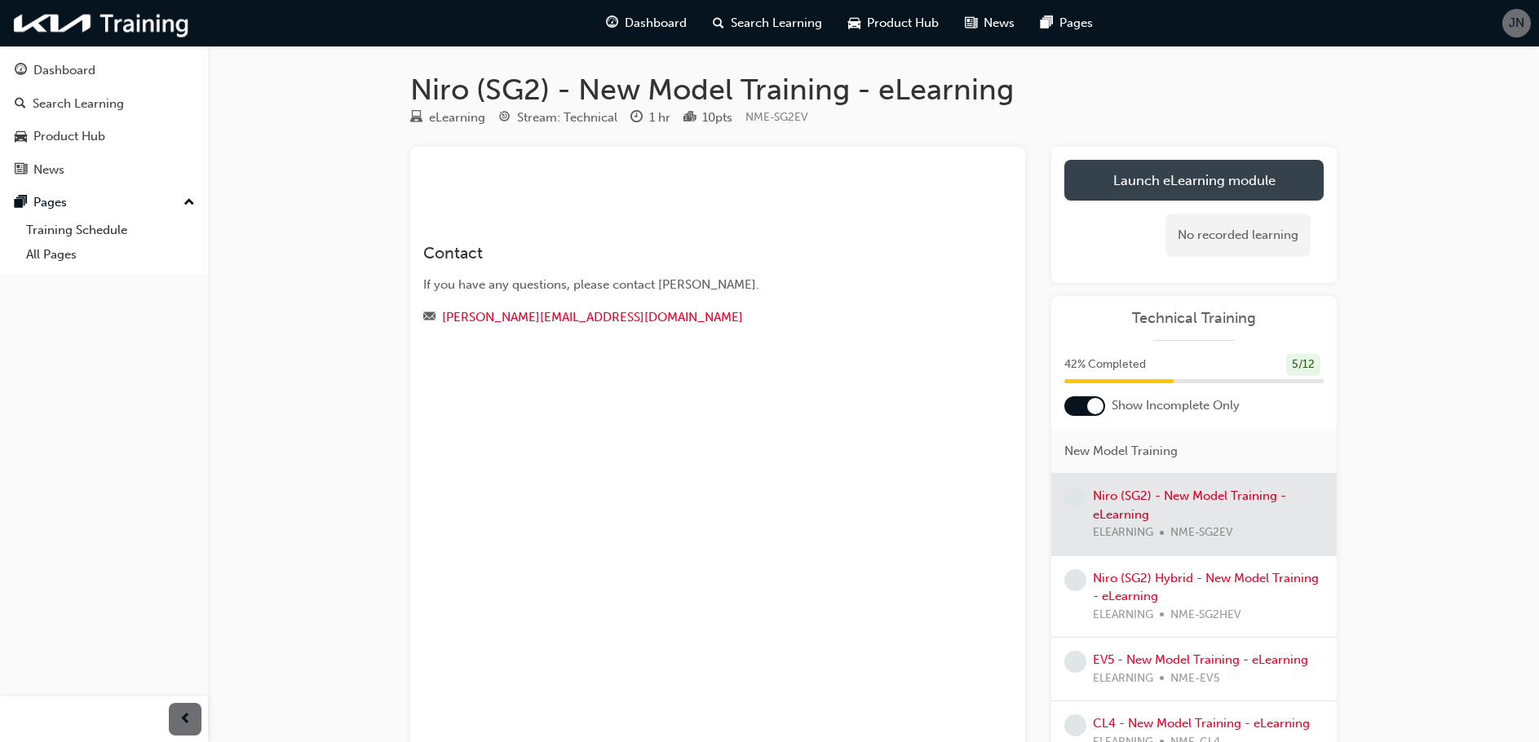
click at [1191, 177] on link "Launch eLearning module" at bounding box center [1193, 180] width 259 height 41
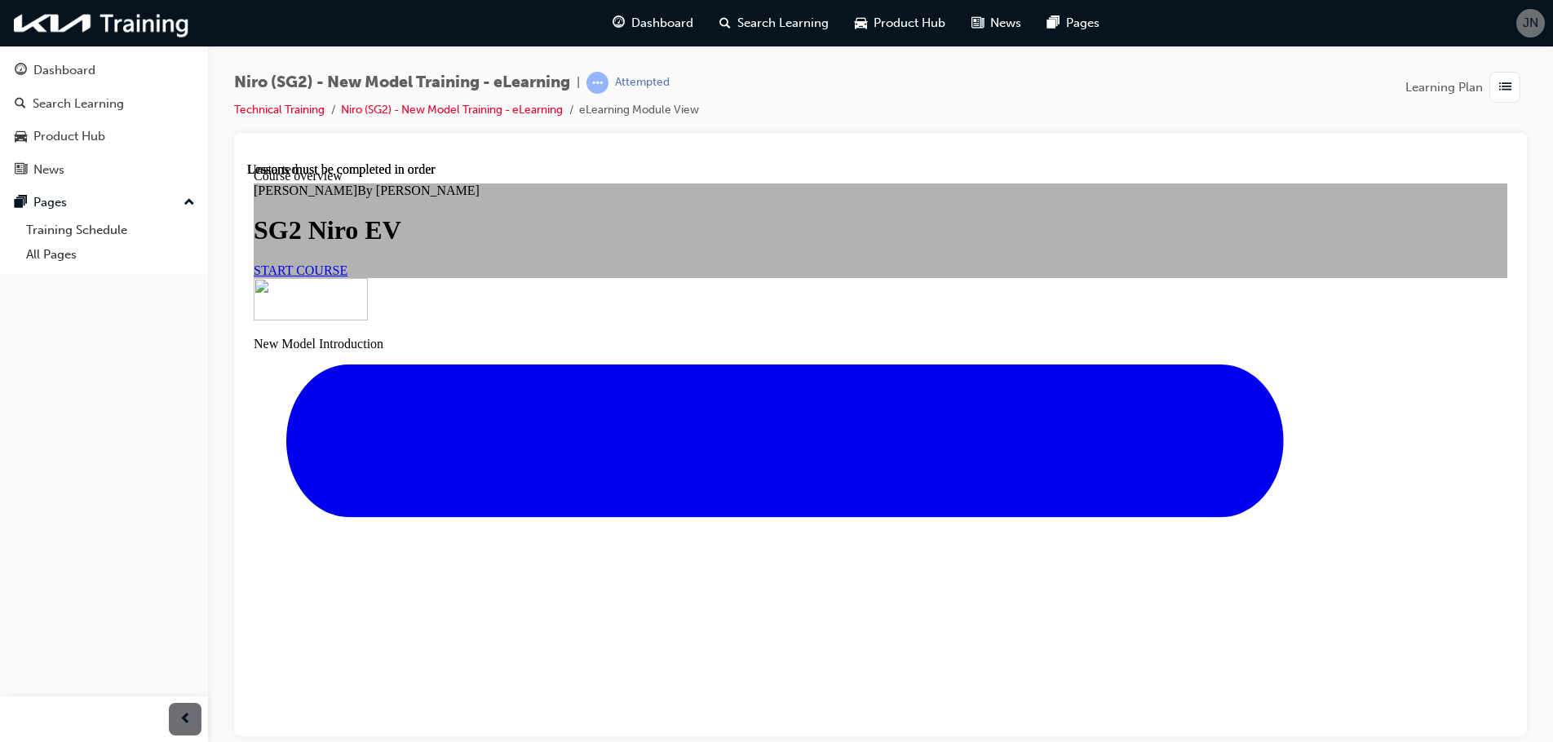
click at [347, 276] on span "START COURSE" at bounding box center [301, 270] width 94 height 14
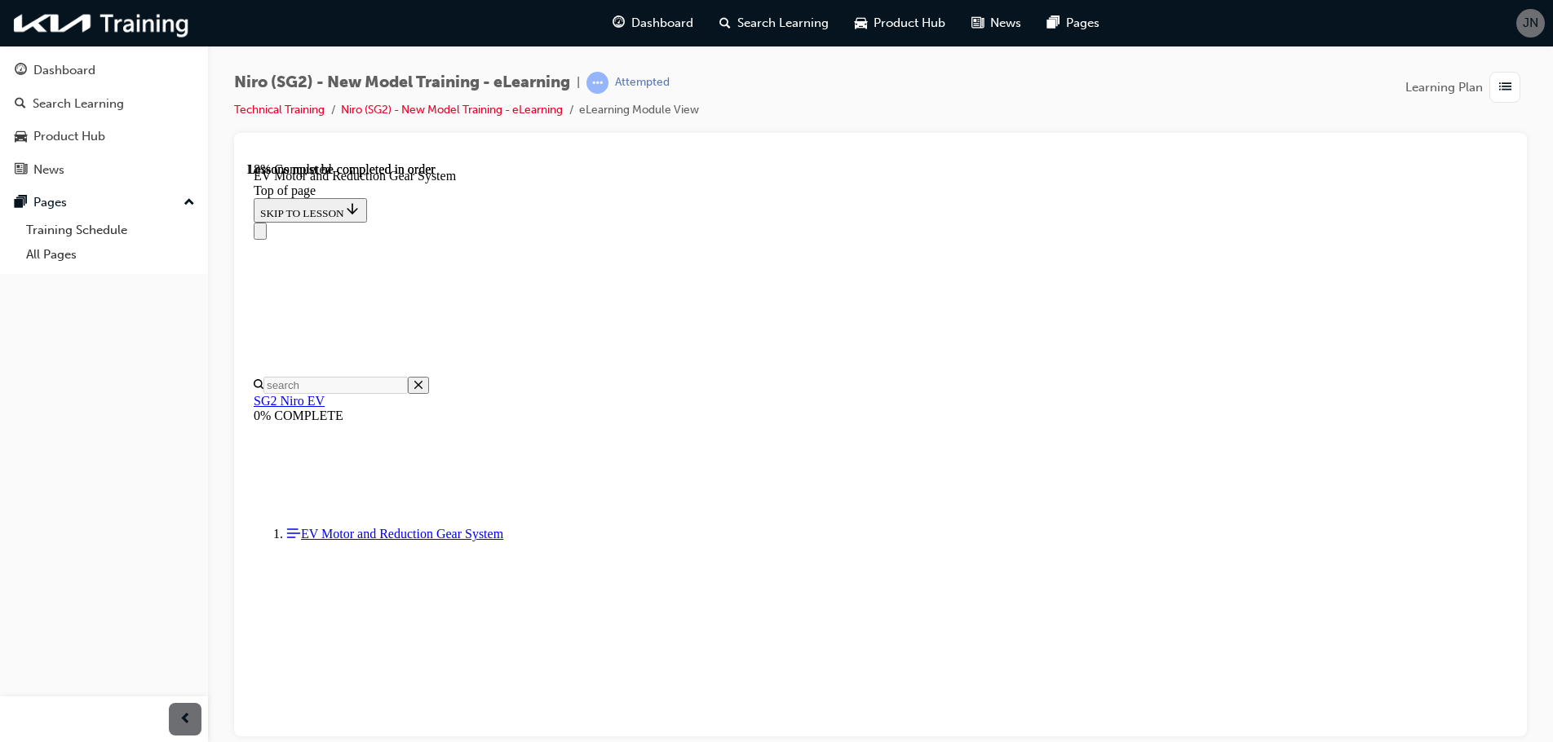
scroll to position [408, 0]
